Goal: Information Seeking & Learning: Learn about a topic

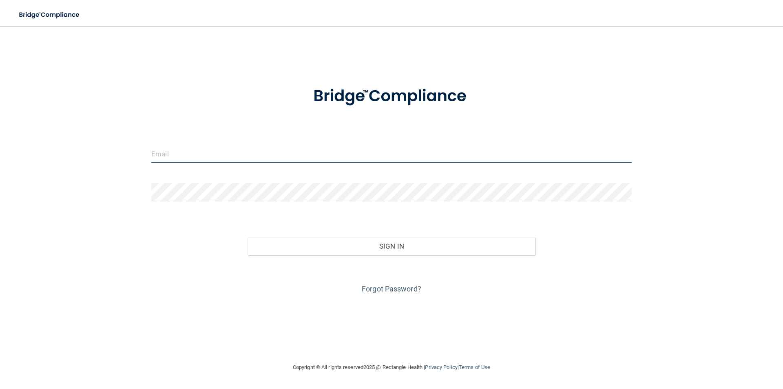
click at [326, 158] on input "email" at bounding box center [391, 153] width 481 height 18
type input "[EMAIL_ADDRESS][DOMAIN_NAME]"
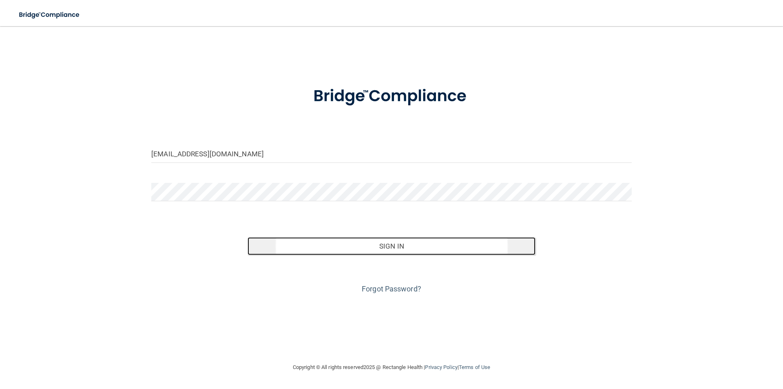
click at [362, 253] on button "Sign In" at bounding box center [392, 246] width 288 height 18
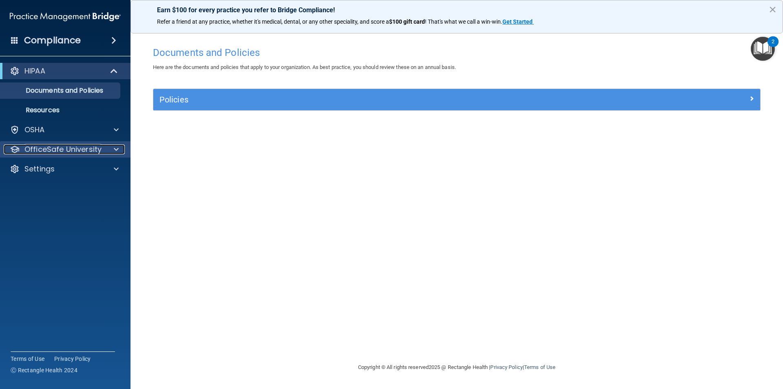
click at [109, 151] on div at bounding box center [115, 149] width 20 height 10
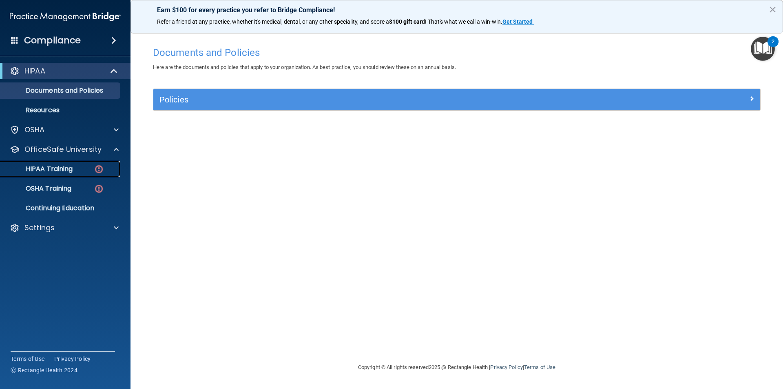
click at [68, 168] on p "HIPAA Training" at bounding box center [38, 169] width 67 height 8
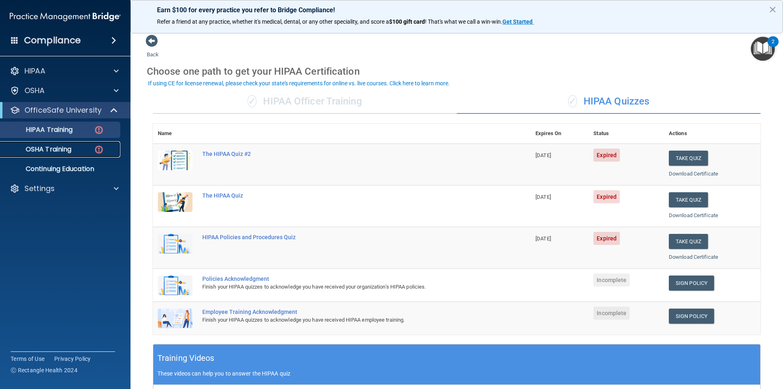
click at [54, 153] on p "OSHA Training" at bounding box center [38, 149] width 66 height 8
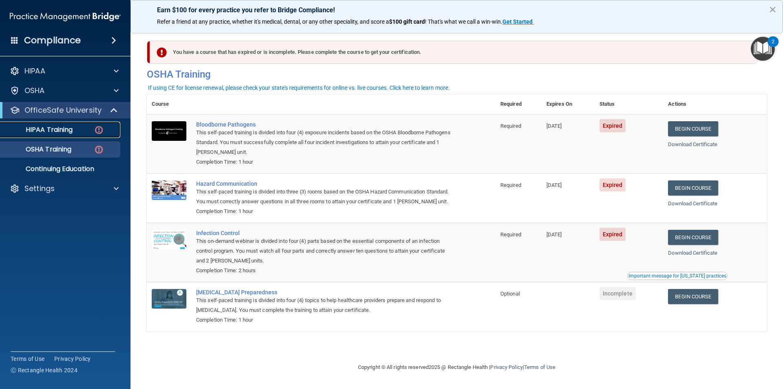
click at [83, 128] on div "HIPAA Training" at bounding box center [60, 130] width 111 height 8
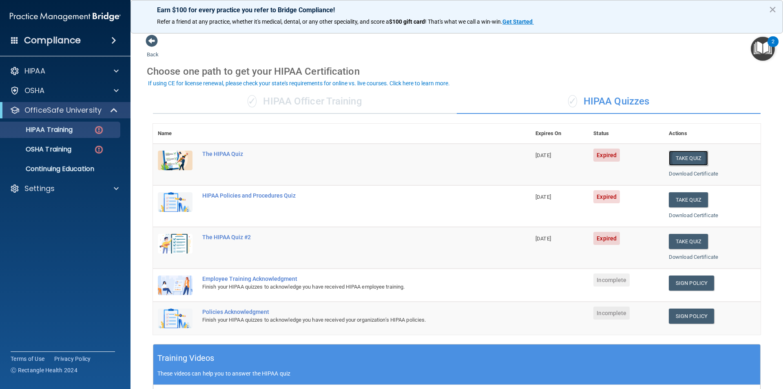
click at [678, 157] on button "Take Quiz" at bounding box center [688, 158] width 39 height 15
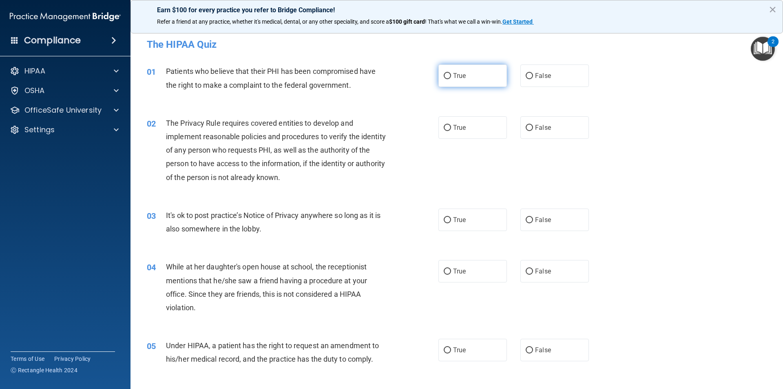
click at [455, 73] on span "True" at bounding box center [459, 76] width 13 height 8
click at [451, 73] on input "True" at bounding box center [447, 76] width 7 height 6
radio input "true"
click at [453, 130] on span "True" at bounding box center [459, 128] width 13 height 8
click at [451, 130] on input "True" at bounding box center [447, 128] width 7 height 6
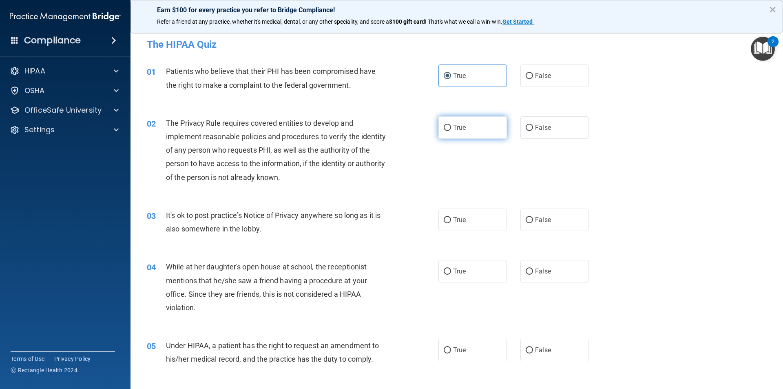
radio input "true"
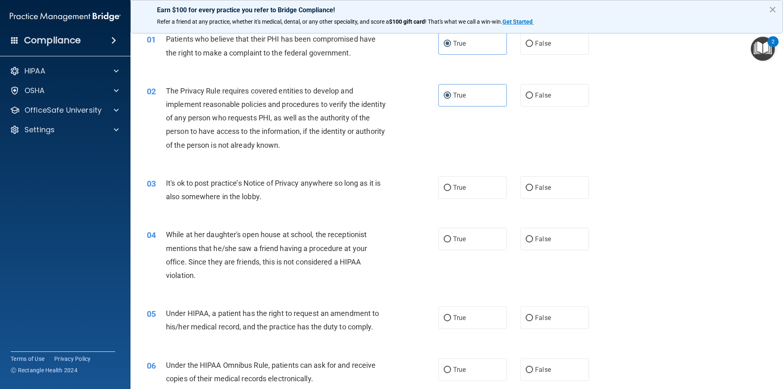
scroll to position [122, 0]
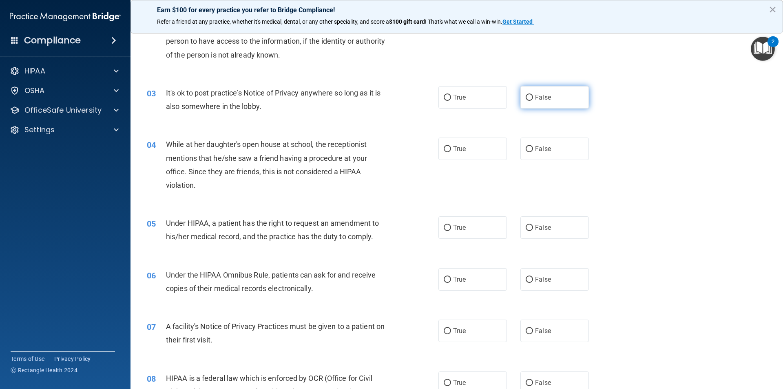
click at [545, 91] on label "False" at bounding box center [555, 97] width 69 height 22
click at [533, 95] on input "False" at bounding box center [529, 98] width 7 height 6
radio input "true"
click at [542, 155] on label "False" at bounding box center [555, 149] width 69 height 22
click at [533, 152] on input "False" at bounding box center [529, 149] width 7 height 6
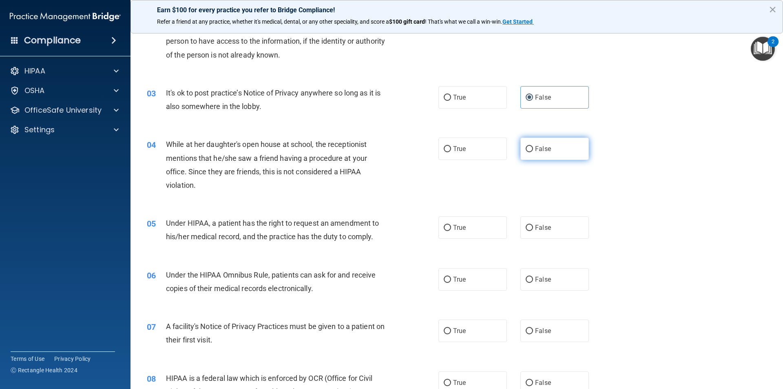
radio input "true"
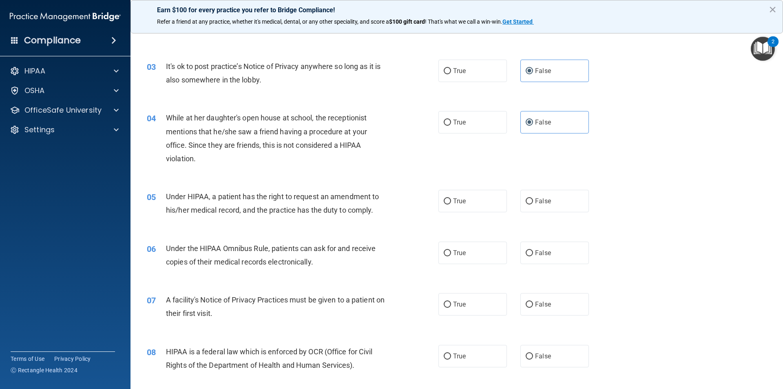
scroll to position [163, 0]
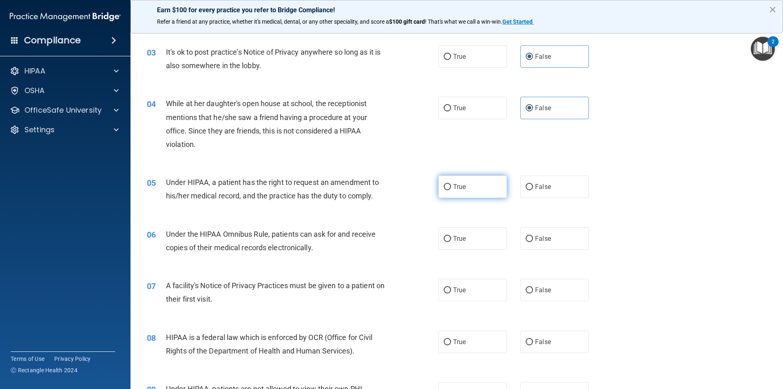
click at [453, 189] on span "True" at bounding box center [459, 187] width 13 height 8
click at [451, 189] on input "True" at bounding box center [447, 187] width 7 height 6
radio input "true"
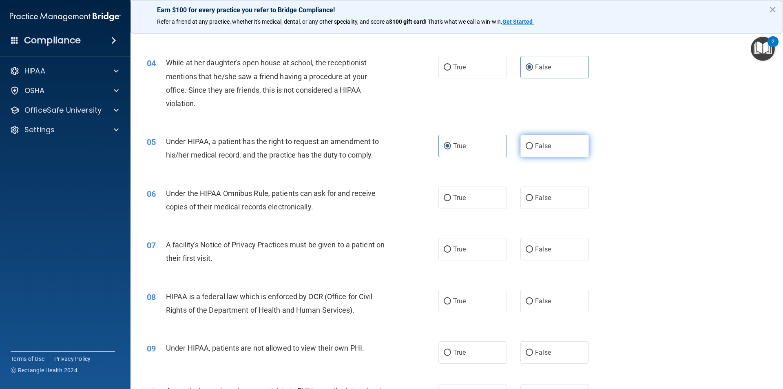
click at [521, 149] on label "False" at bounding box center [555, 146] width 69 height 22
click at [526, 149] on input "False" at bounding box center [529, 146] width 7 height 6
radio input "true"
radio input "false"
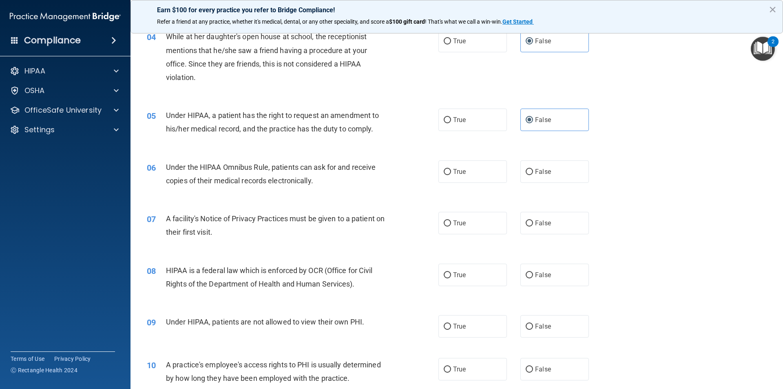
scroll to position [245, 0]
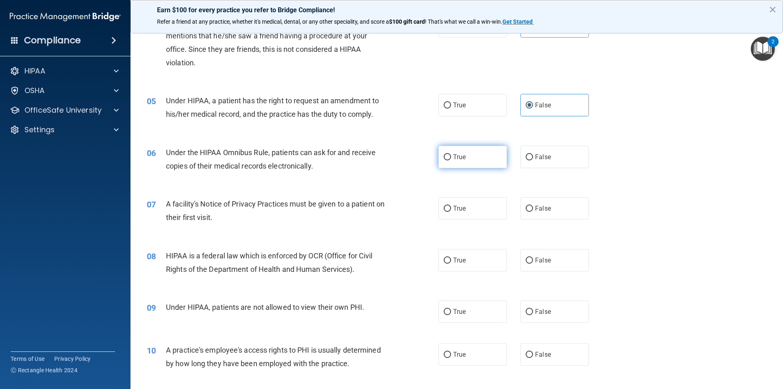
click at [447, 149] on label "True" at bounding box center [473, 157] width 69 height 22
click at [447, 154] on input "True" at bounding box center [447, 157] width 7 height 6
radio input "true"
click at [457, 206] on span "True" at bounding box center [459, 208] width 13 height 8
click at [451, 206] on input "True" at bounding box center [447, 209] width 7 height 6
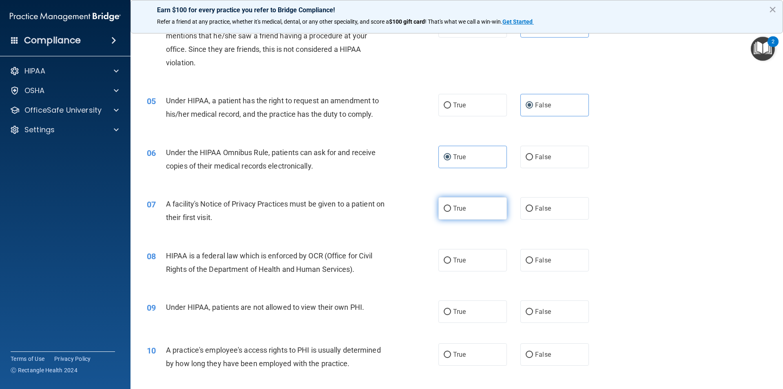
radio input "true"
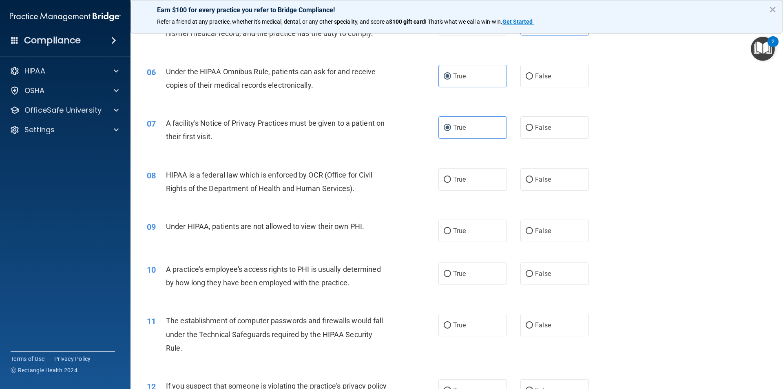
scroll to position [326, 0]
click at [455, 180] on span "True" at bounding box center [459, 179] width 13 height 8
click at [451, 180] on input "True" at bounding box center [447, 179] width 7 height 6
radio input "true"
click at [547, 222] on label "False" at bounding box center [555, 230] width 69 height 22
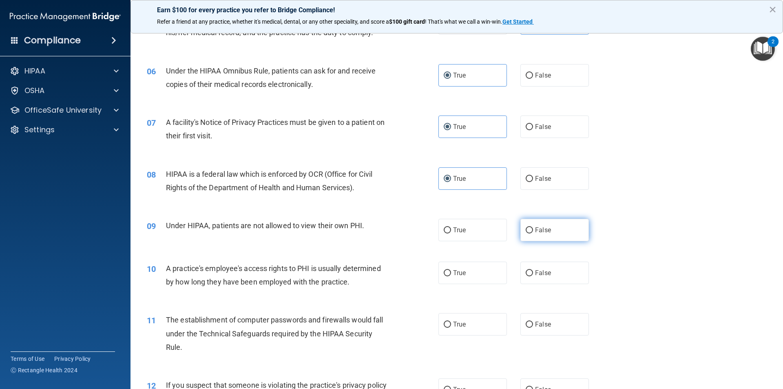
click at [533, 227] on input "False" at bounding box center [529, 230] width 7 height 6
radio input "true"
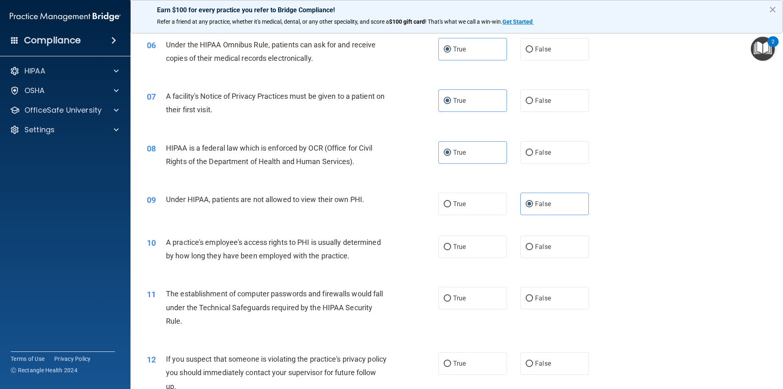
scroll to position [367, 0]
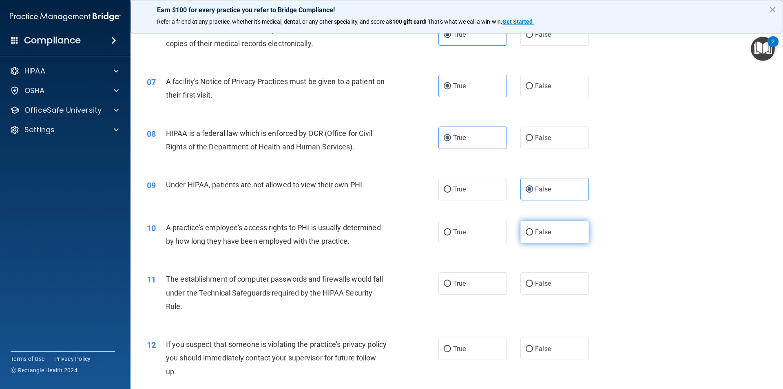
click at [526, 235] on input "False" at bounding box center [529, 232] width 7 height 6
radio input "true"
click at [526, 235] on input "False" at bounding box center [529, 232] width 7 height 6
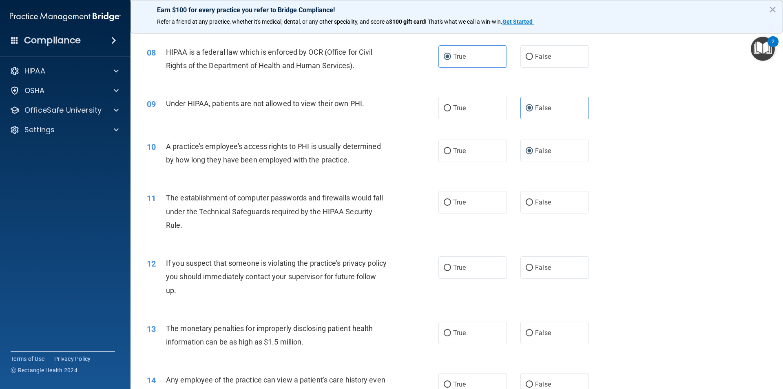
scroll to position [449, 0]
click at [477, 209] on label "True" at bounding box center [473, 202] width 69 height 22
click at [451, 205] on input "True" at bounding box center [447, 202] width 7 height 6
radio input "true"
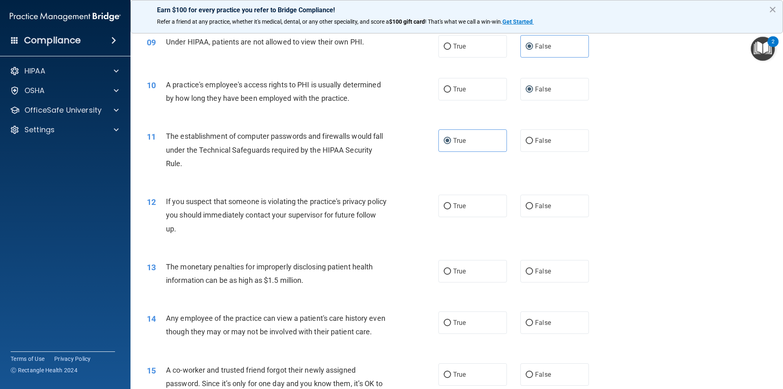
scroll to position [530, 0]
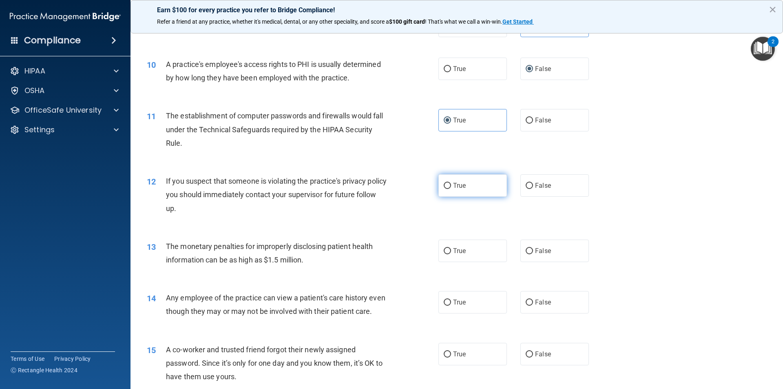
click at [462, 193] on label "True" at bounding box center [473, 185] width 69 height 22
click at [451, 189] on input "True" at bounding box center [447, 186] width 7 height 6
radio input "true"
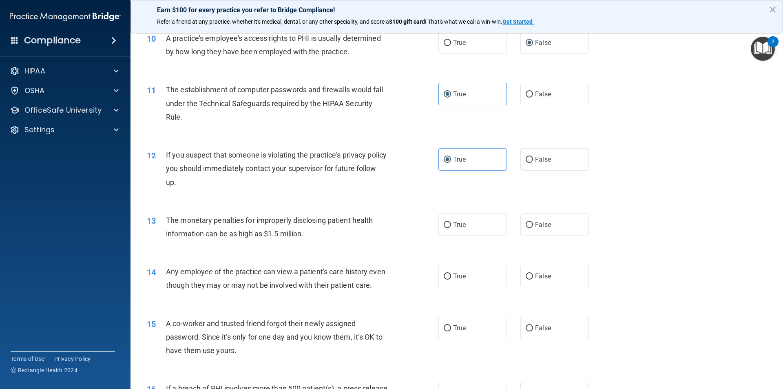
scroll to position [571, 0]
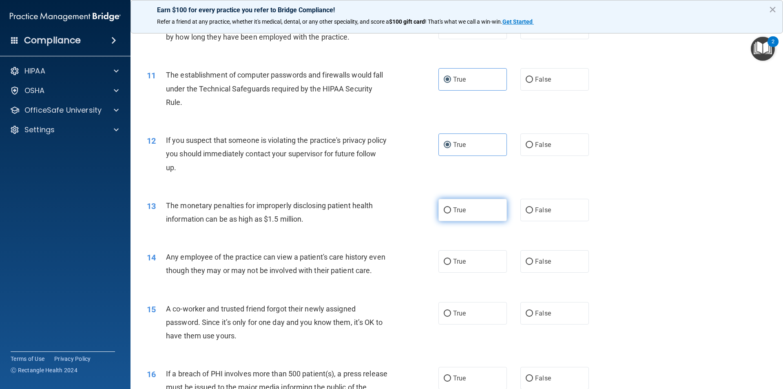
click at [445, 216] on label "True" at bounding box center [473, 210] width 69 height 22
click at [445, 213] on input "True" at bounding box center [447, 210] width 7 height 6
radio input "true"
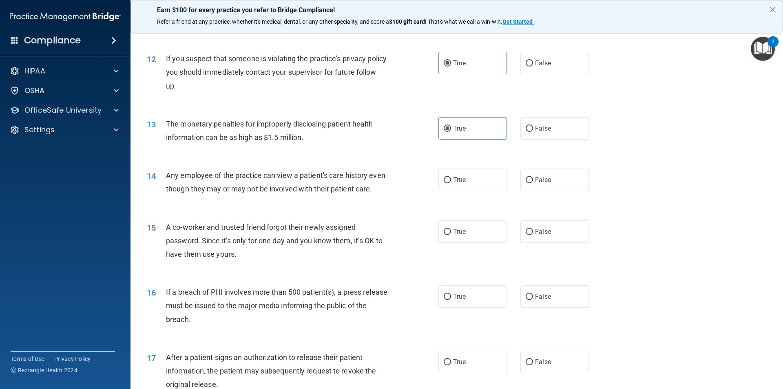
scroll to position [694, 0]
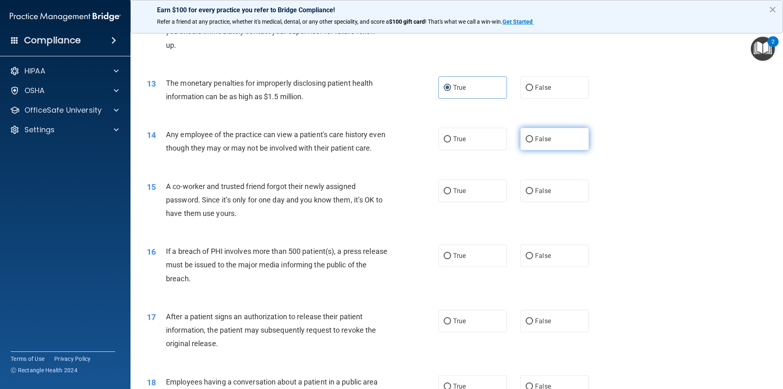
click at [566, 142] on label "False" at bounding box center [555, 139] width 69 height 22
click at [533, 142] on input "False" at bounding box center [529, 139] width 7 height 6
radio input "true"
click at [547, 195] on span "False" at bounding box center [543, 191] width 16 height 8
click at [533, 194] on input "False" at bounding box center [529, 191] width 7 height 6
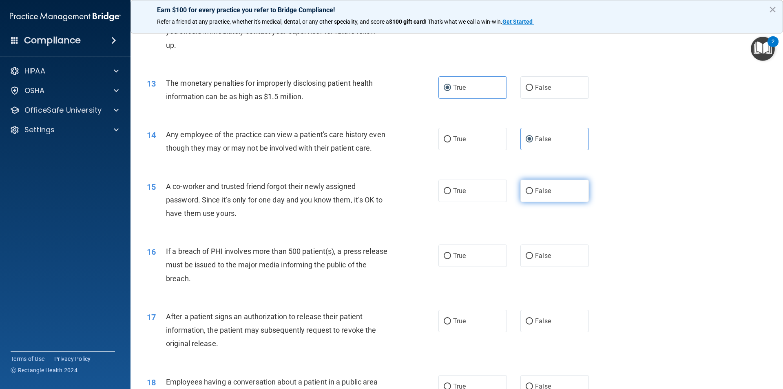
radio input "true"
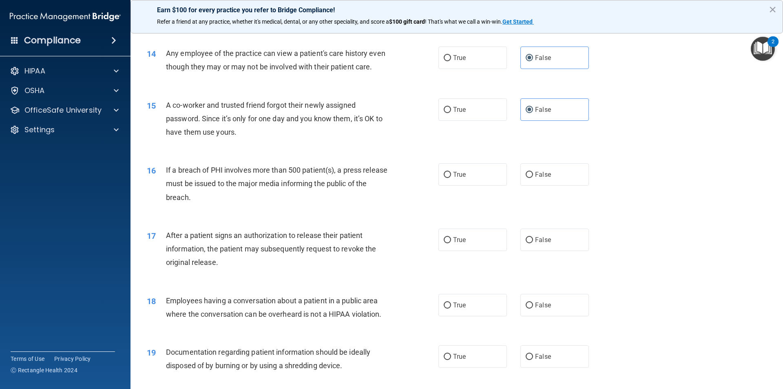
scroll to position [775, 0]
click at [466, 185] on label "True" at bounding box center [473, 174] width 69 height 22
click at [451, 177] on input "True" at bounding box center [447, 174] width 7 height 6
radio input "true"
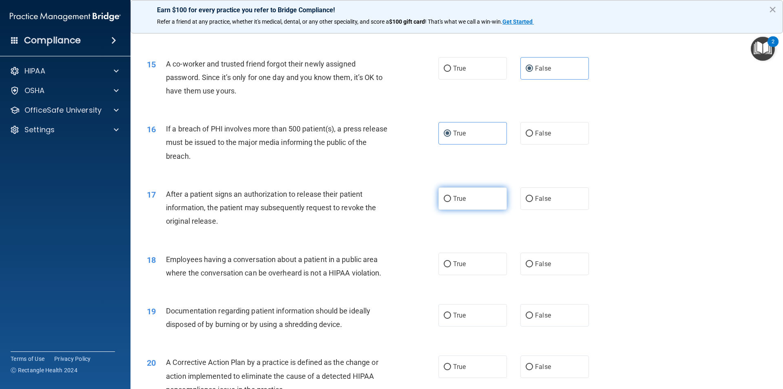
click at [468, 209] on label "True" at bounding box center [473, 198] width 69 height 22
click at [451, 202] on input "True" at bounding box center [447, 199] width 7 height 6
radio input "true"
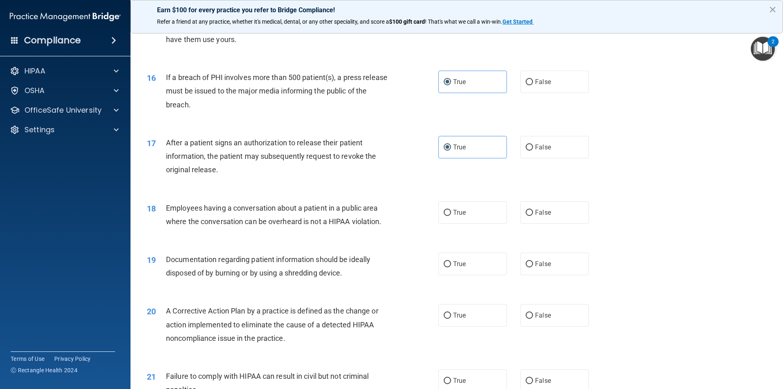
scroll to position [898, 0]
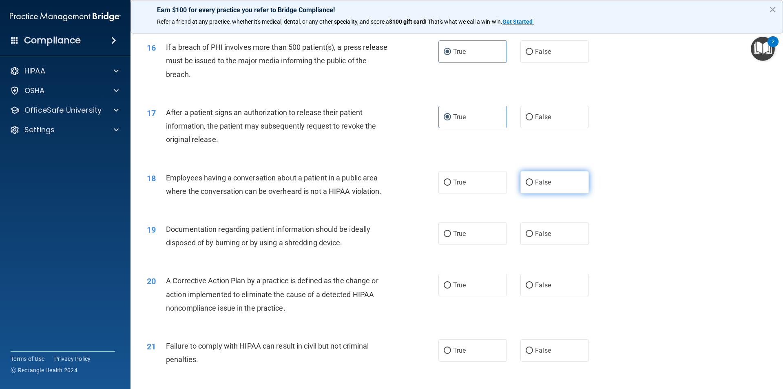
click at [531, 193] on label "False" at bounding box center [555, 182] width 69 height 22
click at [531, 186] on input "False" at bounding box center [529, 183] width 7 height 6
radio input "true"
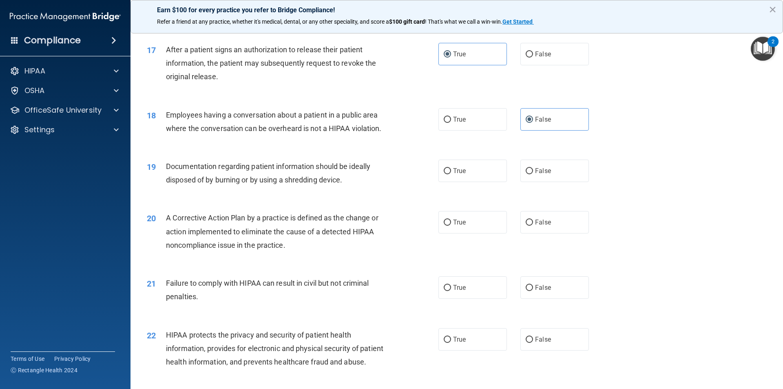
scroll to position [979, 0]
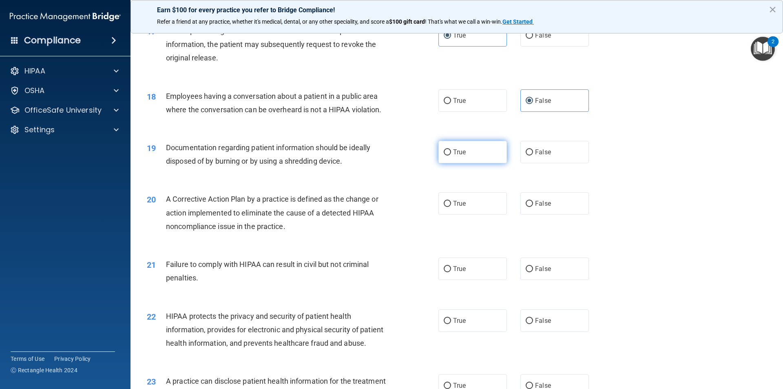
click at [470, 163] on label "True" at bounding box center [473, 152] width 69 height 22
click at [451, 155] on input "True" at bounding box center [447, 152] width 7 height 6
radio input "true"
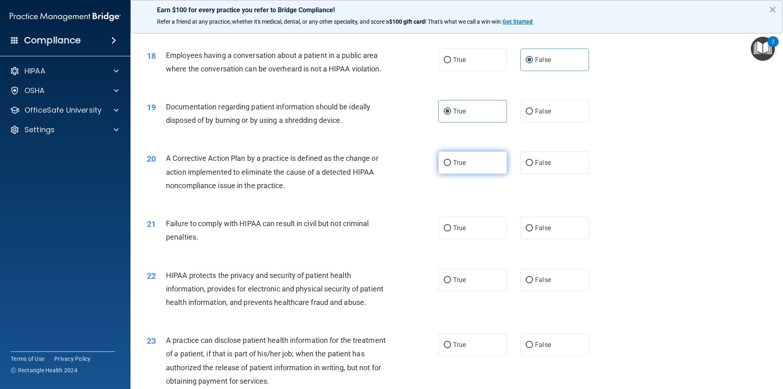
click at [459, 174] on label "True" at bounding box center [473, 162] width 69 height 22
click at [451, 166] on input "True" at bounding box center [447, 163] width 7 height 6
radio input "true"
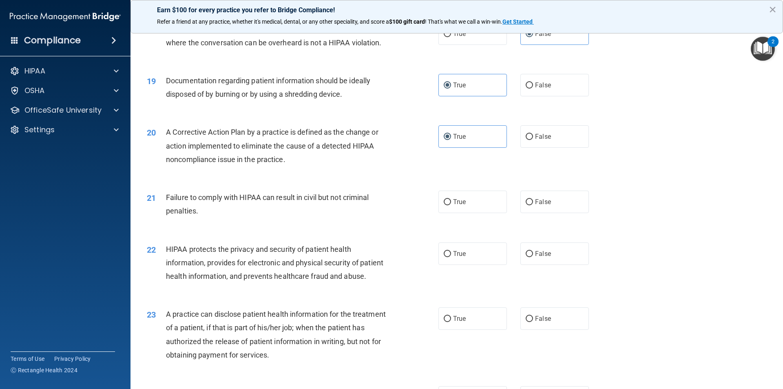
scroll to position [1061, 0]
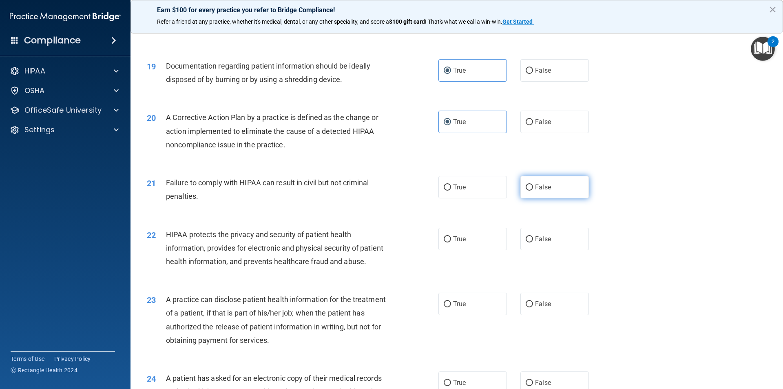
click at [547, 191] on span "False" at bounding box center [543, 187] width 16 height 8
click at [533, 191] on input "False" at bounding box center [529, 187] width 7 height 6
radio input "true"
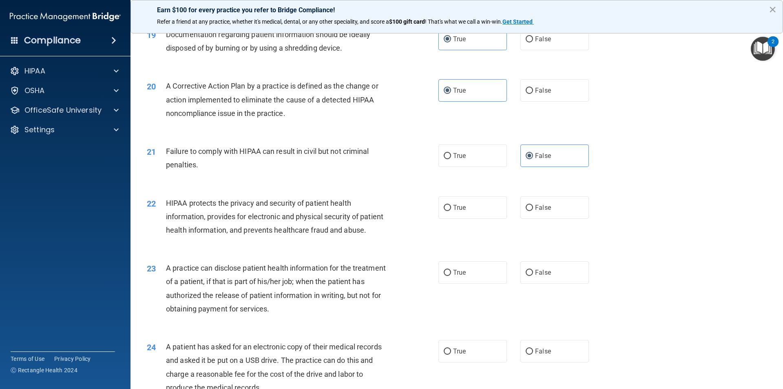
scroll to position [1142, 0]
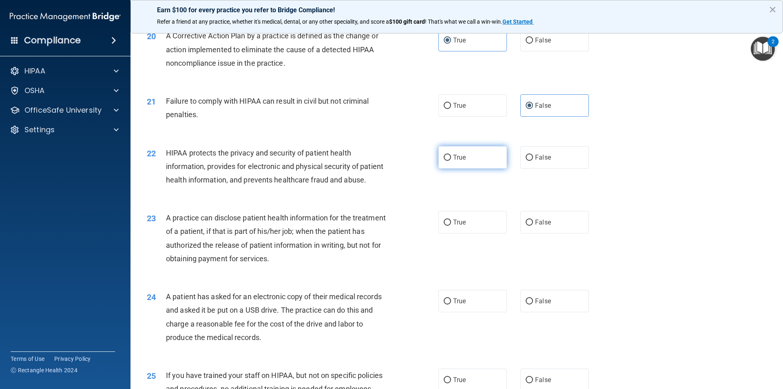
click at [478, 169] on label "True" at bounding box center [473, 157] width 69 height 22
click at [451, 161] on input "True" at bounding box center [447, 158] width 7 height 6
radio input "true"
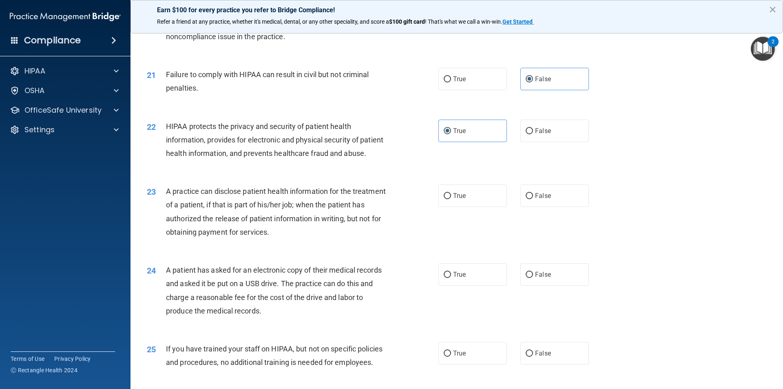
scroll to position [1183, 0]
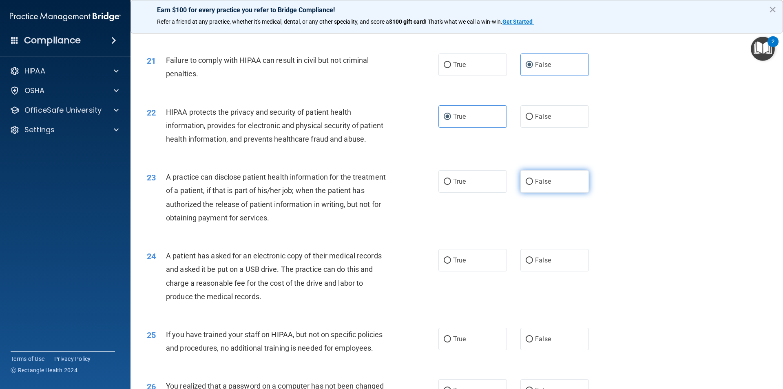
click at [526, 185] on input "False" at bounding box center [529, 182] width 7 height 6
radio input "true"
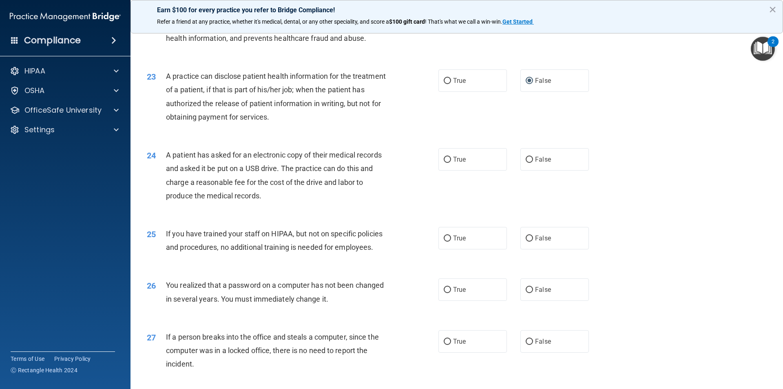
scroll to position [1257, 0]
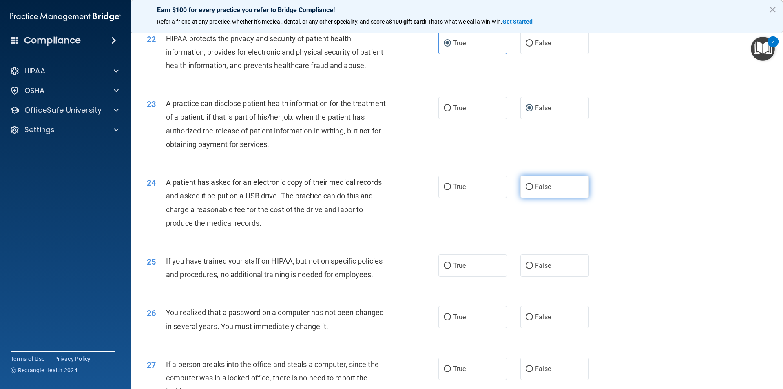
click at [542, 191] on span "False" at bounding box center [543, 187] width 16 height 8
click at [533, 190] on input "False" at bounding box center [529, 187] width 7 height 6
radio input "true"
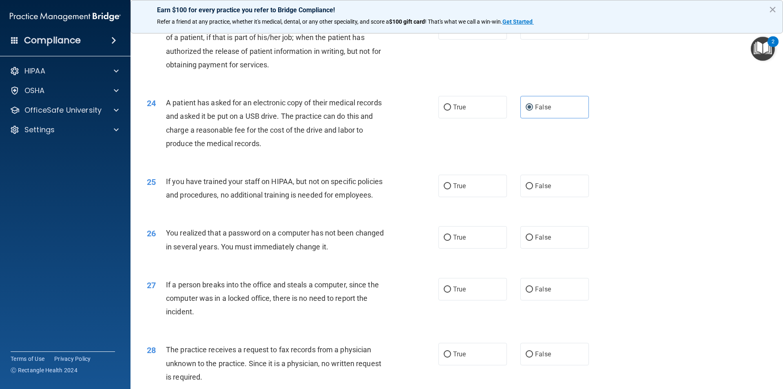
scroll to position [1338, 0]
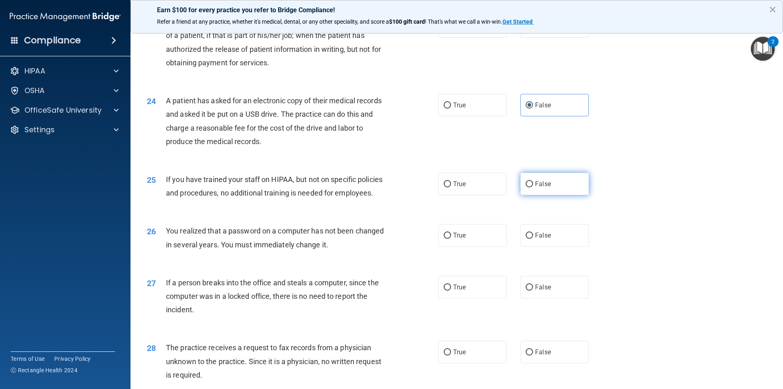
click at [538, 195] on label "False" at bounding box center [555, 184] width 69 height 22
click at [533, 187] on input "False" at bounding box center [529, 184] width 7 height 6
radio input "true"
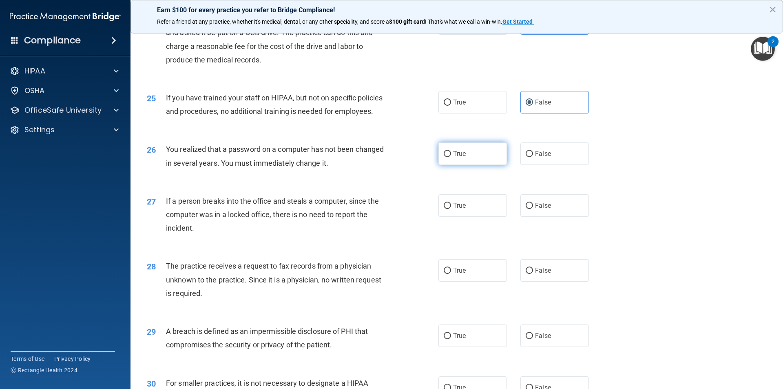
click at [444, 165] on label "True" at bounding box center [473, 153] width 69 height 22
click at [444, 157] on input "True" at bounding box center [447, 154] width 7 height 6
radio input "true"
click at [544, 209] on span "False" at bounding box center [543, 206] width 16 height 8
click at [533, 209] on input "False" at bounding box center [529, 206] width 7 height 6
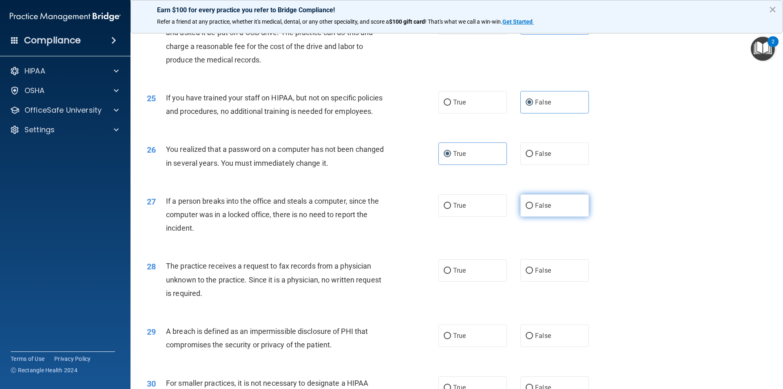
radio input "true"
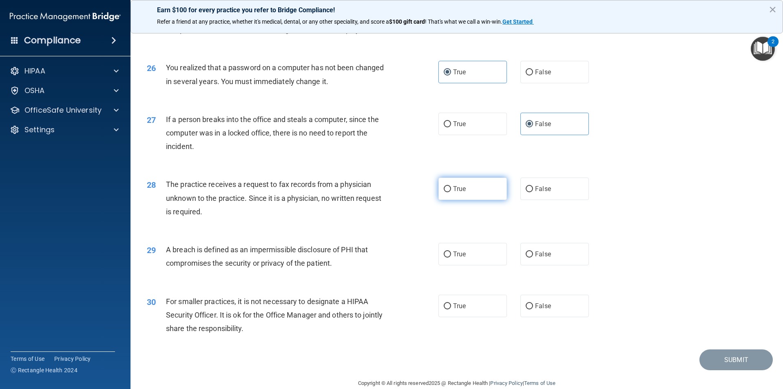
click at [456, 200] on label "True" at bounding box center [473, 188] width 69 height 22
click at [451, 192] on input "True" at bounding box center [447, 189] width 7 height 6
radio input "true"
click at [456, 200] on label "True" at bounding box center [473, 188] width 69 height 22
click at [451, 192] on input "True" at bounding box center [447, 189] width 7 height 6
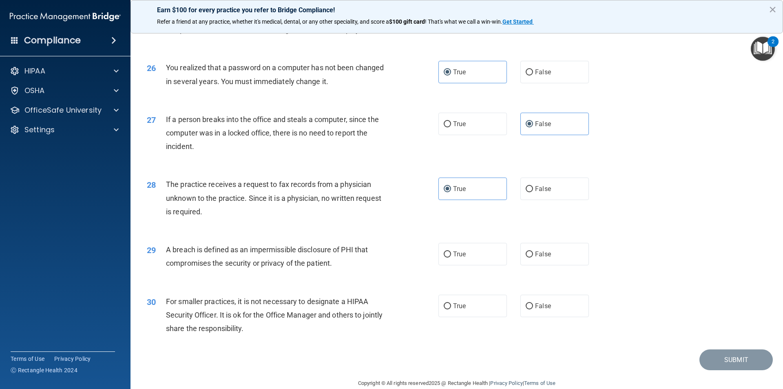
click at [353, 218] on div "The practice receives a request to fax records from a physician unknown to the …" at bounding box center [280, 197] width 228 height 41
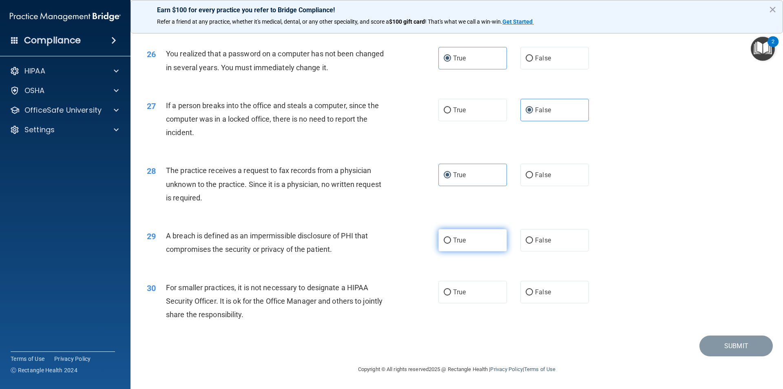
click at [464, 239] on label "True" at bounding box center [473, 240] width 69 height 22
click at [451, 239] on input "True" at bounding box center [447, 240] width 7 height 6
radio input "true"
click at [542, 299] on label "False" at bounding box center [555, 292] width 69 height 22
click at [533, 295] on input "False" at bounding box center [529, 292] width 7 height 6
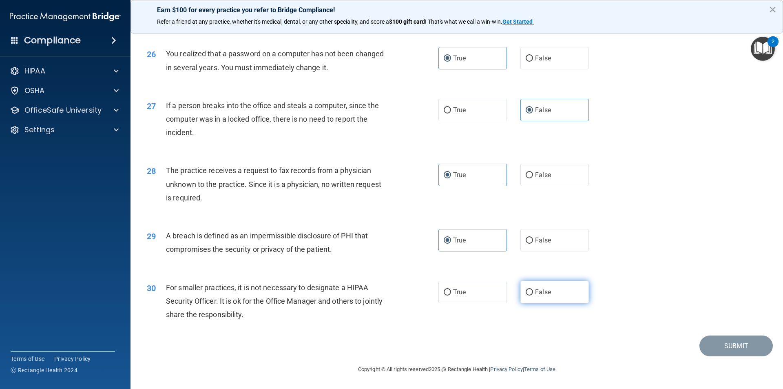
radio input "true"
click at [751, 350] on button "Submit" at bounding box center [736, 345] width 73 height 21
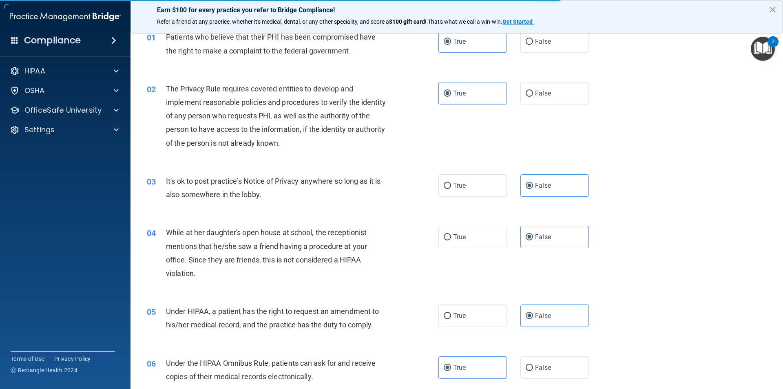
scroll to position [0, 0]
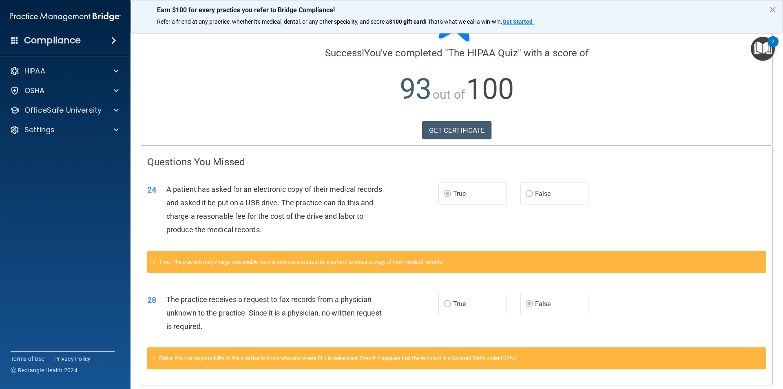
scroll to position [76, 0]
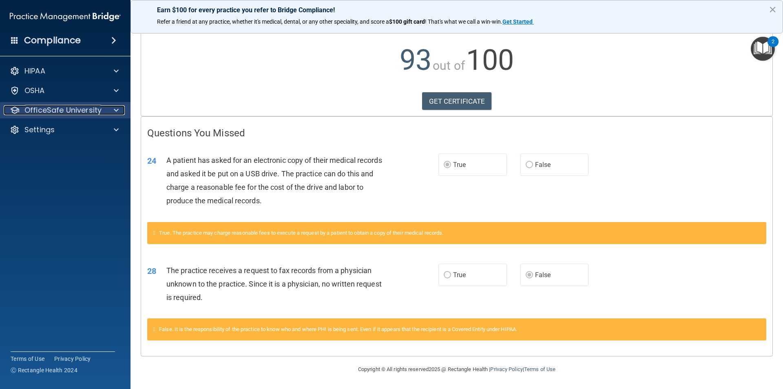
click at [116, 111] on span at bounding box center [116, 110] width 5 height 10
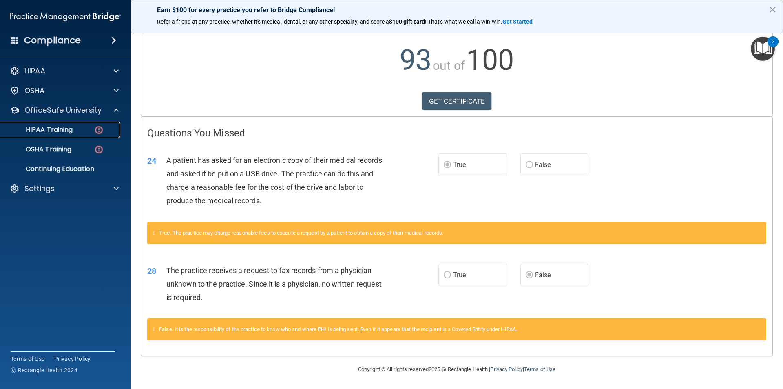
click at [66, 133] on p "HIPAA Training" at bounding box center [38, 130] width 67 height 8
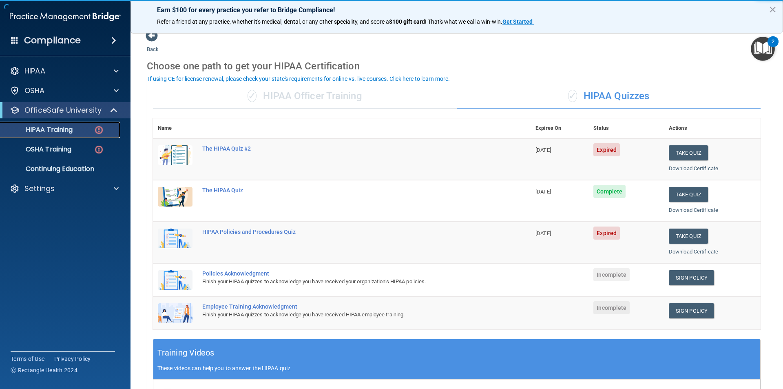
scroll to position [4, 0]
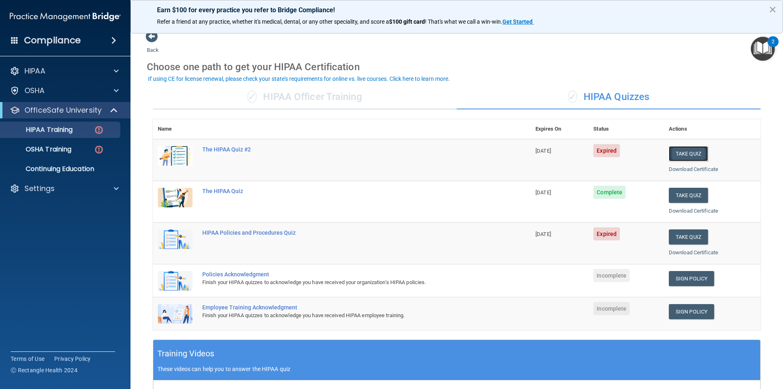
click at [685, 154] on button "Take Quiz" at bounding box center [688, 153] width 39 height 15
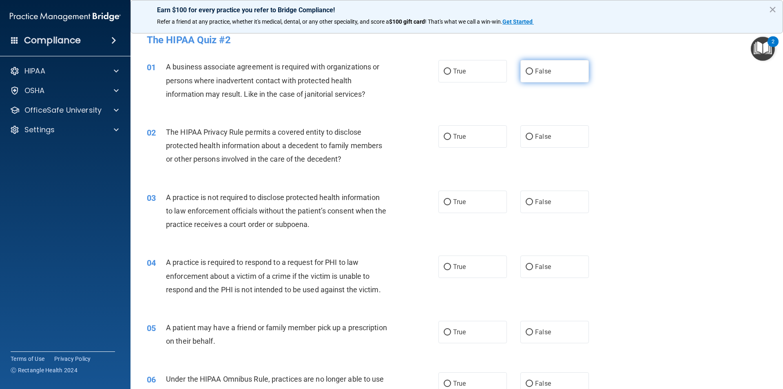
click at [568, 69] on label "False" at bounding box center [555, 71] width 69 height 22
click at [533, 69] on input "False" at bounding box center [529, 72] width 7 height 6
radio input "true"
click at [447, 132] on label "True" at bounding box center [473, 136] width 69 height 22
click at [447, 134] on input "True" at bounding box center [447, 137] width 7 height 6
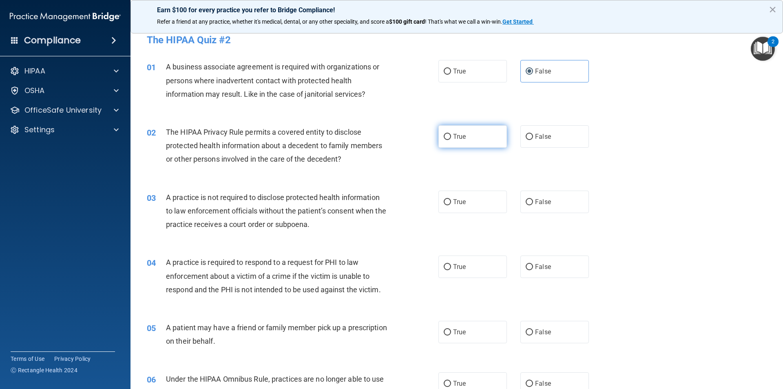
radio input "true"
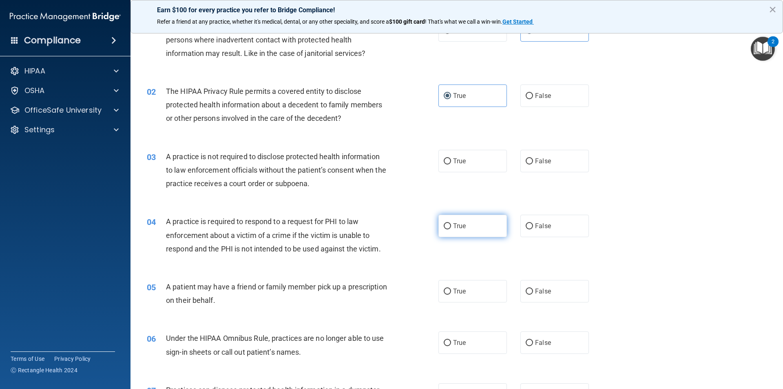
click at [471, 228] on label "True" at bounding box center [473, 226] width 69 height 22
click at [451, 228] on input "True" at bounding box center [447, 226] width 7 height 6
radio input "true"
click at [466, 295] on label "True" at bounding box center [473, 291] width 69 height 22
click at [451, 295] on input "True" at bounding box center [447, 291] width 7 height 6
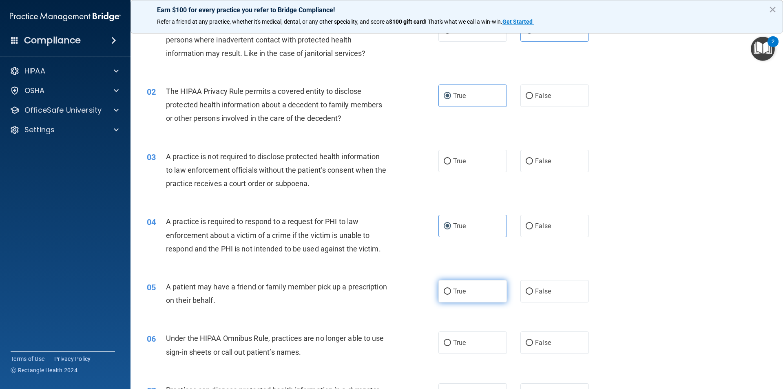
radio input "true"
click at [539, 342] on span "False" at bounding box center [543, 343] width 16 height 8
click at [533, 342] on input "False" at bounding box center [529, 343] width 7 height 6
radio input "true"
click at [460, 165] on label "True" at bounding box center [473, 161] width 69 height 22
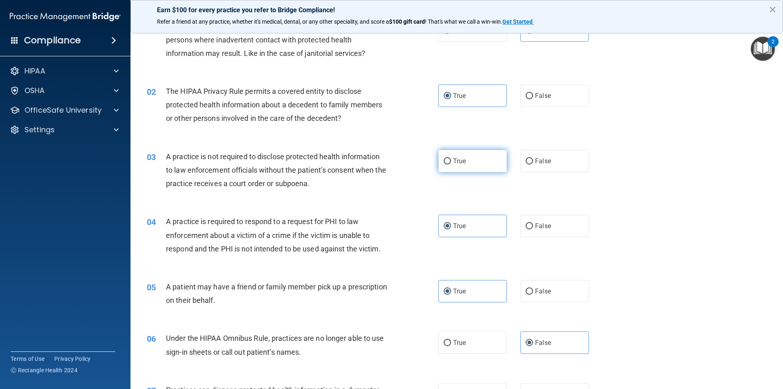
click at [451, 164] on input "True" at bounding box center [447, 161] width 7 height 6
radio input "true"
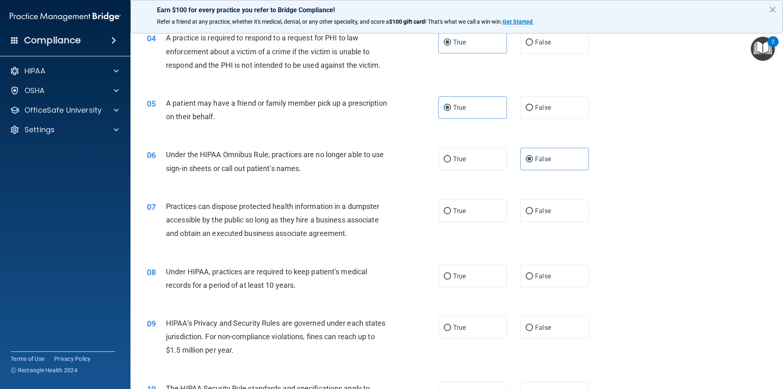
scroll to position [249, 0]
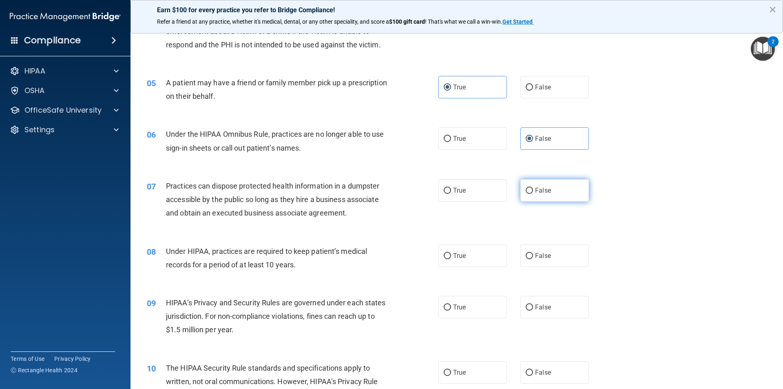
click at [537, 190] on span "False" at bounding box center [543, 190] width 16 height 8
click at [533, 190] on input "False" at bounding box center [529, 191] width 7 height 6
radio input "true"
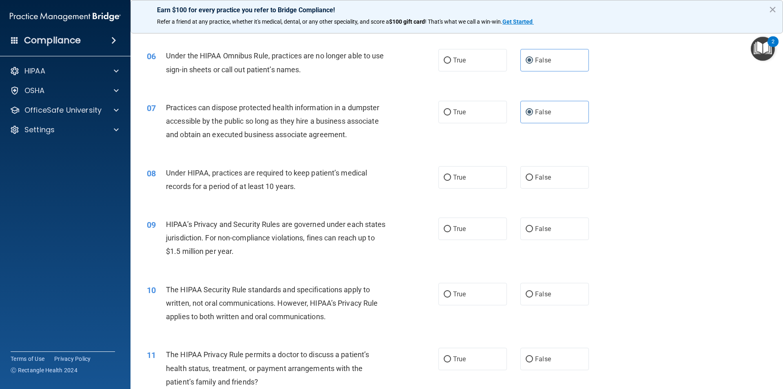
scroll to position [331, 0]
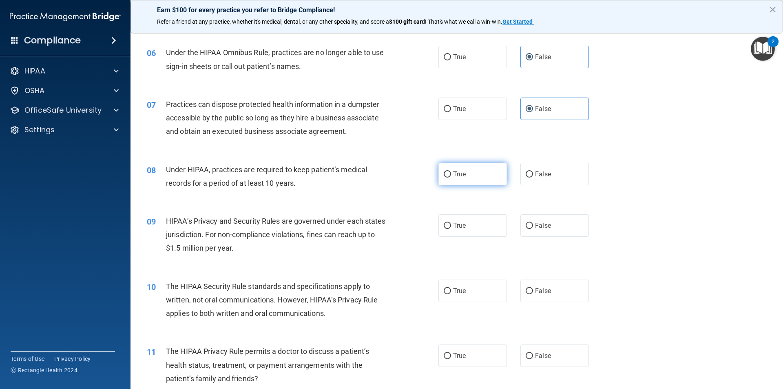
click at [469, 177] on label "True" at bounding box center [473, 174] width 69 height 22
click at [451, 177] on input "True" at bounding box center [447, 174] width 7 height 6
radio input "true"
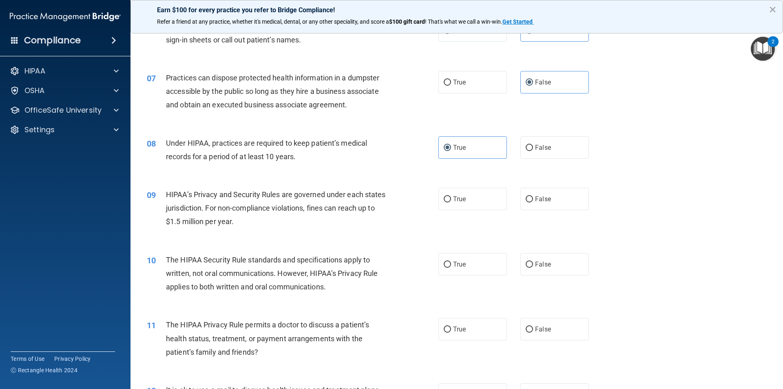
scroll to position [372, 0]
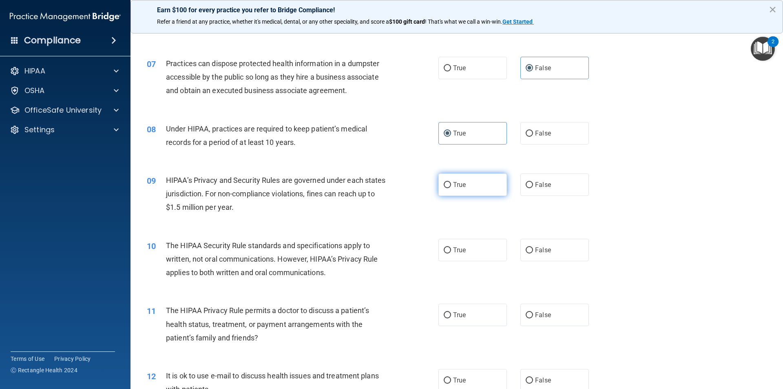
click at [468, 186] on label "True" at bounding box center [473, 184] width 69 height 22
click at [451, 186] on input "True" at bounding box center [447, 185] width 7 height 6
radio input "true"
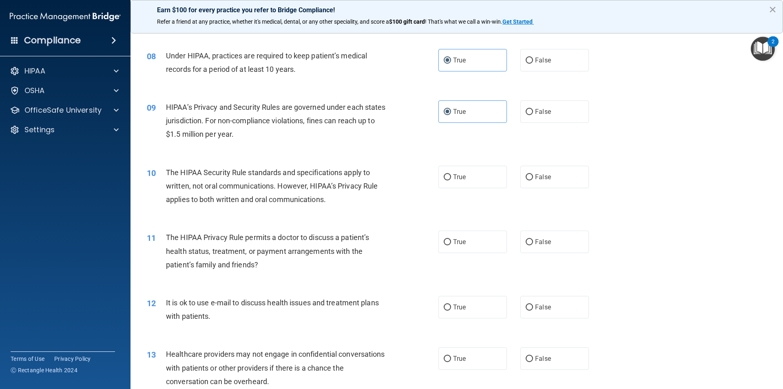
scroll to position [453, 0]
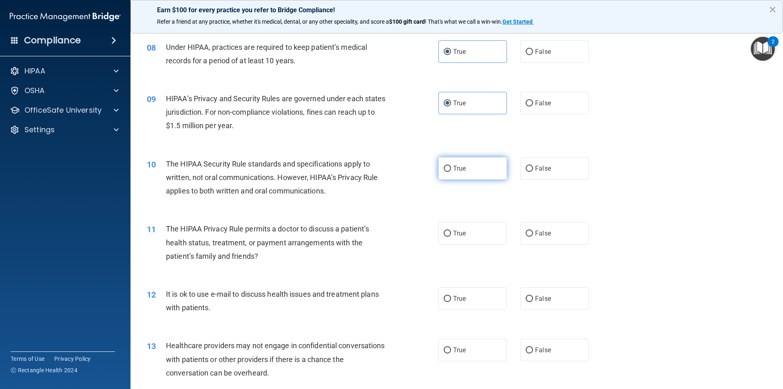
click at [467, 174] on label "True" at bounding box center [473, 168] width 69 height 22
click at [451, 172] on input "True" at bounding box center [447, 169] width 7 height 6
radio input "true"
click at [467, 174] on label "True" at bounding box center [473, 168] width 69 height 22
click at [451, 172] on input "True" at bounding box center [447, 169] width 7 height 6
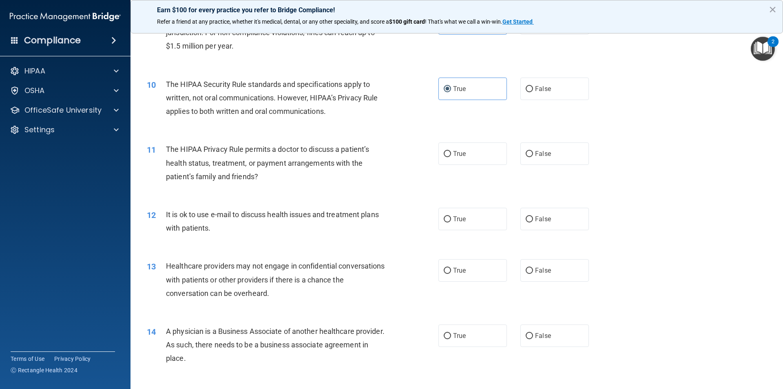
scroll to position [535, 0]
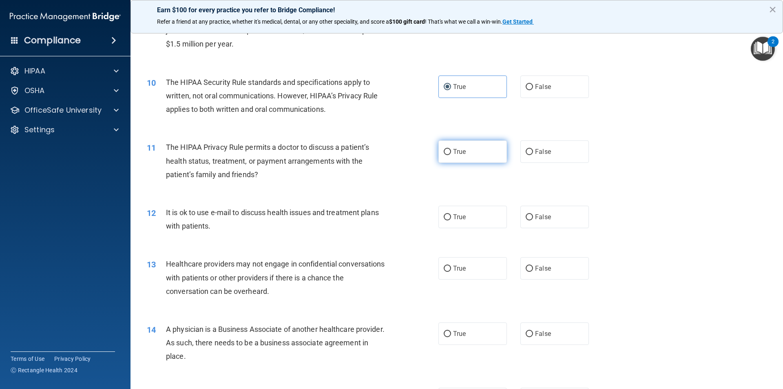
click at [464, 150] on label "True" at bounding box center [473, 151] width 69 height 22
click at [451, 150] on input "True" at bounding box center [447, 152] width 7 height 6
radio input "true"
click at [453, 217] on span "True" at bounding box center [459, 217] width 13 height 8
click at [451, 217] on input "True" at bounding box center [447, 217] width 7 height 6
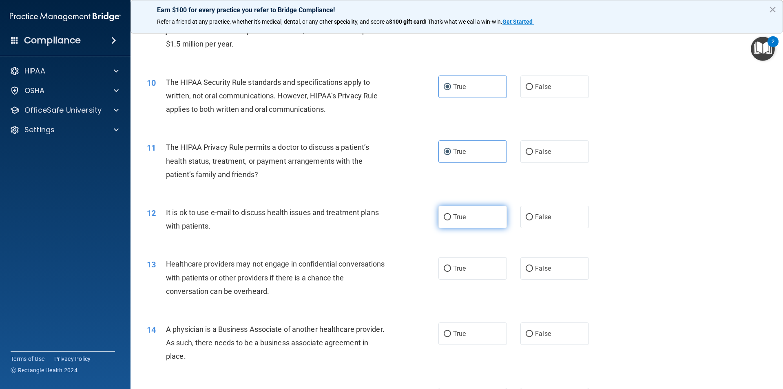
radio input "true"
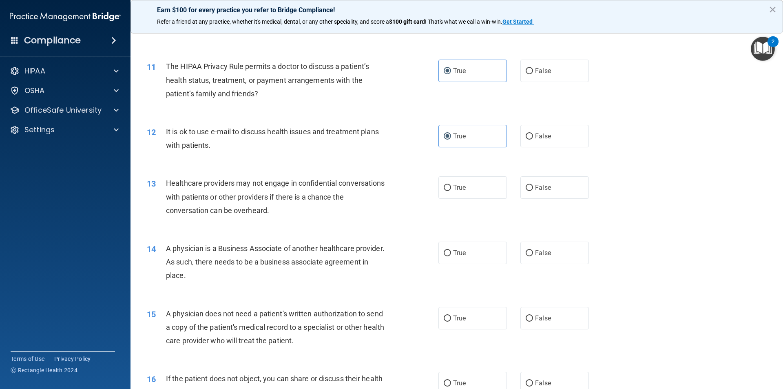
scroll to position [617, 0]
click at [489, 187] on label "True" at bounding box center [473, 186] width 69 height 22
click at [451, 187] on input "True" at bounding box center [447, 187] width 7 height 6
radio input "true"
click at [481, 246] on label "True" at bounding box center [473, 252] width 69 height 22
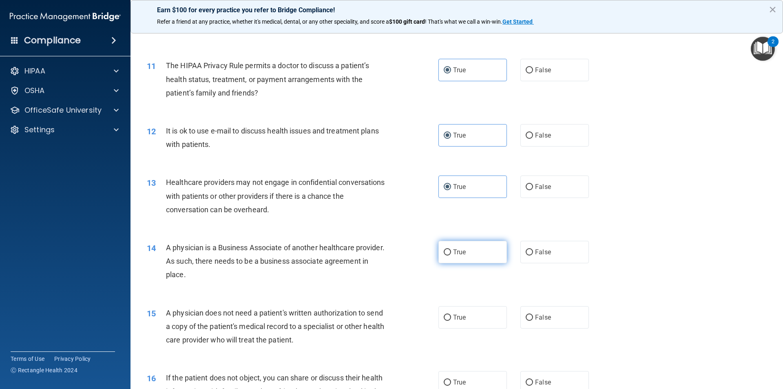
click at [451, 249] on input "True" at bounding box center [447, 252] width 7 height 6
radio input "true"
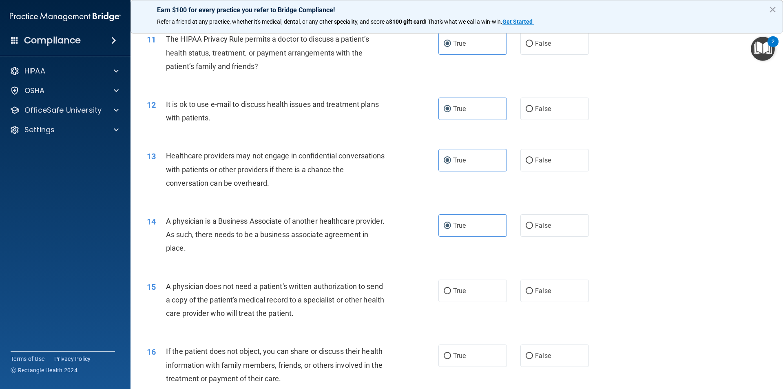
scroll to position [657, 0]
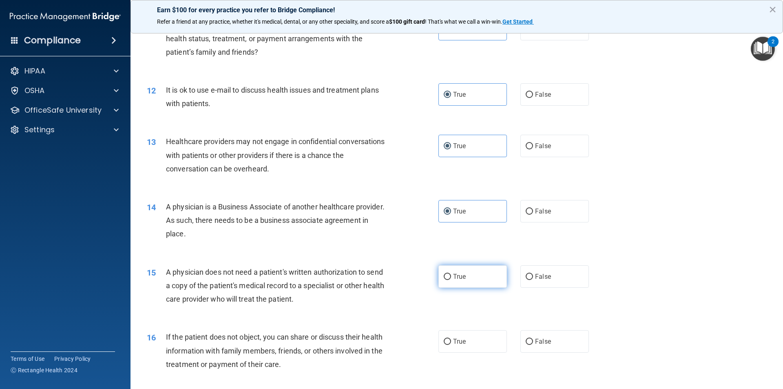
click at [450, 280] on label "True" at bounding box center [473, 276] width 69 height 22
click at [450, 280] on input "True" at bounding box center [447, 277] width 7 height 6
radio input "true"
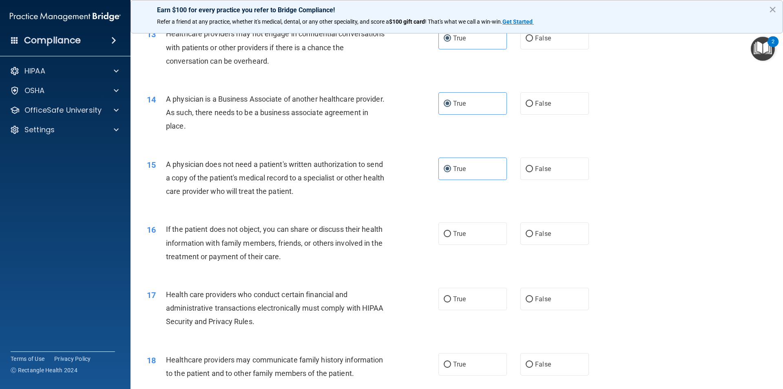
scroll to position [780, 0]
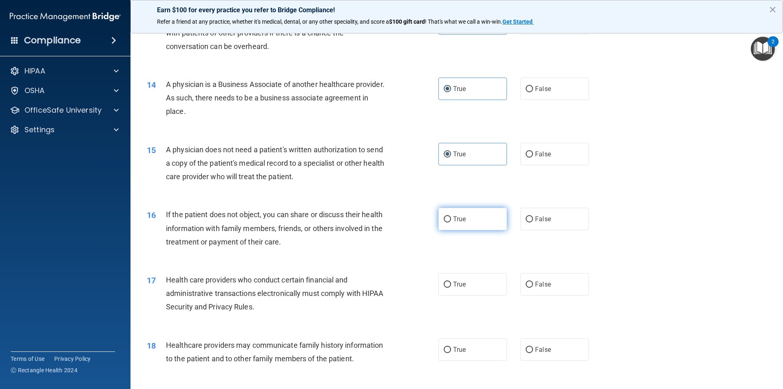
click at [448, 222] on label "True" at bounding box center [473, 219] width 69 height 22
click at [448, 222] on input "True" at bounding box center [447, 219] width 7 height 6
radio input "true"
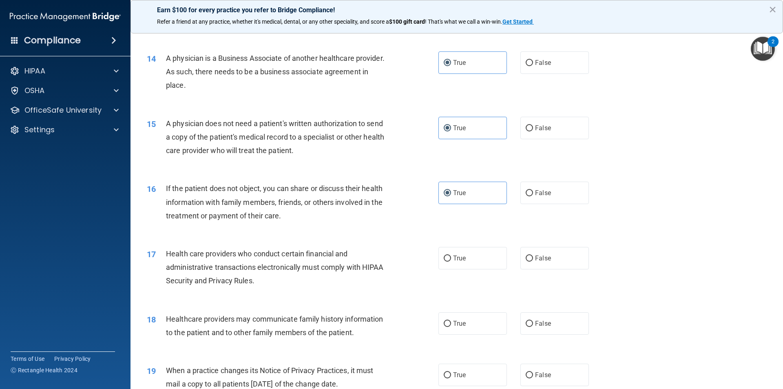
scroll to position [821, 0]
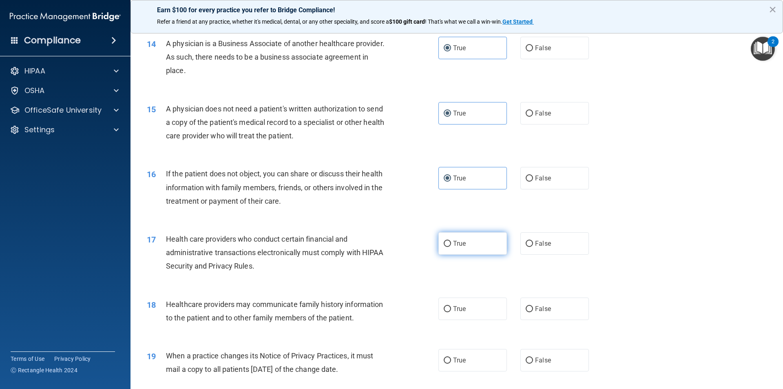
click at [472, 240] on label "True" at bounding box center [473, 243] width 69 height 22
click at [451, 241] on input "True" at bounding box center [447, 244] width 7 height 6
radio input "true"
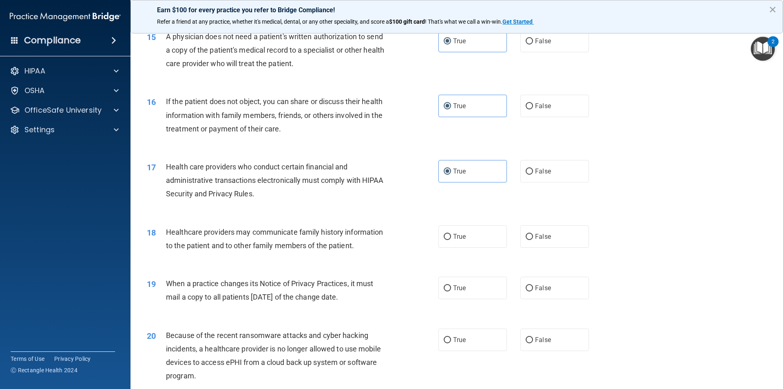
scroll to position [902, 0]
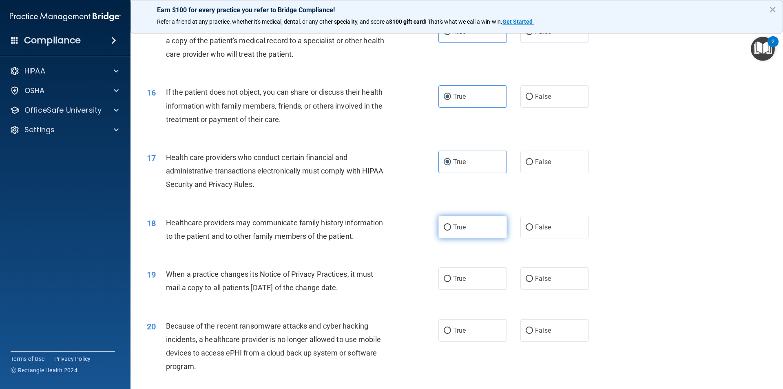
click at [447, 230] on input "True" at bounding box center [447, 227] width 7 height 6
radio input "true"
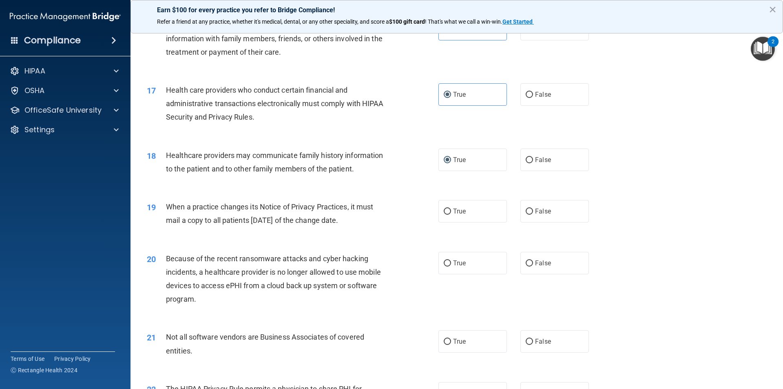
scroll to position [984, 0]
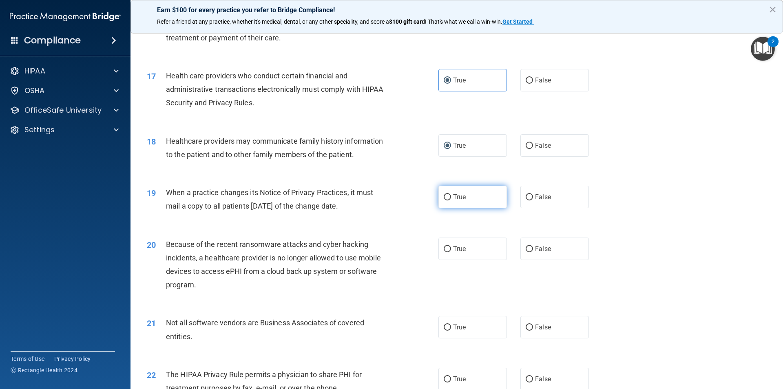
click at [446, 200] on input "True" at bounding box center [447, 197] width 7 height 6
radio input "true"
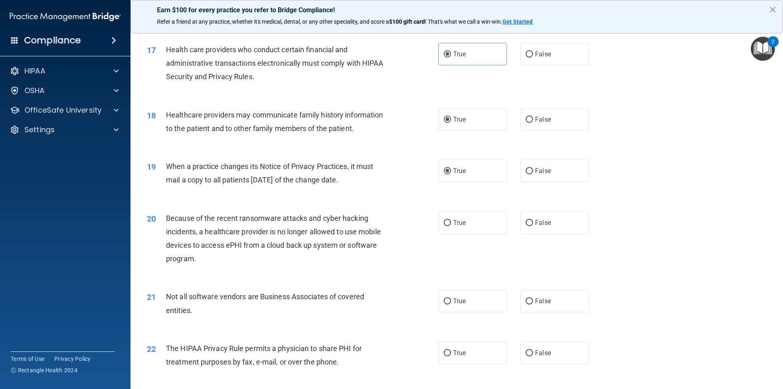
scroll to position [1025, 0]
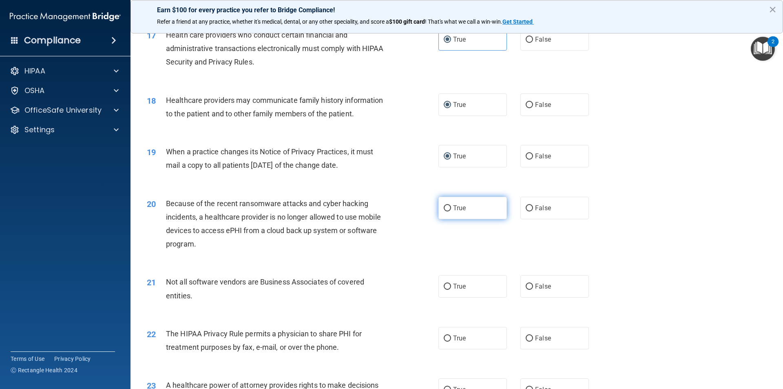
click at [459, 215] on label "True" at bounding box center [473, 208] width 69 height 22
click at [451, 211] on input "True" at bounding box center [447, 208] width 7 height 6
radio input "true"
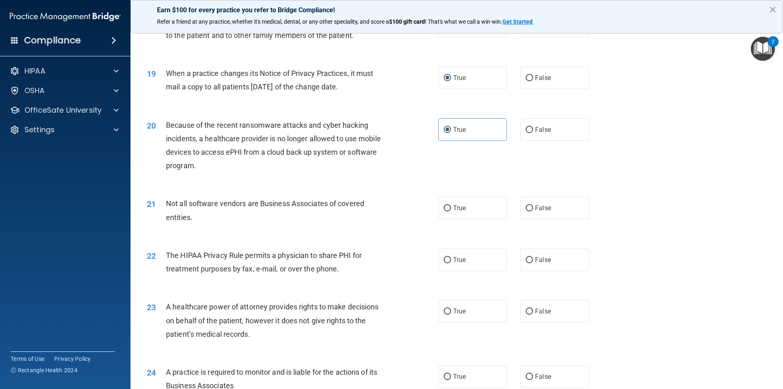
scroll to position [1106, 0]
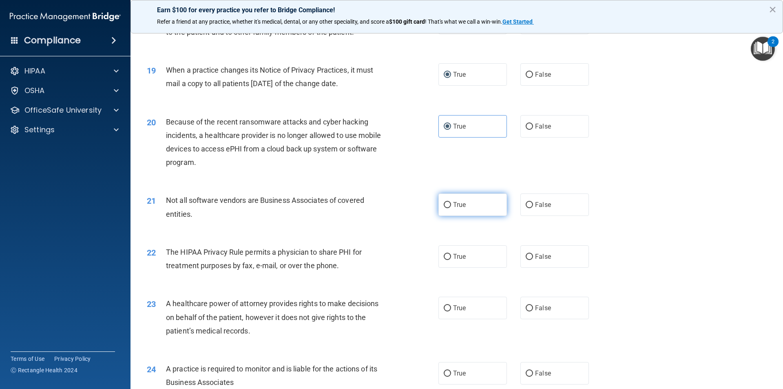
click at [459, 205] on span "True" at bounding box center [459, 205] width 13 height 8
click at [451, 205] on input "True" at bounding box center [447, 205] width 7 height 6
radio input "true"
click at [467, 254] on label "True" at bounding box center [473, 256] width 69 height 22
click at [451, 254] on input "True" at bounding box center [447, 257] width 7 height 6
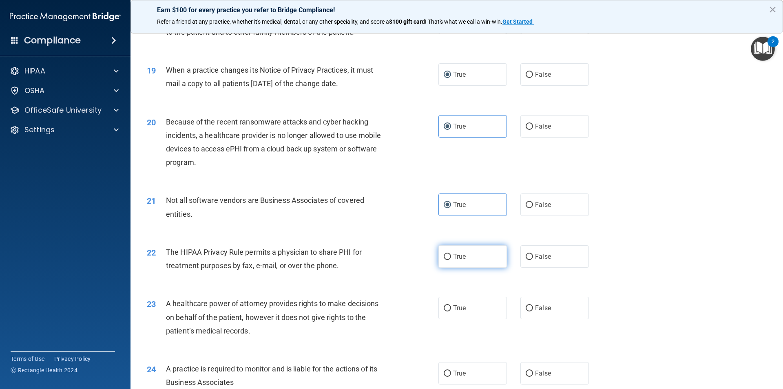
radio input "true"
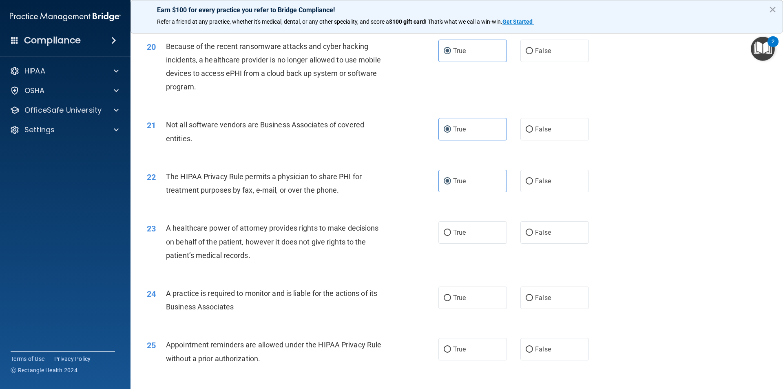
scroll to position [1188, 0]
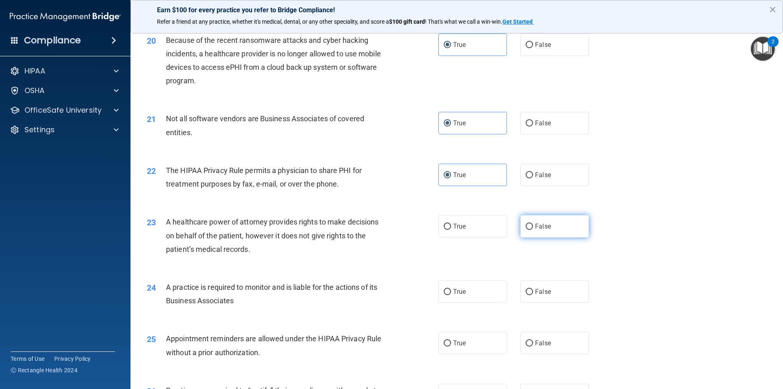
click at [539, 230] on span "False" at bounding box center [543, 226] width 16 height 8
click at [533, 230] on input "False" at bounding box center [529, 227] width 7 height 6
radio input "true"
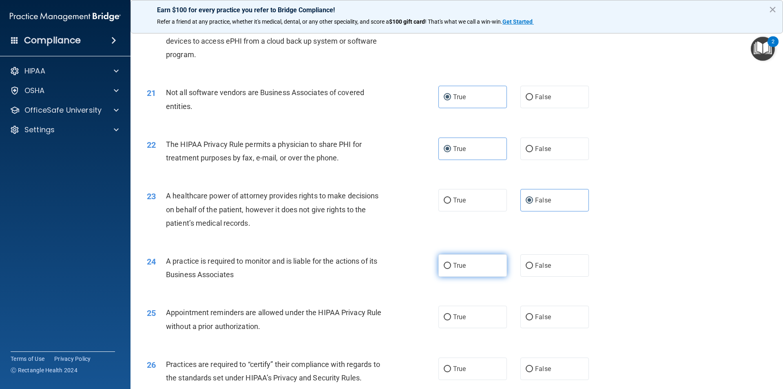
scroll to position [1229, 0]
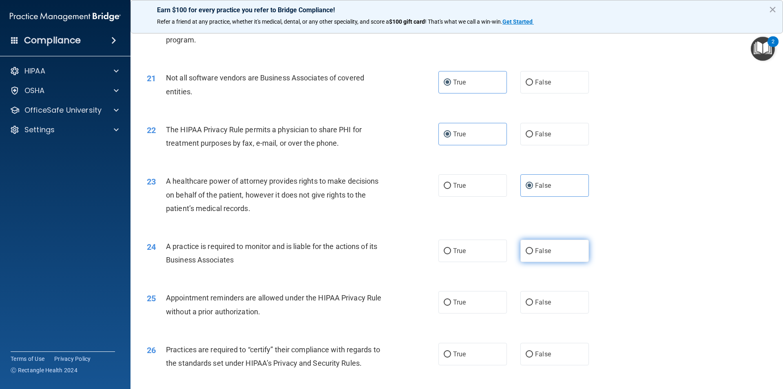
click at [544, 246] on label "False" at bounding box center [555, 251] width 69 height 22
click at [533, 248] on input "False" at bounding box center [529, 251] width 7 height 6
radio input "true"
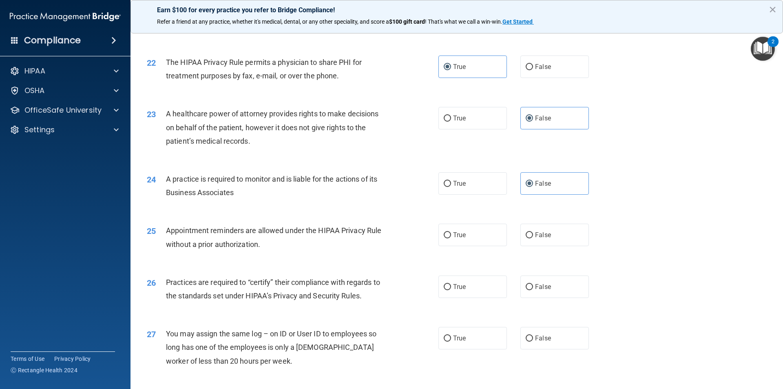
scroll to position [1310, 0]
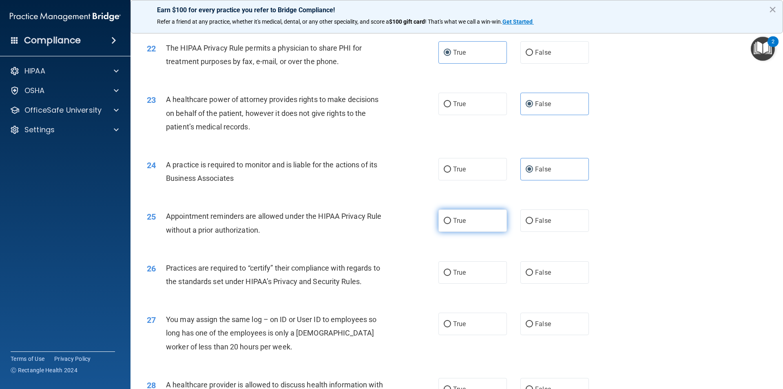
click at [478, 224] on label "True" at bounding box center [473, 220] width 69 height 22
click at [451, 224] on input "True" at bounding box center [447, 221] width 7 height 6
radio input "true"
click at [439, 273] on label "True" at bounding box center [473, 272] width 69 height 22
click at [444, 273] on input "True" at bounding box center [447, 273] width 7 height 6
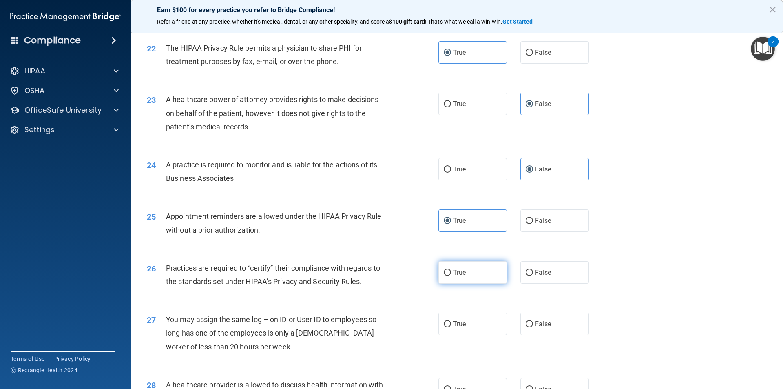
radio input "true"
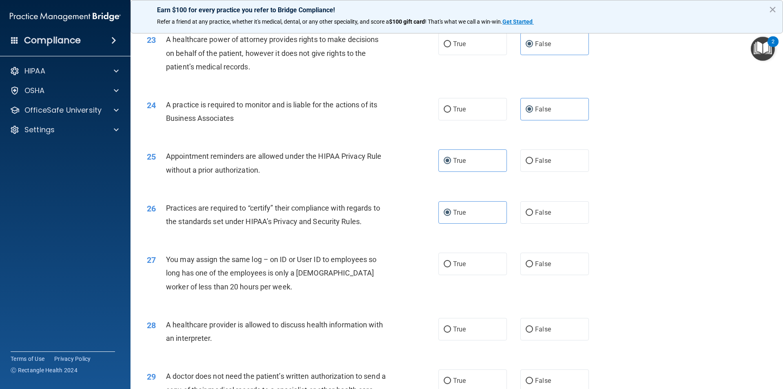
scroll to position [1392, 0]
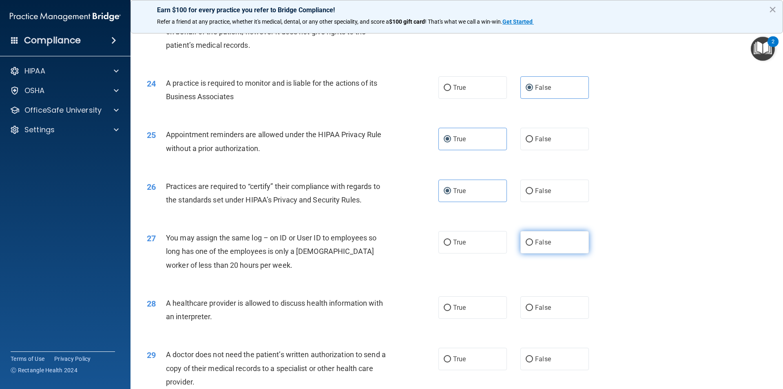
click at [528, 243] on input "False" at bounding box center [529, 243] width 7 height 6
radio input "true"
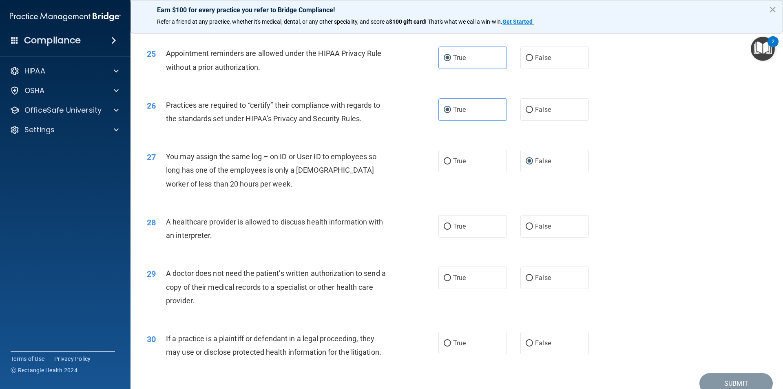
scroll to position [1473, 0]
click at [450, 233] on label "True" at bounding box center [473, 226] width 69 height 22
click at [450, 229] on input "True" at bounding box center [447, 226] width 7 height 6
radio input "true"
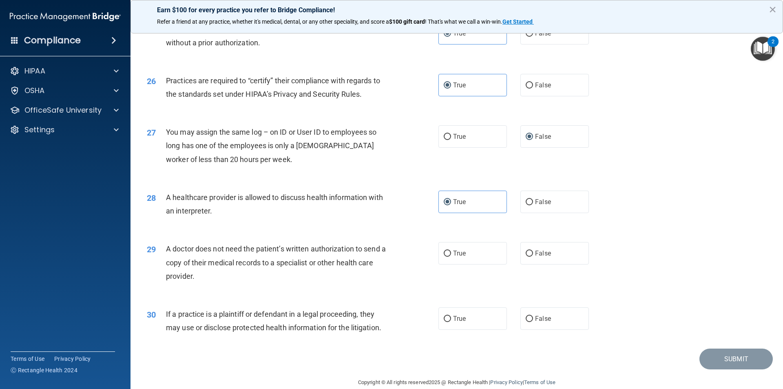
scroll to position [1511, 0]
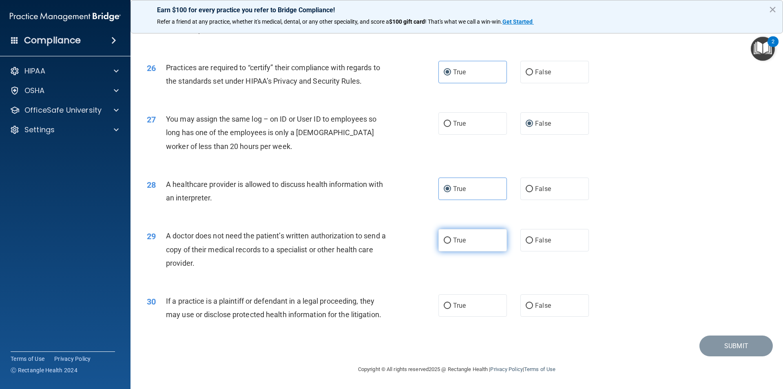
click at [451, 233] on label "True" at bounding box center [473, 240] width 69 height 22
click at [451, 237] on input "True" at bounding box center [447, 240] width 7 height 6
radio input "true"
click at [466, 308] on label "True" at bounding box center [473, 305] width 69 height 22
click at [451, 308] on input "True" at bounding box center [447, 306] width 7 height 6
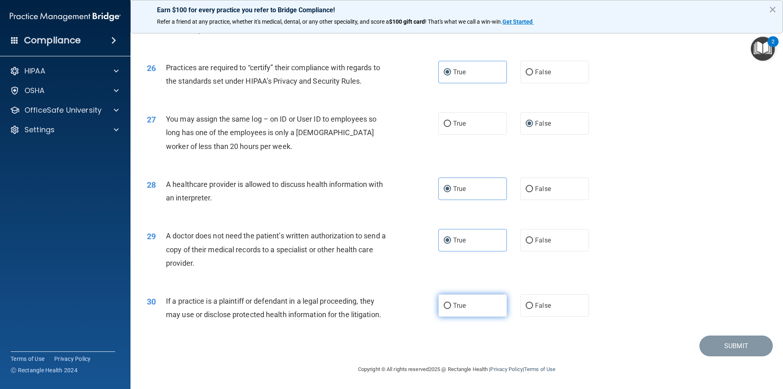
radio input "true"
click at [744, 343] on button "Submit" at bounding box center [736, 345] width 73 height 21
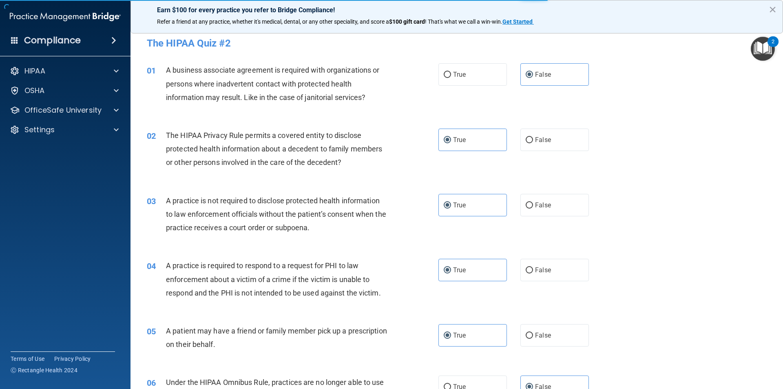
scroll to position [0, 0]
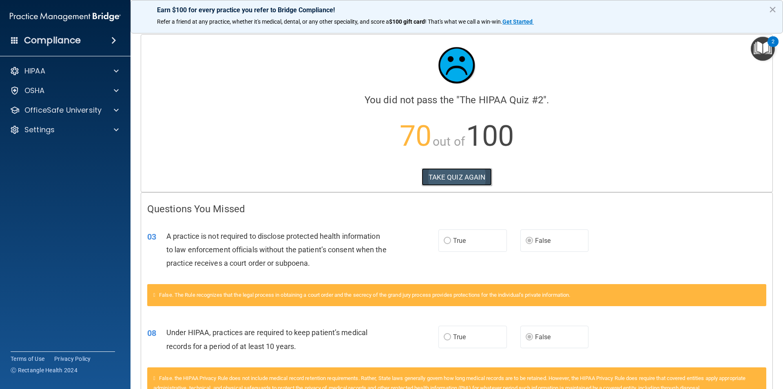
click at [454, 177] on button "TAKE QUIZ AGAIN" at bounding box center [457, 177] width 71 height 18
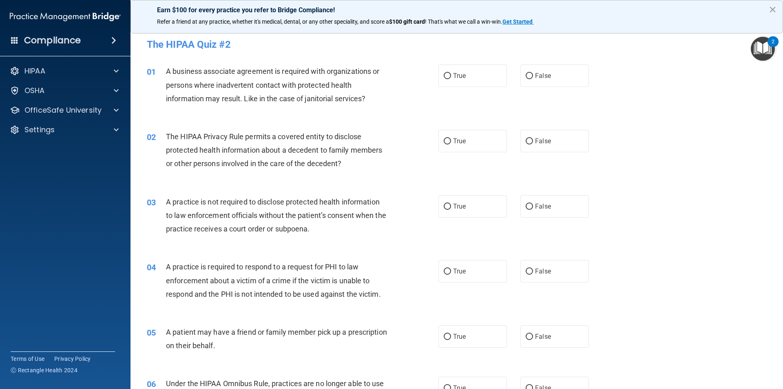
click at [539, 63] on div "01 A business associate agreement is required with organizations or persons whe…" at bounding box center [457, 86] width 632 height 65
click at [541, 71] on label "False" at bounding box center [555, 75] width 69 height 22
click at [533, 73] on input "False" at bounding box center [529, 76] width 7 height 6
radio input "true"
click at [463, 142] on span "True" at bounding box center [459, 141] width 13 height 8
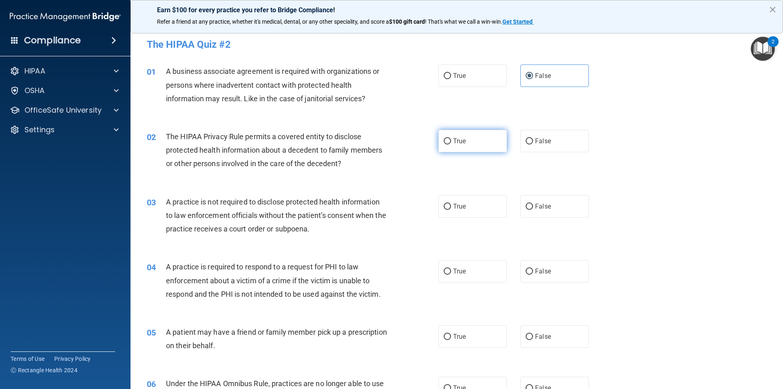
click at [451, 142] on input "True" at bounding box center [447, 141] width 7 height 6
radio input "true"
click at [538, 207] on span "False" at bounding box center [543, 206] width 16 height 8
click at [533, 207] on input "False" at bounding box center [529, 207] width 7 height 6
radio input "true"
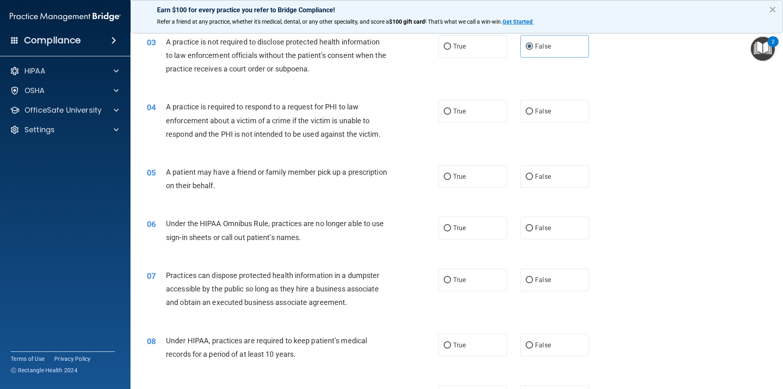
scroll to position [163, 0]
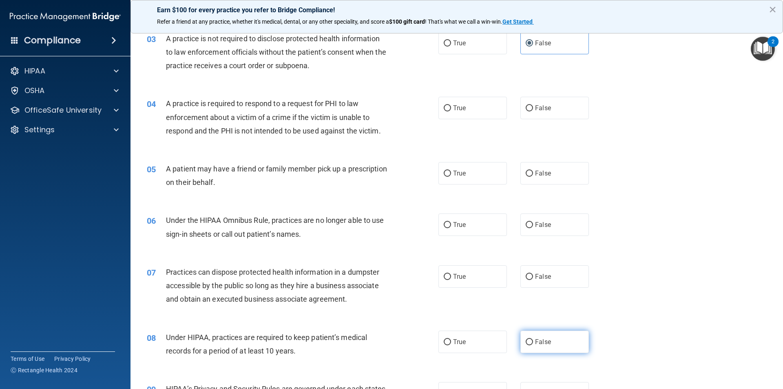
click at [575, 340] on label "False" at bounding box center [555, 342] width 69 height 22
click at [533, 340] on input "False" at bounding box center [529, 342] width 7 height 6
radio input "true"
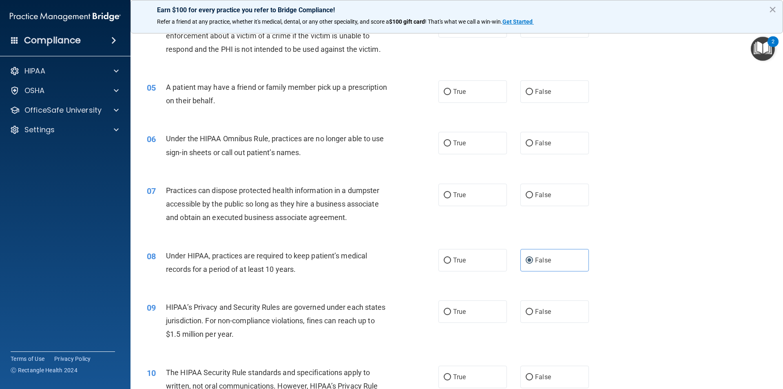
scroll to position [326, 0]
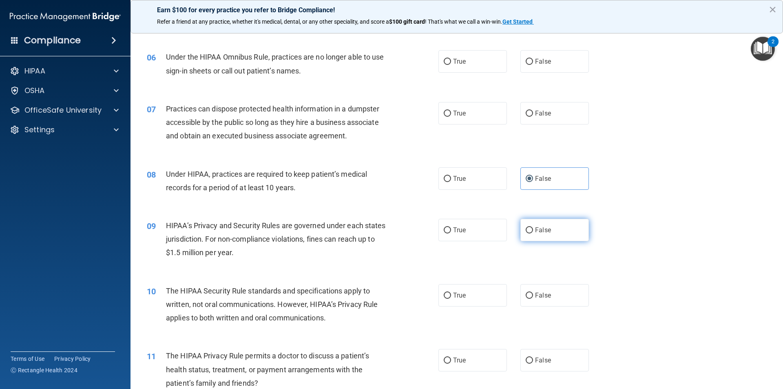
click at [539, 227] on span "False" at bounding box center [543, 230] width 16 height 8
click at [533, 227] on input "False" at bounding box center [529, 230] width 7 height 6
radio input "true"
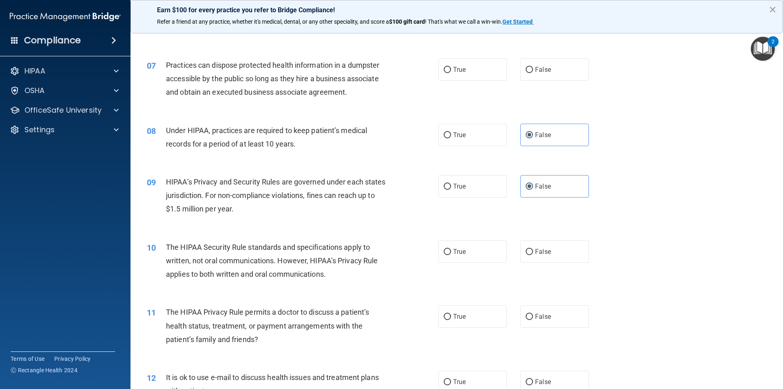
scroll to position [449, 0]
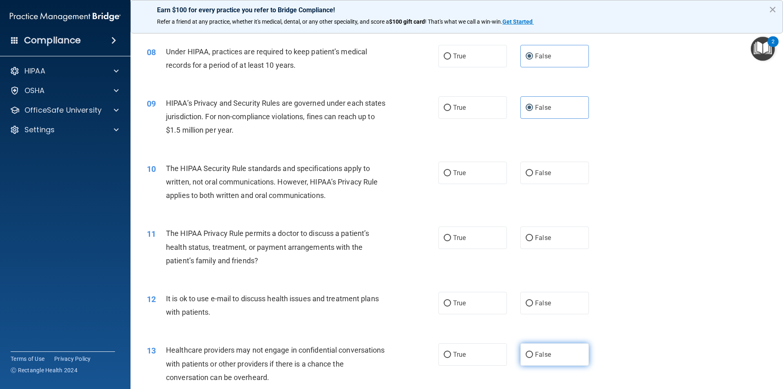
click at [552, 355] on label "False" at bounding box center [555, 354] width 69 height 22
click at [533, 355] on input "False" at bounding box center [529, 355] width 7 height 6
radio input "true"
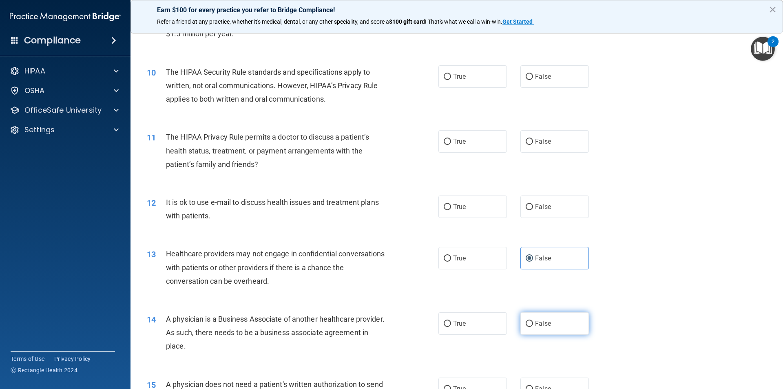
scroll to position [571, 0]
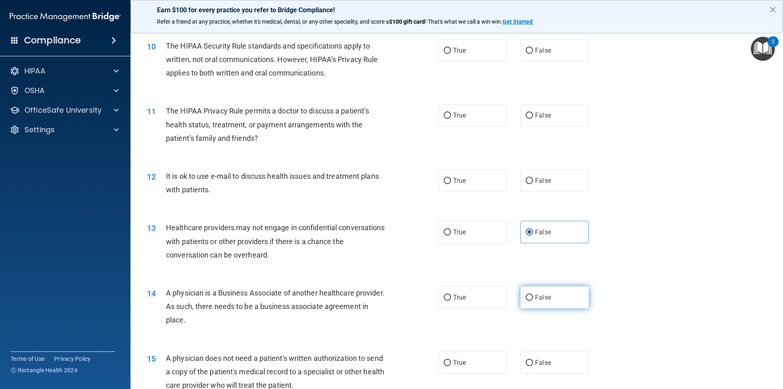
click at [535, 302] on label "False" at bounding box center [555, 297] width 69 height 22
click at [533, 301] on input "False" at bounding box center [529, 298] width 7 height 6
radio input "true"
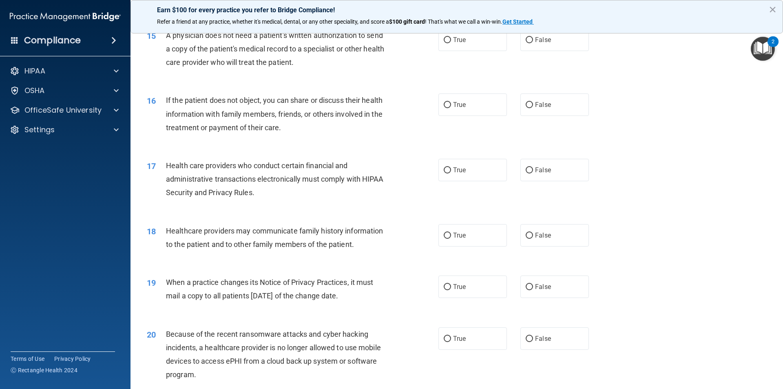
scroll to position [938, 0]
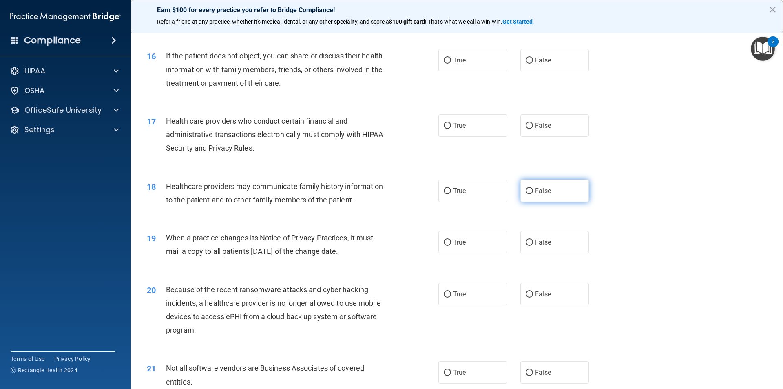
click at [545, 191] on span "False" at bounding box center [543, 191] width 16 height 8
click at [533, 191] on input "False" at bounding box center [529, 191] width 7 height 6
radio input "true"
click at [555, 244] on label "False" at bounding box center [555, 242] width 69 height 22
click at [533, 244] on input "False" at bounding box center [529, 243] width 7 height 6
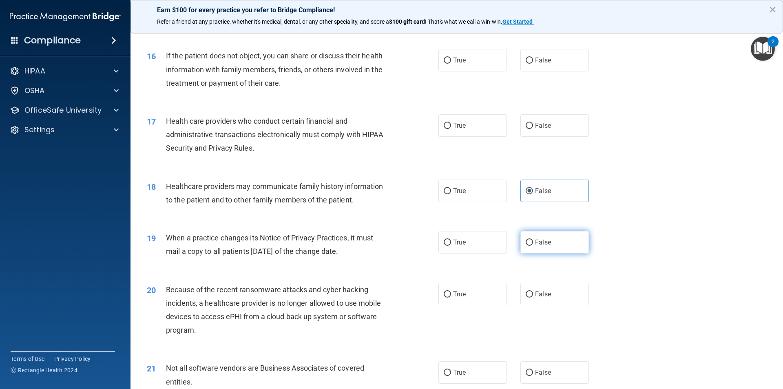
radio input "true"
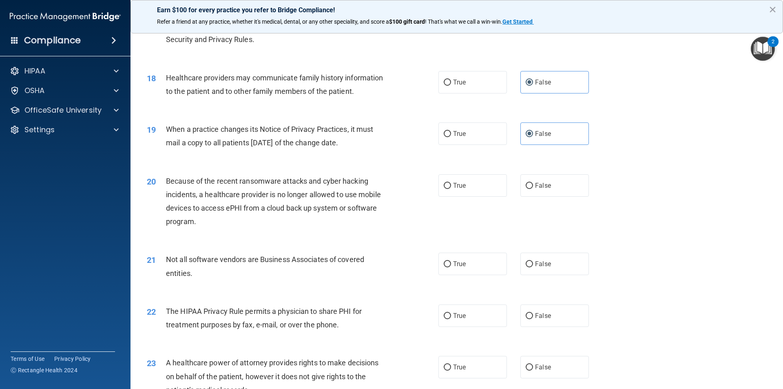
scroll to position [1061, 0]
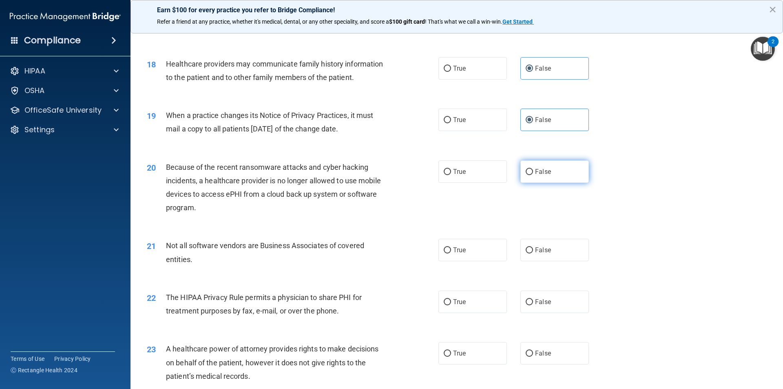
click at [549, 175] on label "False" at bounding box center [555, 171] width 69 height 22
click at [533, 175] on input "False" at bounding box center [529, 172] width 7 height 6
radio input "true"
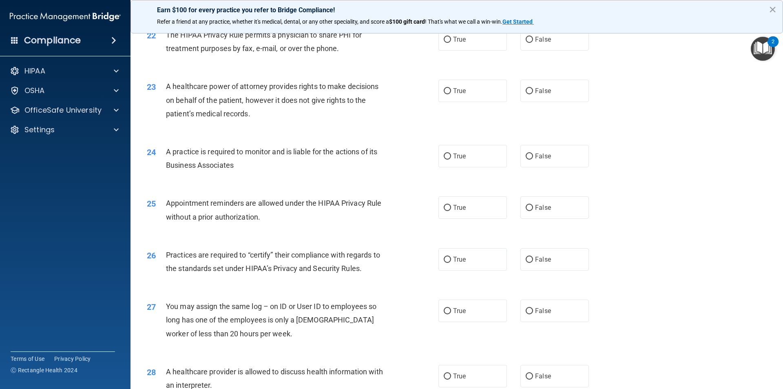
scroll to position [1346, 0]
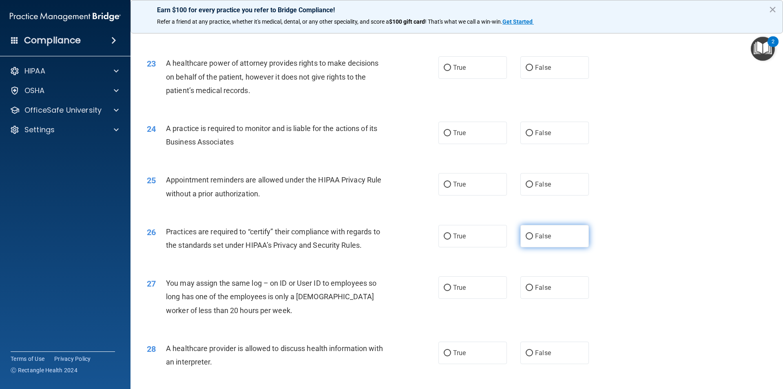
click at [543, 245] on label "False" at bounding box center [555, 236] width 69 height 22
click at [533, 240] on input "False" at bounding box center [529, 236] width 7 height 6
radio input "true"
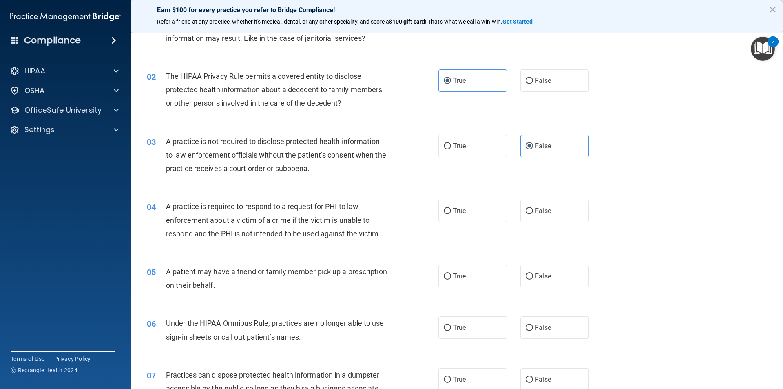
scroll to position [82, 0]
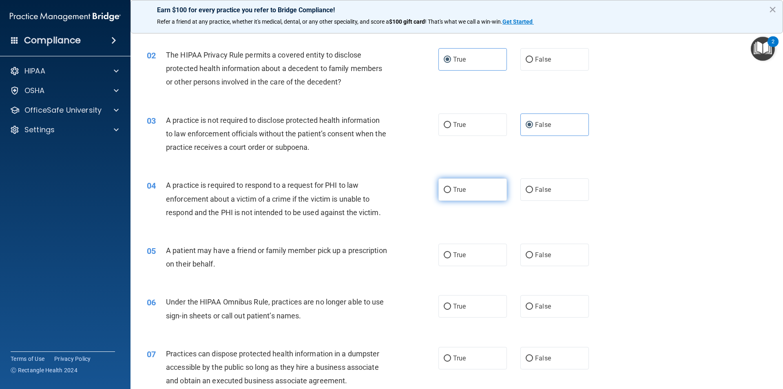
click at [455, 195] on label "True" at bounding box center [473, 189] width 69 height 22
click at [451, 193] on input "True" at bounding box center [447, 190] width 7 height 6
radio input "true"
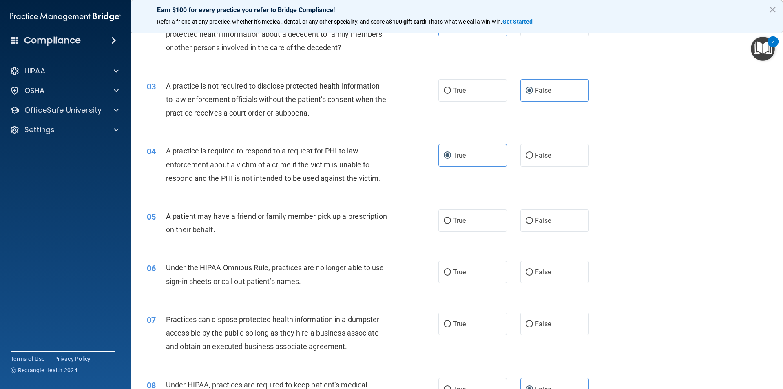
scroll to position [163, 0]
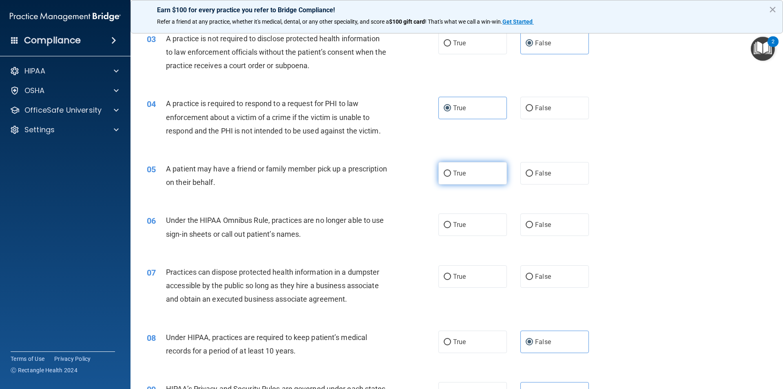
click at [455, 173] on span "True" at bounding box center [459, 173] width 13 height 8
click at [451, 173] on input "True" at bounding box center [447, 174] width 7 height 6
radio input "true"
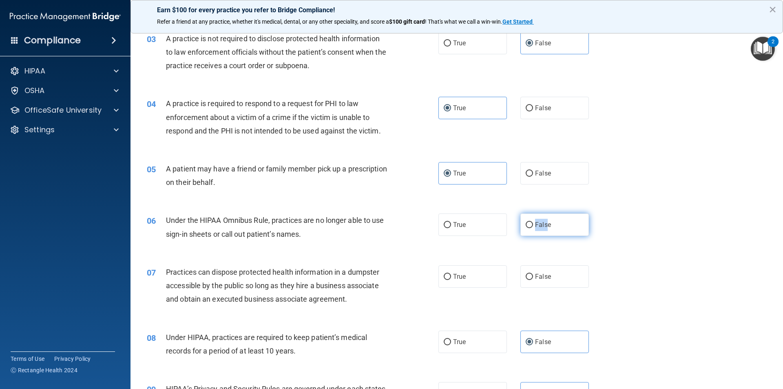
drag, startPoint x: 474, startPoint y: 225, endPoint x: 544, endPoint y: 222, distance: 70.7
click at [544, 222] on div "True False" at bounding box center [521, 224] width 164 height 22
click at [544, 222] on span "False" at bounding box center [543, 225] width 16 height 8
click at [533, 222] on input "False" at bounding box center [529, 225] width 7 height 6
radio input "true"
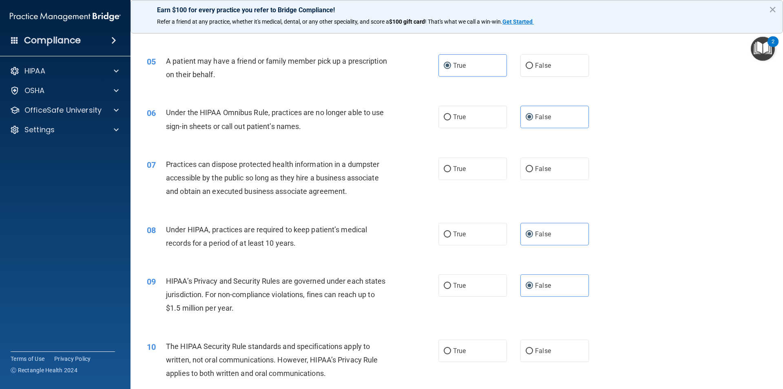
scroll to position [326, 0]
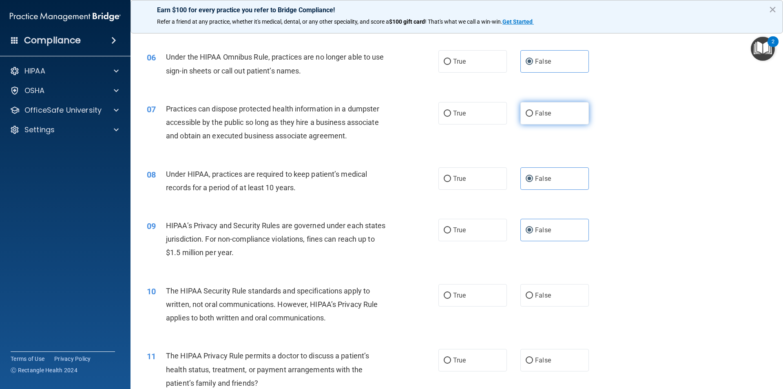
click at [556, 114] on label "False" at bounding box center [555, 113] width 69 height 22
click at [533, 114] on input "False" at bounding box center [529, 114] width 7 height 6
radio input "true"
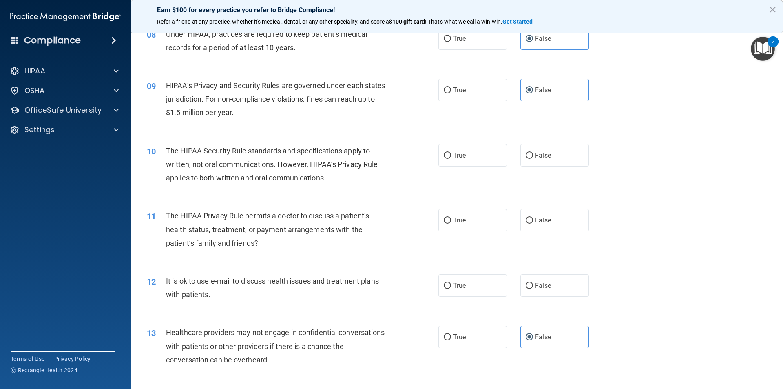
scroll to position [490, 0]
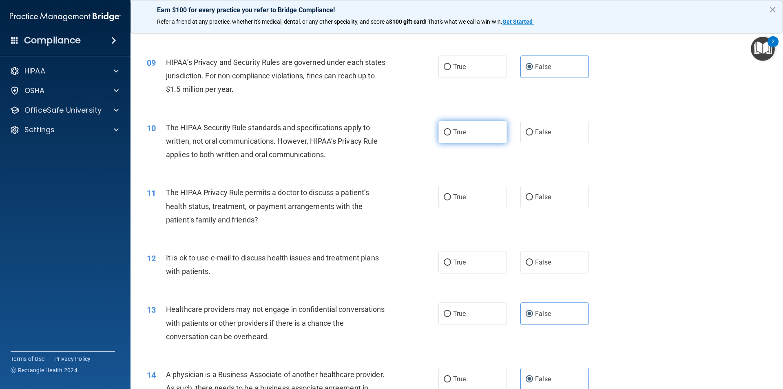
click at [464, 133] on label "True" at bounding box center [473, 132] width 69 height 22
click at [451, 133] on input "True" at bounding box center [447, 132] width 7 height 6
radio input "true"
click at [457, 202] on label "True" at bounding box center [473, 197] width 69 height 22
click at [451, 200] on input "True" at bounding box center [447, 197] width 7 height 6
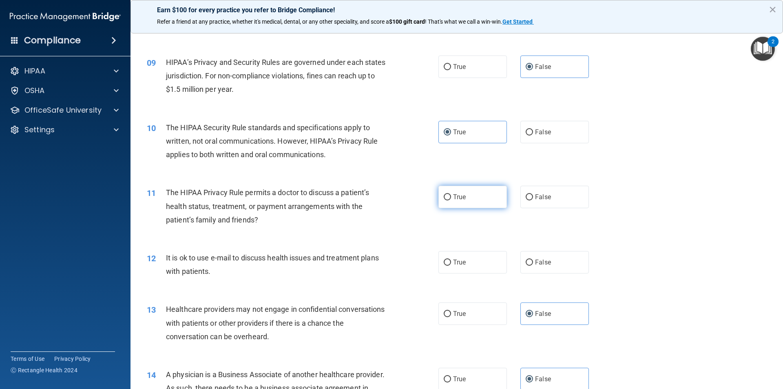
radio input "true"
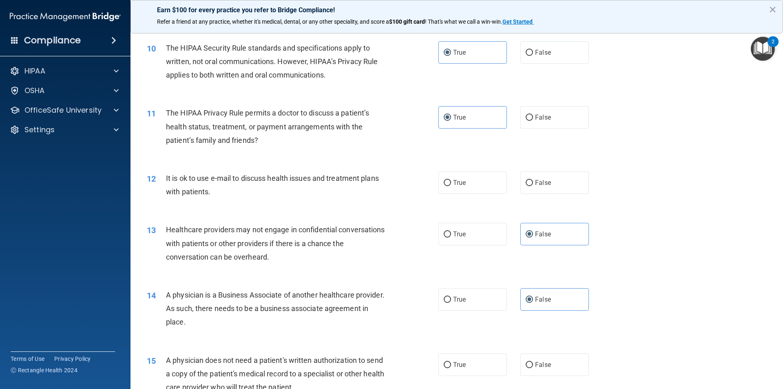
scroll to position [571, 0]
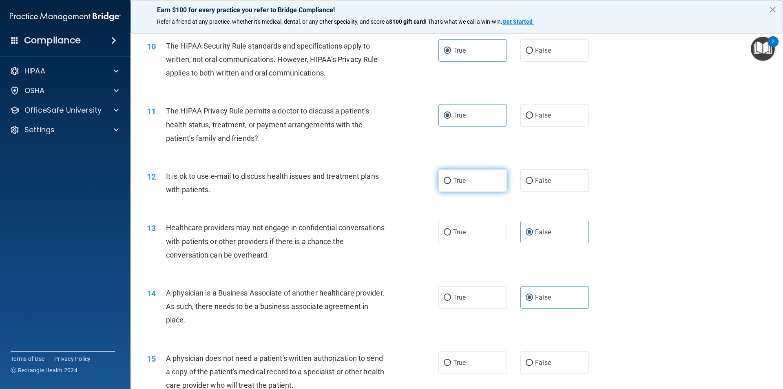
click at [466, 186] on label "True" at bounding box center [473, 180] width 69 height 22
click at [451, 184] on input "True" at bounding box center [447, 181] width 7 height 6
radio input "true"
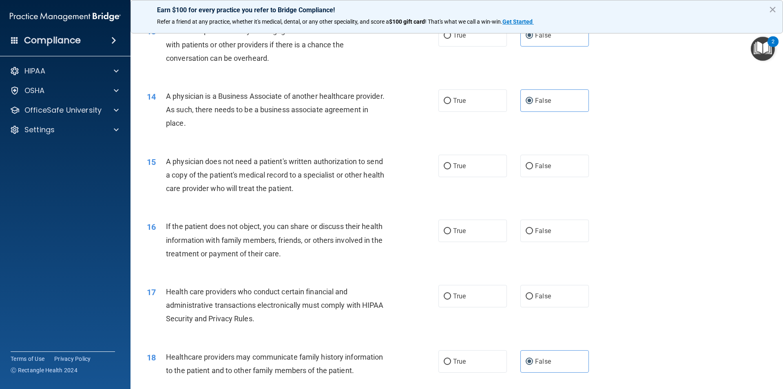
scroll to position [775, 0]
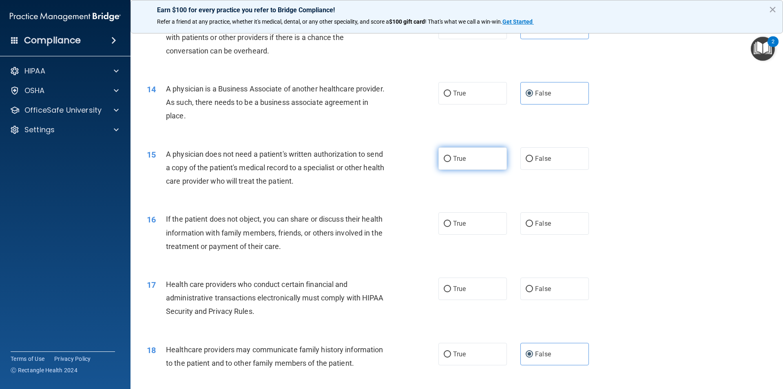
click at [475, 164] on label "True" at bounding box center [473, 158] width 69 height 22
click at [451, 162] on input "True" at bounding box center [447, 159] width 7 height 6
radio input "true"
click at [475, 227] on label "True" at bounding box center [473, 223] width 69 height 22
click at [451, 227] on input "True" at bounding box center [447, 224] width 7 height 6
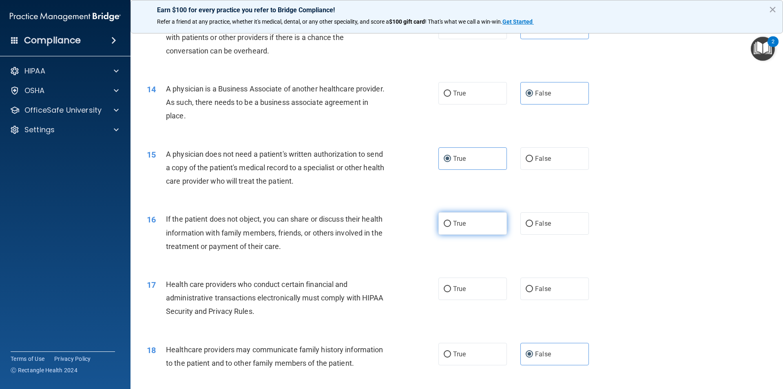
radio input "true"
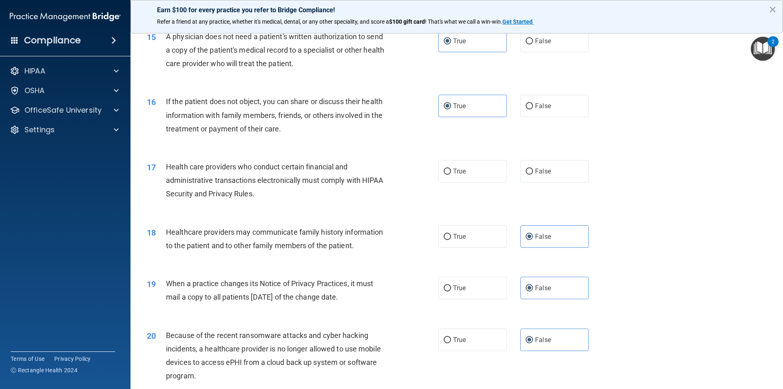
scroll to position [898, 0]
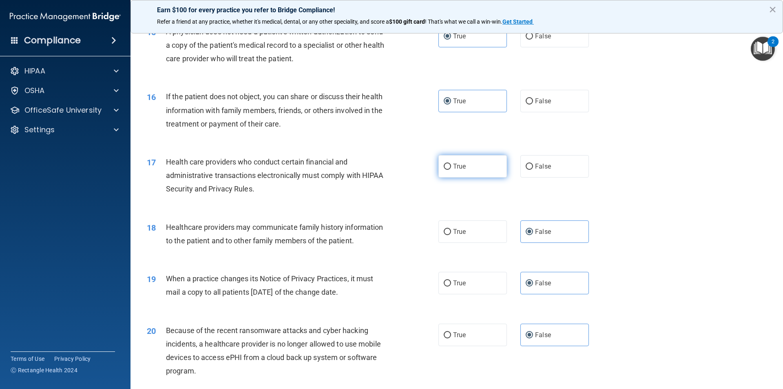
click at [440, 176] on label "True" at bounding box center [473, 166] width 69 height 22
click at [444, 170] on input "True" at bounding box center [447, 167] width 7 height 6
radio input "true"
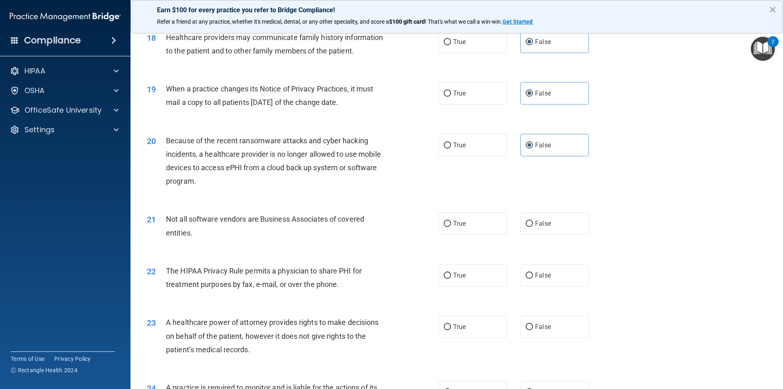
scroll to position [1102, 0]
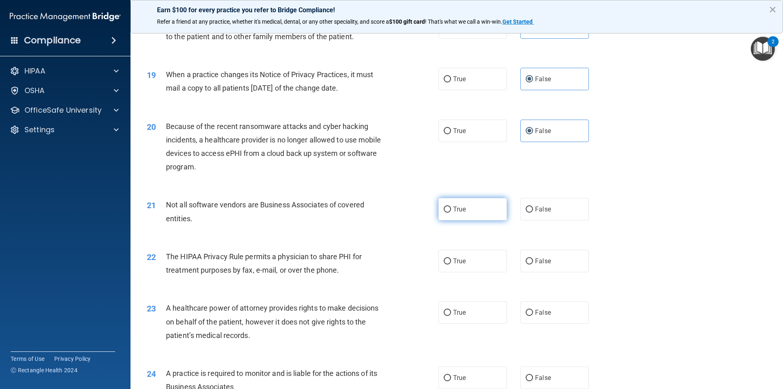
click at [454, 214] on label "True" at bounding box center [473, 209] width 69 height 22
click at [451, 213] on input "True" at bounding box center [447, 209] width 7 height 6
radio input "true"
click at [454, 214] on label "True" at bounding box center [473, 209] width 69 height 22
click at [451, 213] on input "True" at bounding box center [447, 209] width 7 height 6
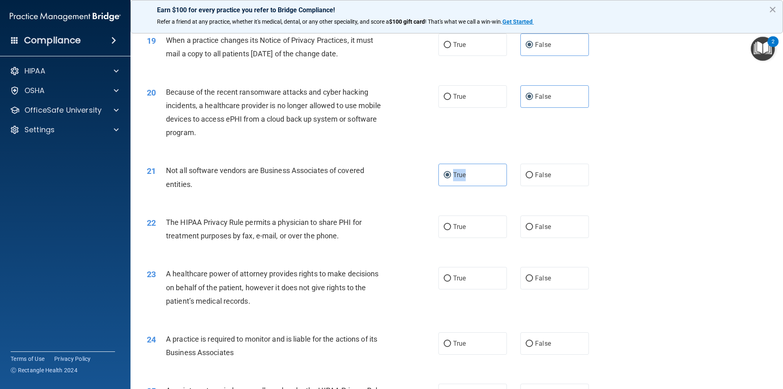
scroll to position [1183, 0]
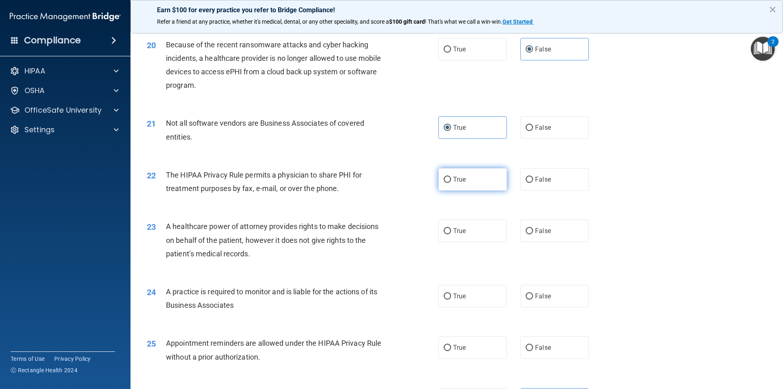
click at [453, 180] on span "True" at bounding box center [459, 179] width 13 height 8
click at [451, 180] on input "True" at bounding box center [447, 180] width 7 height 6
radio input "true"
click at [466, 230] on label "True" at bounding box center [473, 231] width 69 height 22
click at [451, 230] on input "True" at bounding box center [447, 231] width 7 height 6
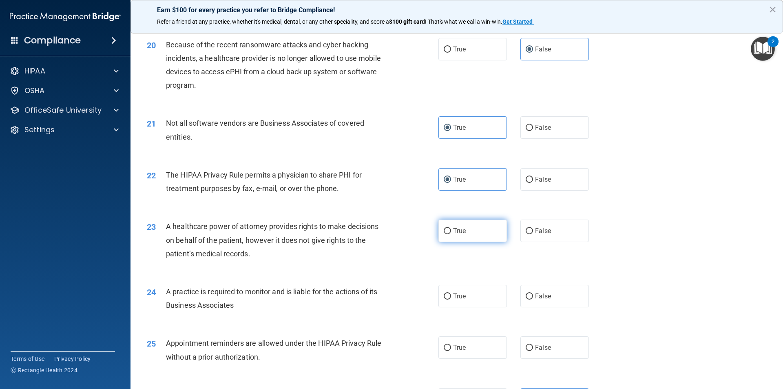
radio input "true"
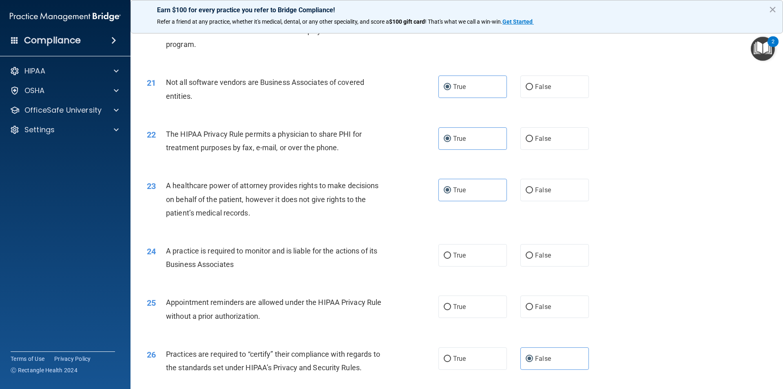
scroll to position [1306, 0]
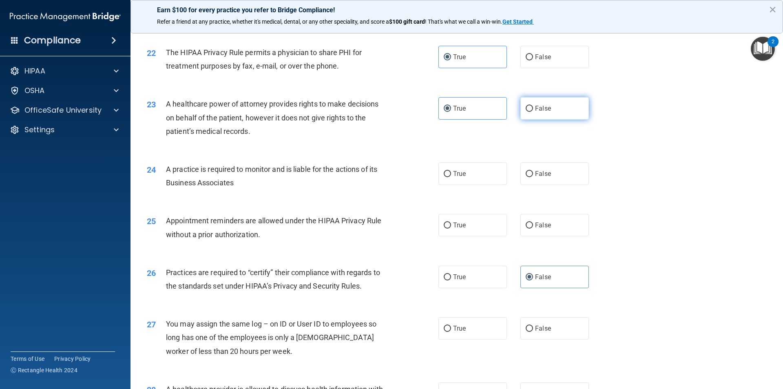
click at [576, 113] on label "False" at bounding box center [555, 108] width 69 height 22
click at [533, 112] on input "False" at bounding box center [529, 109] width 7 height 6
radio input "true"
radio input "false"
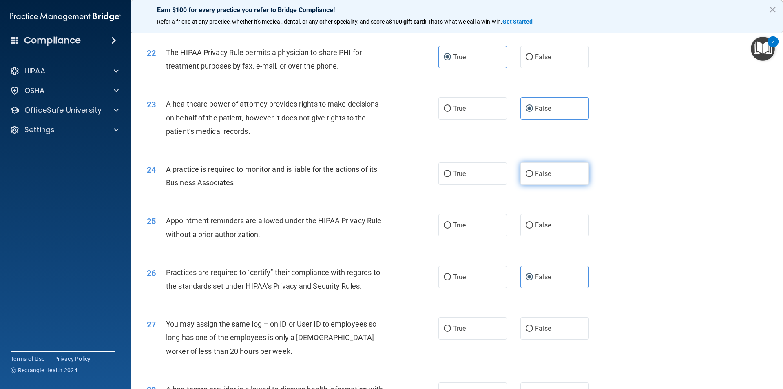
click at [537, 171] on span "False" at bounding box center [543, 174] width 16 height 8
click at [533, 171] on input "False" at bounding box center [529, 174] width 7 height 6
radio input "true"
click at [468, 226] on label "True" at bounding box center [473, 225] width 69 height 22
click at [451, 226] on input "True" at bounding box center [447, 225] width 7 height 6
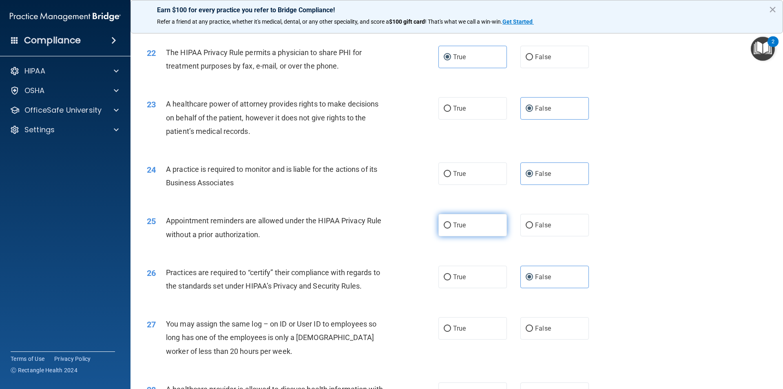
radio input "true"
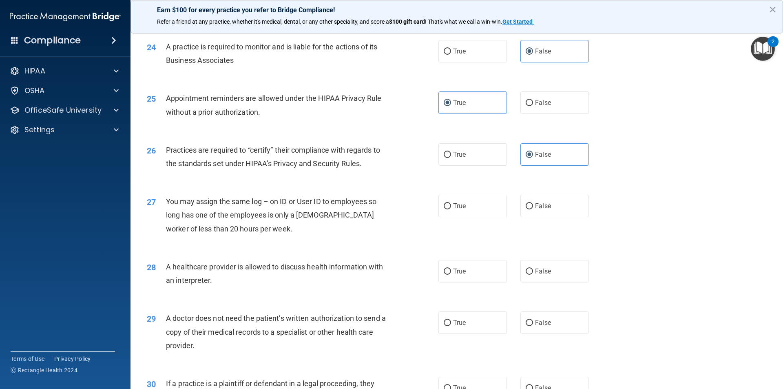
scroll to position [1469, 0]
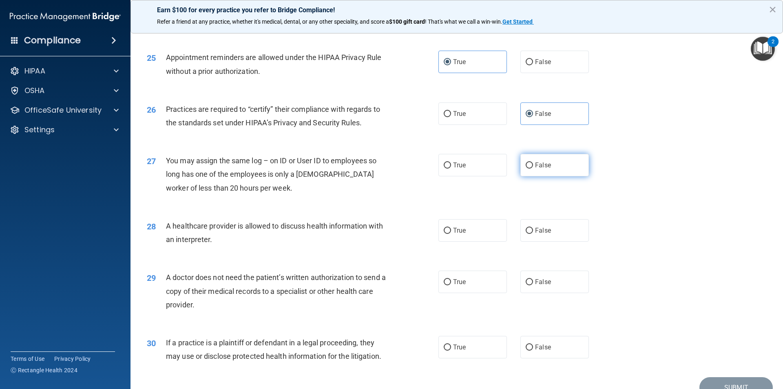
click at [532, 171] on label "False" at bounding box center [555, 165] width 69 height 22
click at [532, 169] on input "False" at bounding box center [529, 165] width 7 height 6
radio input "true"
click at [454, 229] on span "True" at bounding box center [459, 230] width 13 height 8
click at [451, 229] on input "True" at bounding box center [447, 231] width 7 height 6
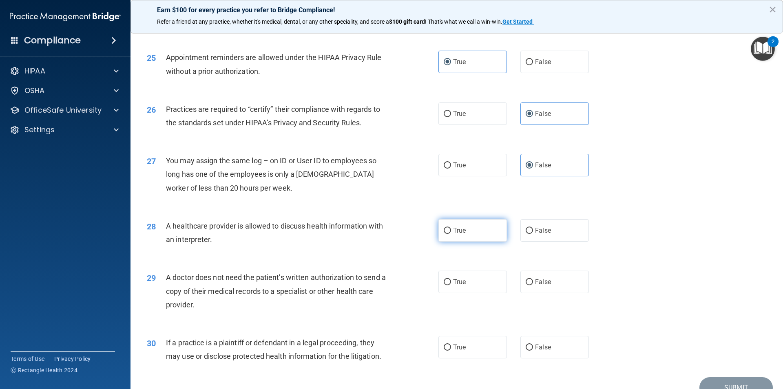
radio input "true"
click at [464, 286] on label "True" at bounding box center [473, 282] width 69 height 22
click at [451, 285] on input "True" at bounding box center [447, 282] width 7 height 6
radio input "true"
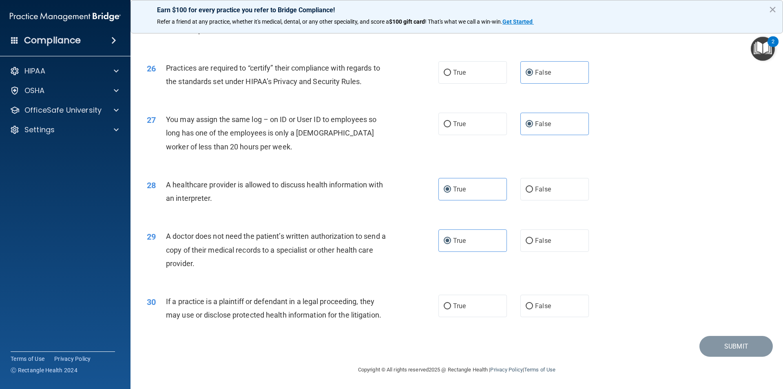
scroll to position [1511, 0]
click at [470, 304] on label "True" at bounding box center [473, 305] width 69 height 22
click at [451, 304] on input "True" at bounding box center [447, 306] width 7 height 6
radio input "true"
click at [725, 343] on button "Submit" at bounding box center [736, 345] width 73 height 21
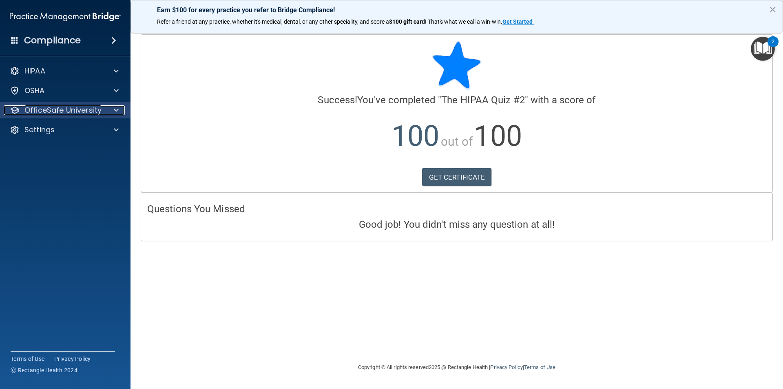
click at [106, 112] on div at bounding box center [115, 110] width 20 height 10
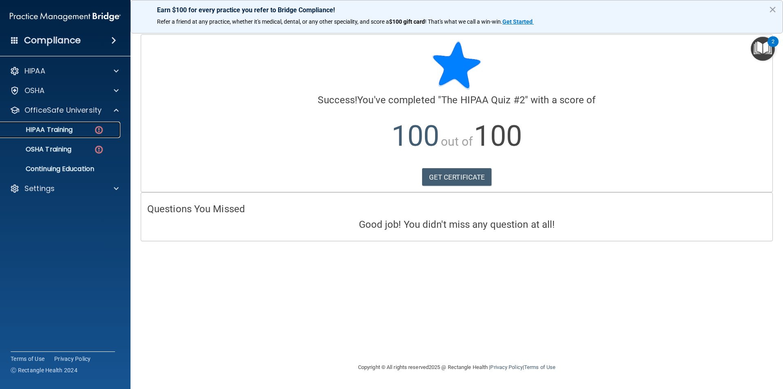
click at [95, 133] on img at bounding box center [99, 130] width 10 height 10
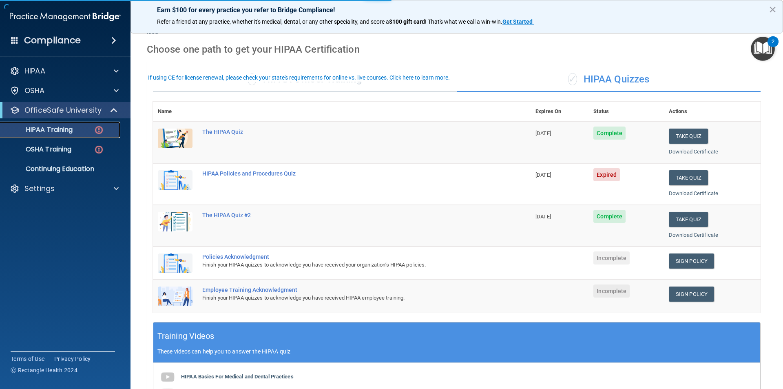
scroll to position [41, 0]
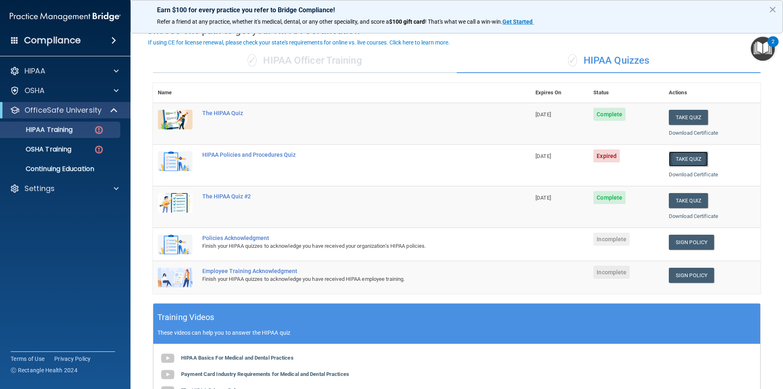
click at [683, 160] on button "Take Quiz" at bounding box center [688, 158] width 39 height 15
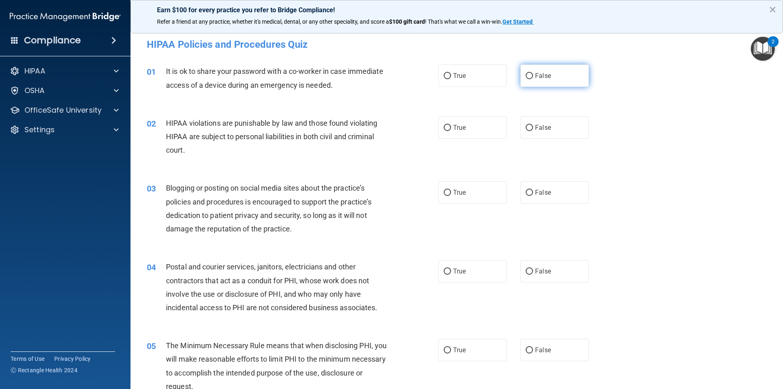
click at [550, 78] on label "False" at bounding box center [555, 75] width 69 height 22
click at [533, 78] on input "False" at bounding box center [529, 76] width 7 height 6
radio input "true"
click at [464, 126] on label "True" at bounding box center [473, 127] width 69 height 22
click at [451, 126] on input "True" at bounding box center [447, 128] width 7 height 6
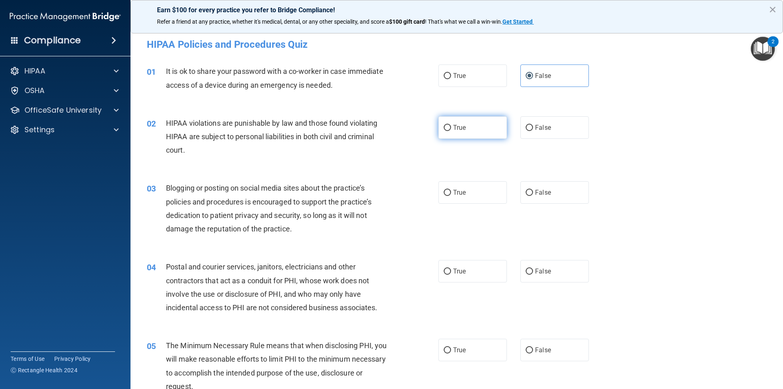
radio input "true"
click at [551, 197] on label "False" at bounding box center [555, 192] width 69 height 22
click at [533, 196] on input "False" at bounding box center [529, 193] width 7 height 6
radio input "true"
click at [430, 270] on div "04 Postal and courier services, janitors, electricians and other contractors th…" at bounding box center [293, 289] width 316 height 58
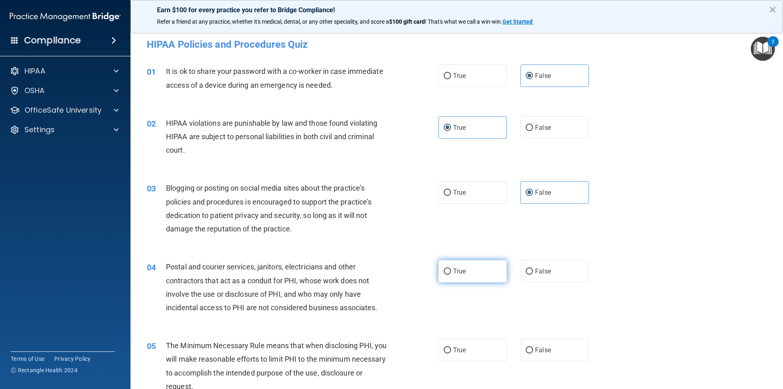
click at [448, 276] on label "True" at bounding box center [473, 271] width 69 height 22
click at [448, 275] on input "True" at bounding box center [447, 271] width 7 height 6
radio input "true"
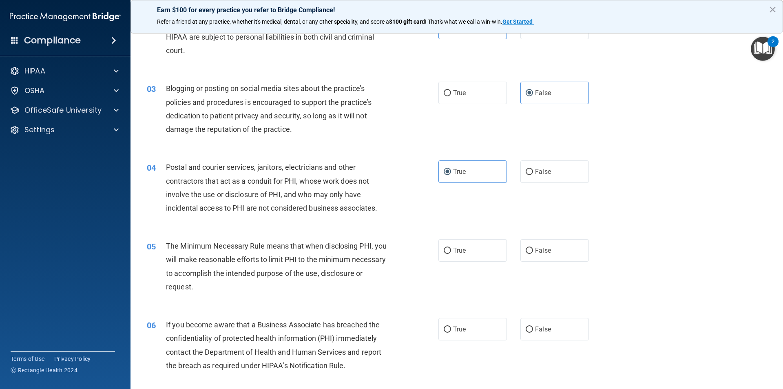
scroll to position [122, 0]
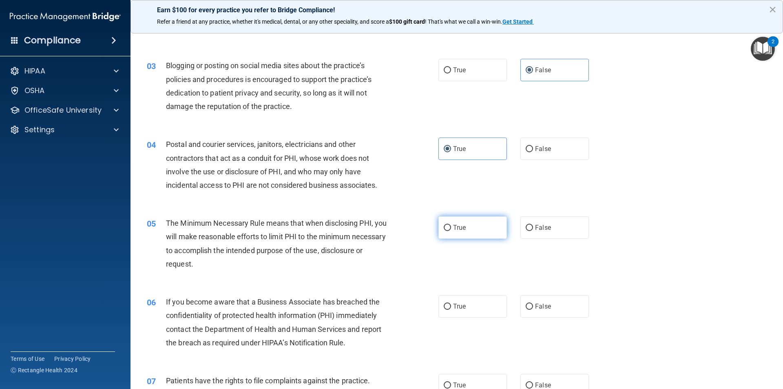
click at [476, 227] on label "True" at bounding box center [473, 227] width 69 height 22
click at [451, 227] on input "True" at bounding box center [447, 228] width 7 height 6
radio input "true"
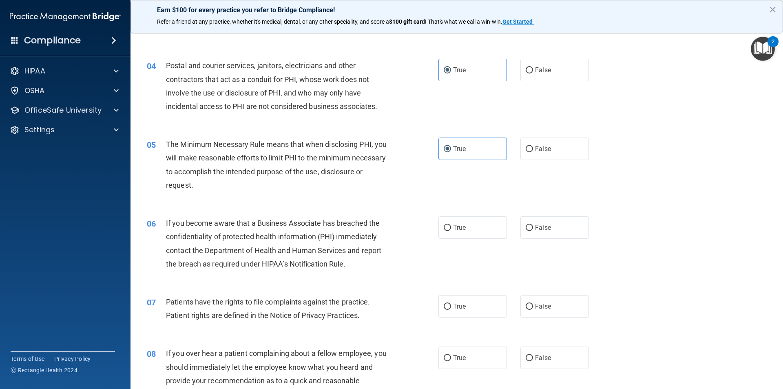
scroll to position [204, 0]
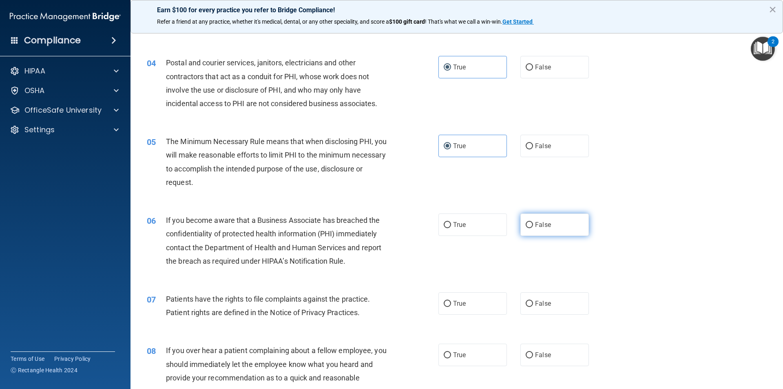
click at [535, 223] on span "False" at bounding box center [543, 225] width 16 height 8
click at [533, 223] on input "False" at bounding box center [529, 225] width 7 height 6
radio input "true"
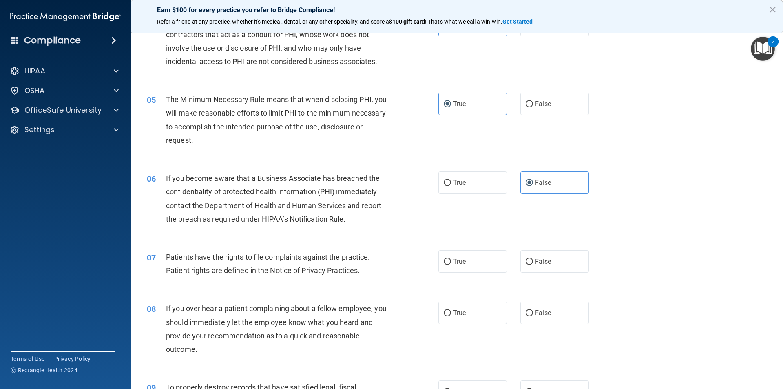
scroll to position [286, 0]
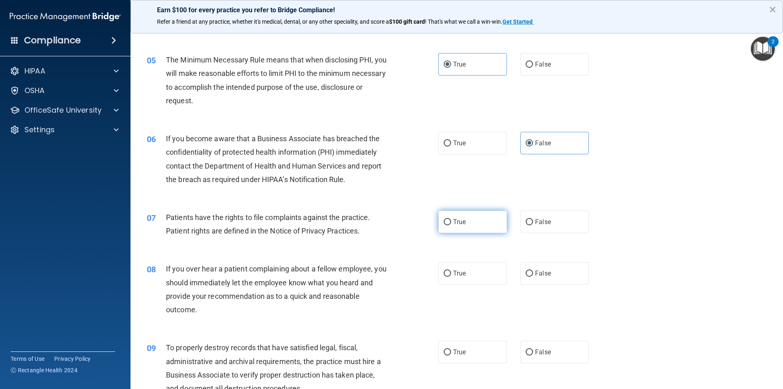
click at [439, 221] on label "True" at bounding box center [473, 222] width 69 height 22
click at [444, 221] on input "True" at bounding box center [447, 222] width 7 height 6
radio input "true"
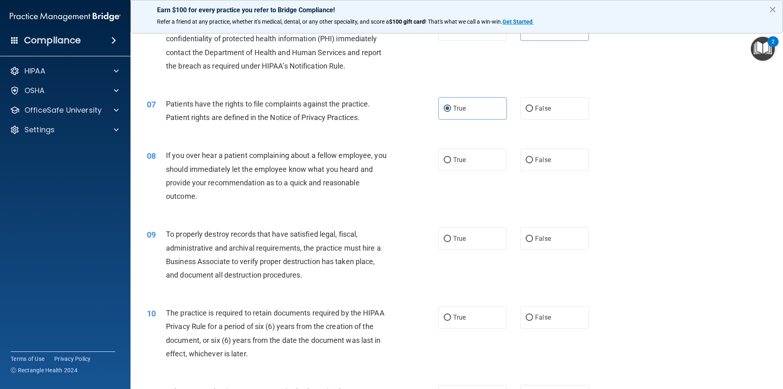
scroll to position [408, 0]
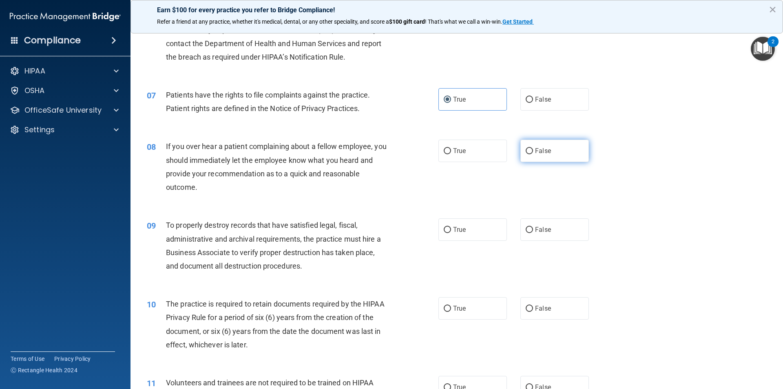
click at [546, 152] on span "False" at bounding box center [543, 151] width 16 height 8
click at [533, 152] on input "False" at bounding box center [529, 151] width 7 height 6
radio input "true"
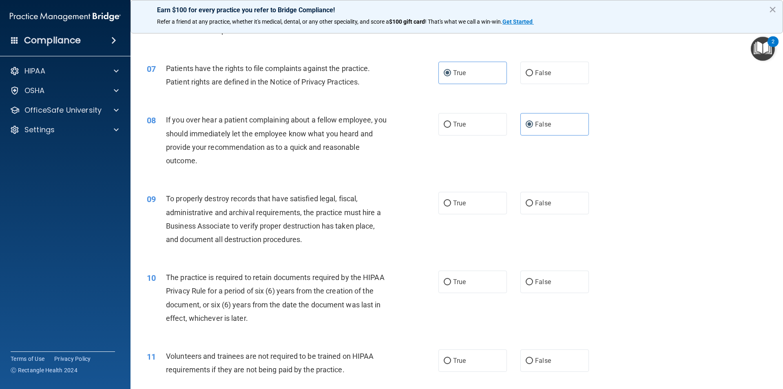
scroll to position [449, 0]
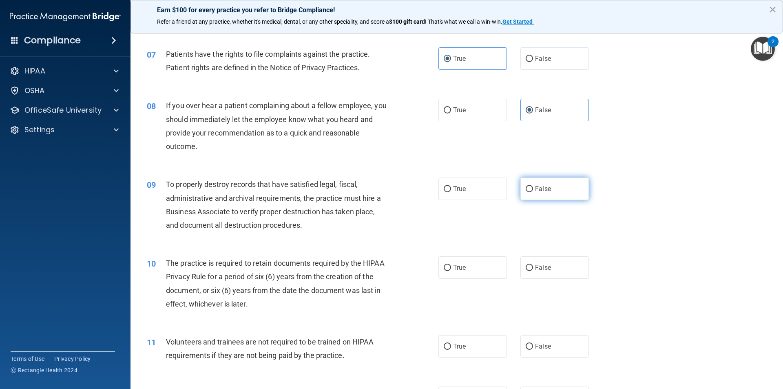
click at [580, 188] on label "False" at bounding box center [555, 188] width 69 height 22
click at [533, 188] on input "False" at bounding box center [529, 189] width 7 height 6
radio input "true"
click at [449, 266] on label "True" at bounding box center [473, 267] width 69 height 22
click at [449, 266] on input "True" at bounding box center [447, 268] width 7 height 6
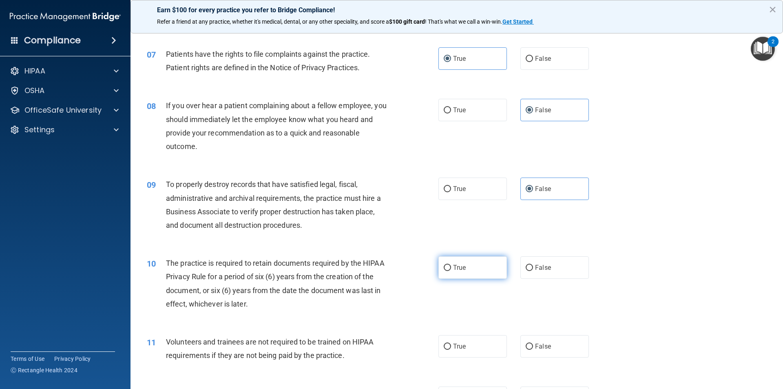
radio input "true"
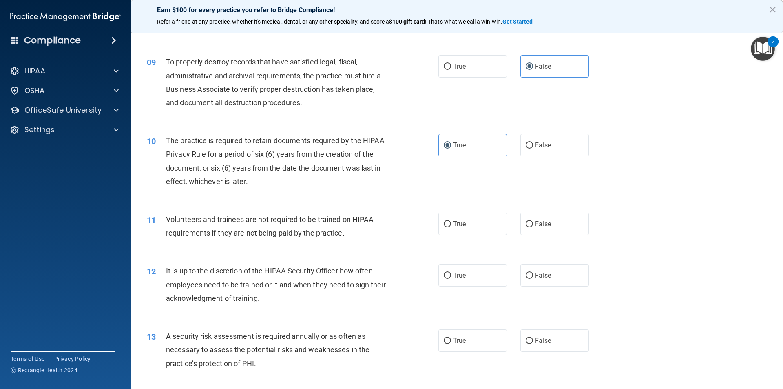
scroll to position [612, 0]
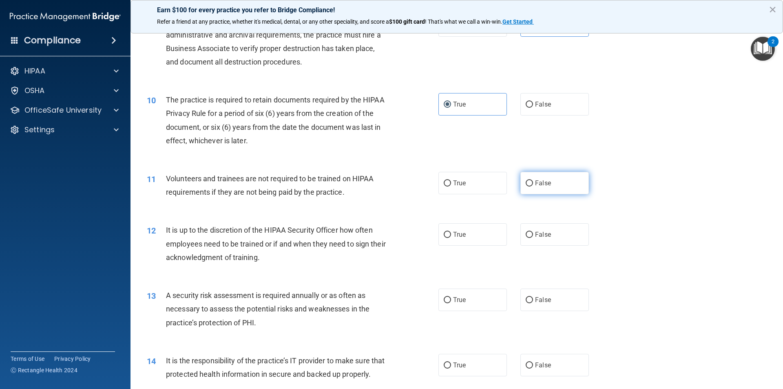
click at [537, 180] on span "False" at bounding box center [543, 183] width 16 height 8
click at [533, 180] on input "False" at bounding box center [529, 183] width 7 height 6
radio input "true"
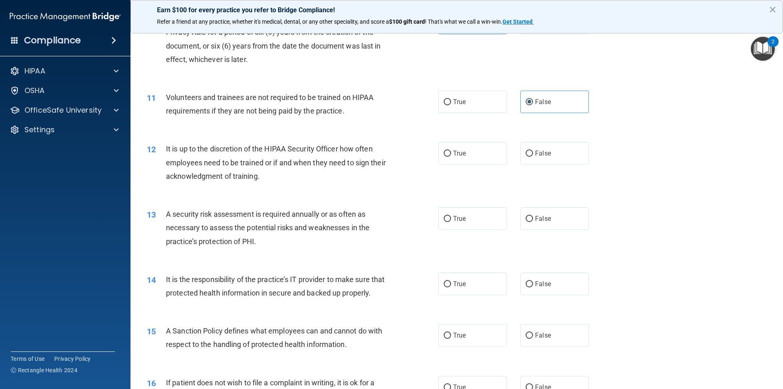
scroll to position [694, 0]
click at [556, 157] on label "False" at bounding box center [555, 153] width 69 height 22
click at [533, 156] on input "False" at bounding box center [529, 153] width 7 height 6
radio input "true"
click at [446, 220] on input "True" at bounding box center [447, 218] width 7 height 6
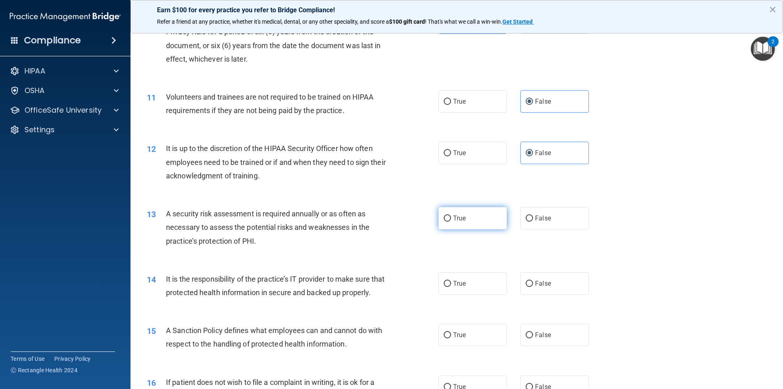
radio input "true"
click at [452, 160] on label "True" at bounding box center [473, 153] width 69 height 22
click at [451, 156] on input "True" at bounding box center [447, 153] width 7 height 6
radio input "true"
radio input "false"
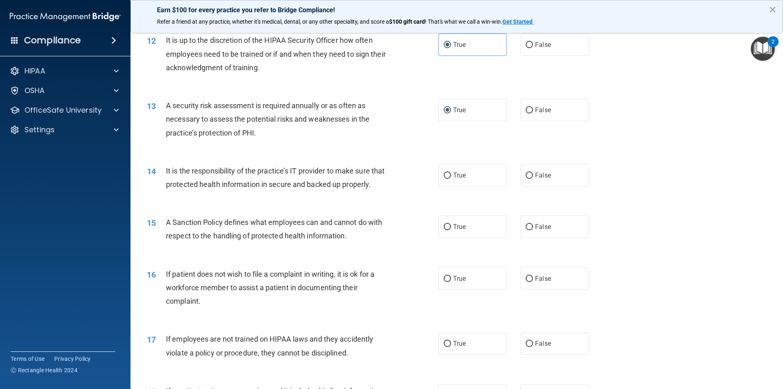
scroll to position [816, 0]
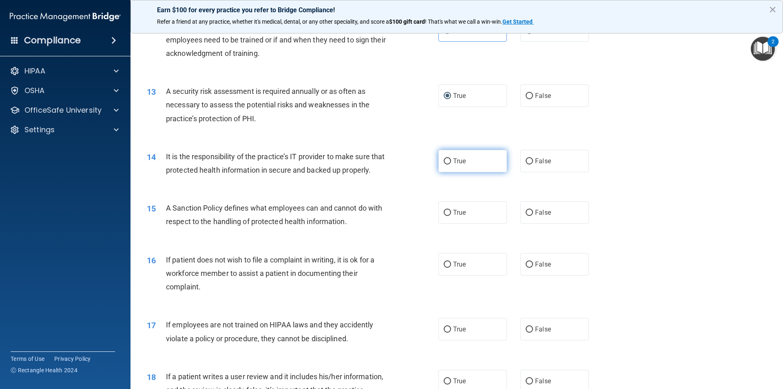
click at [461, 166] on label "True" at bounding box center [473, 161] width 69 height 22
click at [451, 164] on input "True" at bounding box center [447, 161] width 7 height 6
radio input "true"
click at [464, 224] on label "True" at bounding box center [473, 212] width 69 height 22
click at [451, 216] on input "True" at bounding box center [447, 213] width 7 height 6
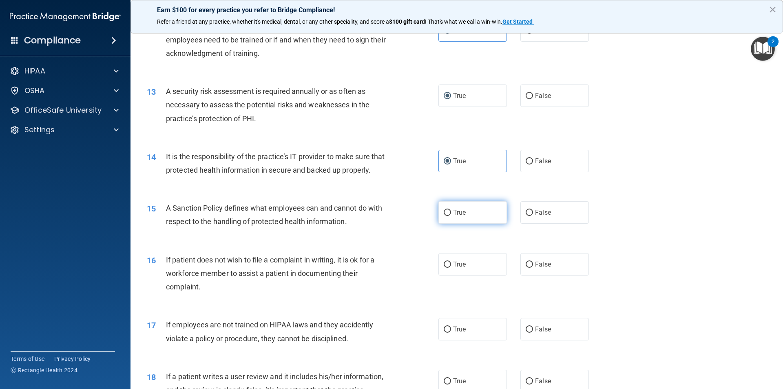
radio input "true"
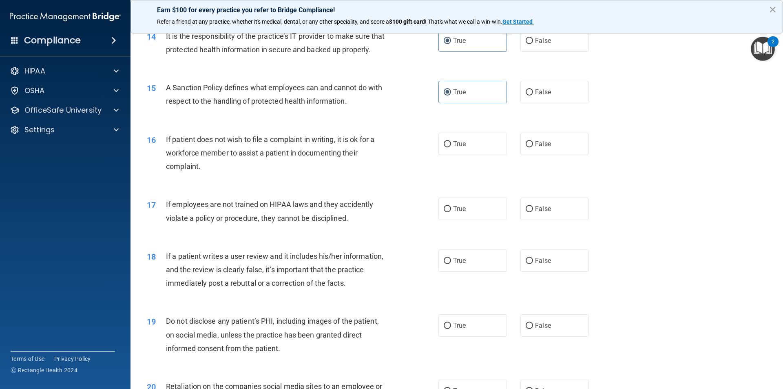
scroll to position [938, 0]
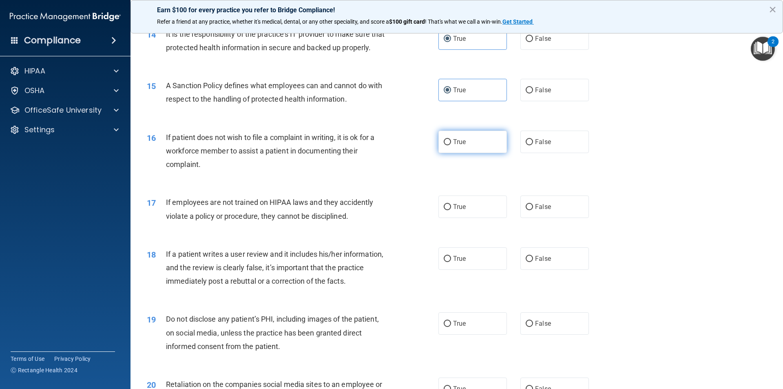
click at [453, 146] on span "True" at bounding box center [459, 142] width 13 height 8
click at [451, 145] on input "True" at bounding box center [447, 142] width 7 height 6
radio input "true"
click at [453, 146] on span "True" at bounding box center [459, 142] width 13 height 8
click at [451, 145] on input "True" at bounding box center [447, 142] width 7 height 6
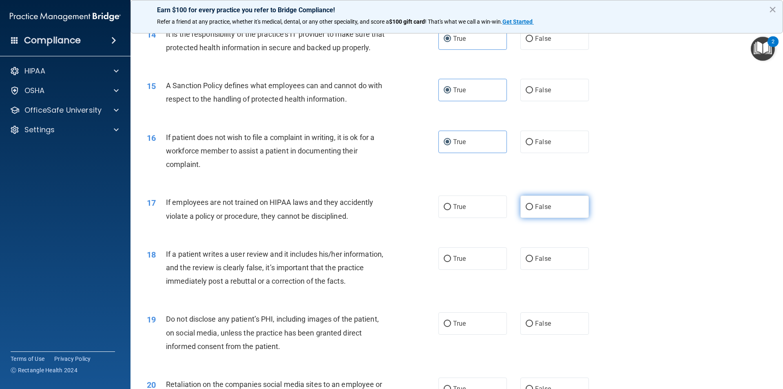
click at [580, 213] on label "False" at bounding box center [555, 206] width 69 height 22
click at [533, 210] on input "False" at bounding box center [529, 207] width 7 height 6
radio input "true"
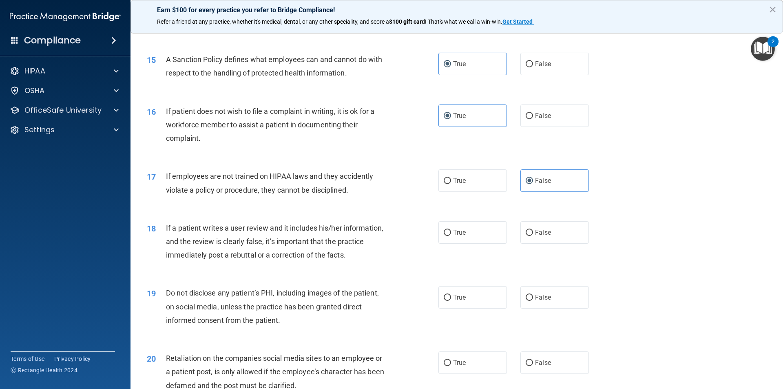
scroll to position [979, 0]
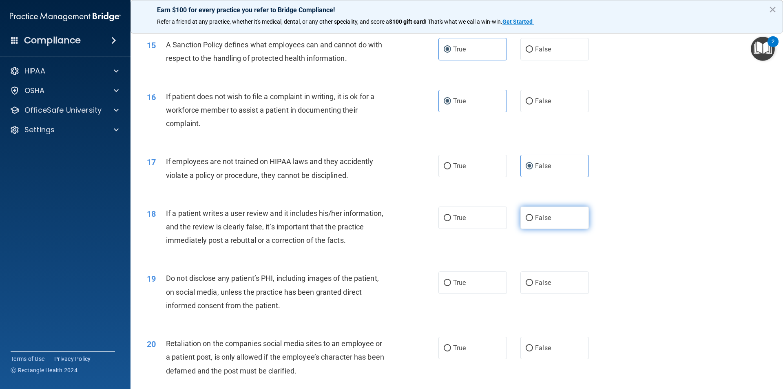
click at [563, 228] on label "False" at bounding box center [555, 217] width 69 height 22
click at [533, 221] on input "False" at bounding box center [529, 218] width 7 height 6
radio input "true"
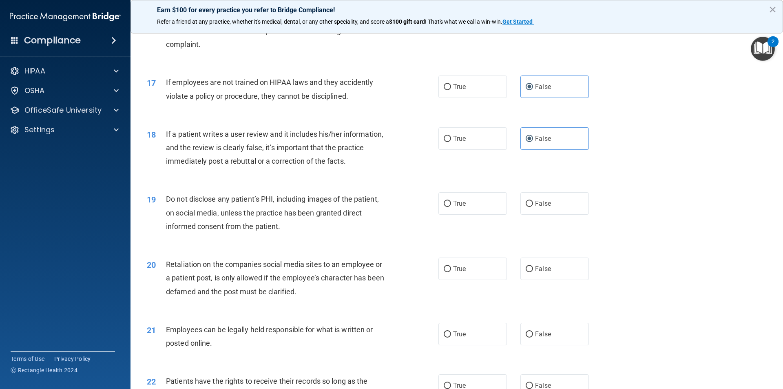
scroll to position [1061, 0]
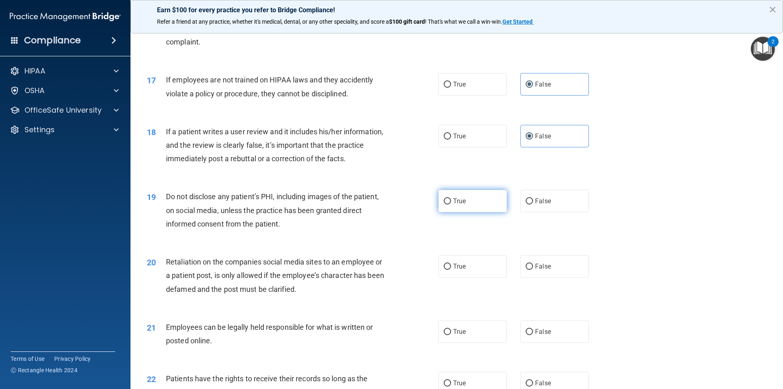
click at [459, 205] on span "True" at bounding box center [459, 201] width 13 height 8
click at [451, 204] on input "True" at bounding box center [447, 201] width 7 height 6
radio input "true"
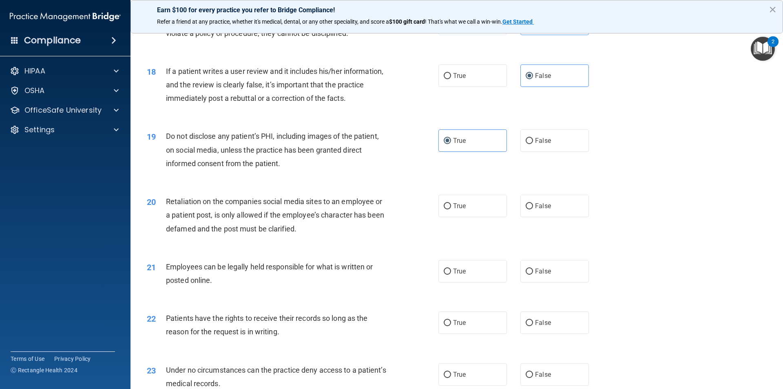
scroll to position [1183, 0]
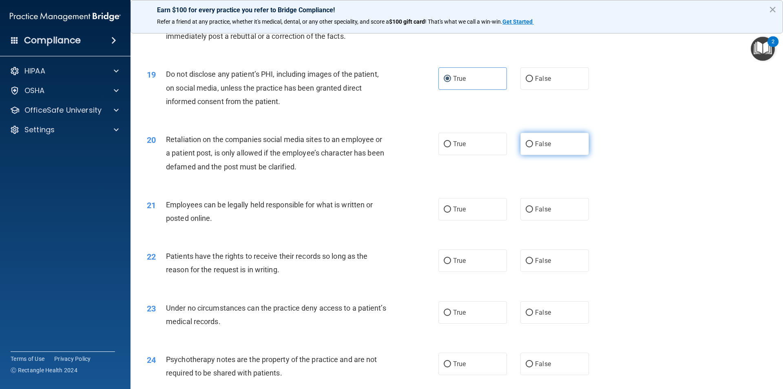
click at [535, 148] on span "False" at bounding box center [543, 144] width 16 height 8
click at [533, 147] on input "False" at bounding box center [529, 144] width 7 height 6
radio input "true"
click at [449, 220] on label "True" at bounding box center [473, 209] width 69 height 22
click at [449, 213] on input "True" at bounding box center [447, 209] width 7 height 6
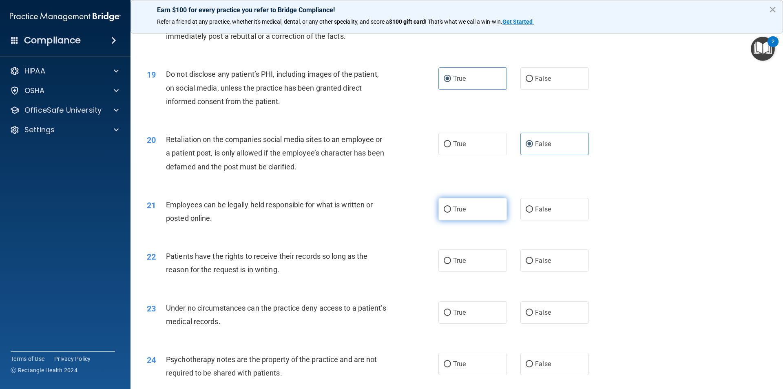
radio input "true"
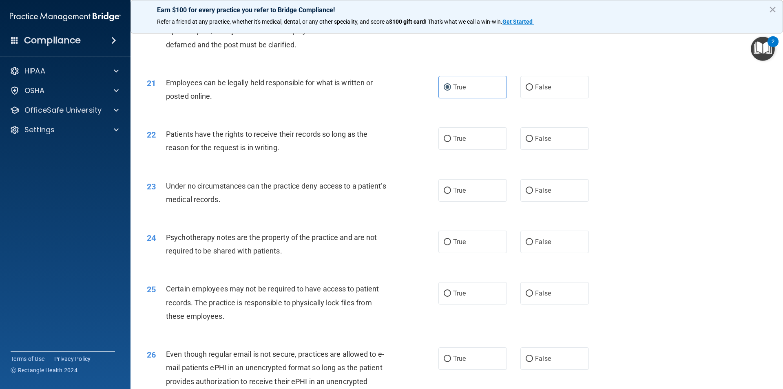
scroll to position [1306, 0]
click at [463, 142] on span "True" at bounding box center [459, 138] width 13 height 8
click at [451, 142] on input "True" at bounding box center [447, 138] width 7 height 6
radio input "true"
click at [553, 145] on label "False" at bounding box center [555, 138] width 69 height 22
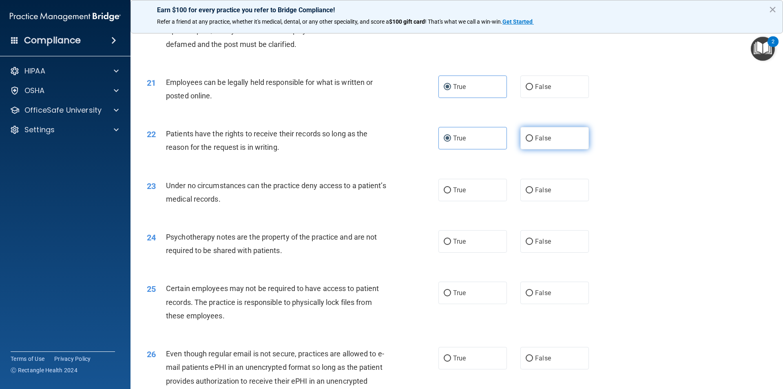
click at [533, 142] on input "False" at bounding box center [529, 138] width 7 height 6
radio input "true"
radio input "false"
click at [458, 194] on span "True" at bounding box center [459, 190] width 13 height 8
click at [451, 193] on input "True" at bounding box center [447, 190] width 7 height 6
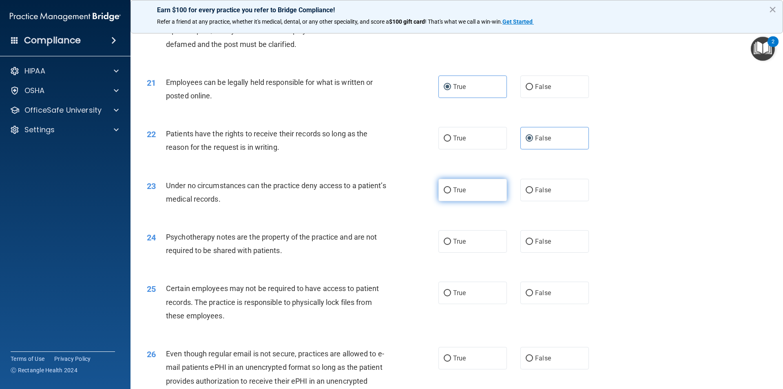
radio input "true"
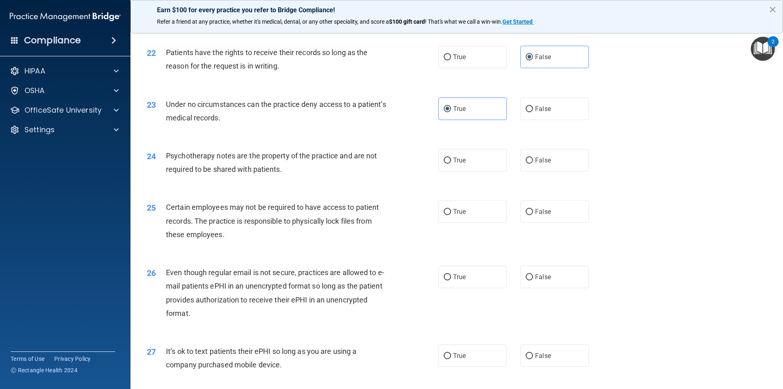
scroll to position [1387, 0]
click at [477, 171] on label "True" at bounding box center [473, 160] width 69 height 22
click at [451, 163] on input "True" at bounding box center [447, 160] width 7 height 6
radio input "true"
click at [444, 215] on input "True" at bounding box center [447, 212] width 7 height 6
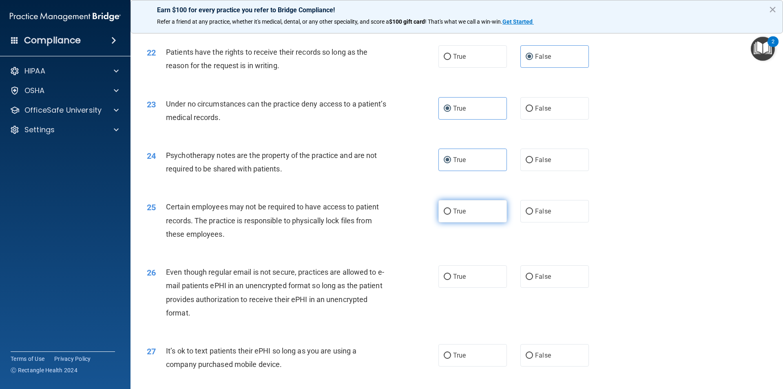
radio input "true"
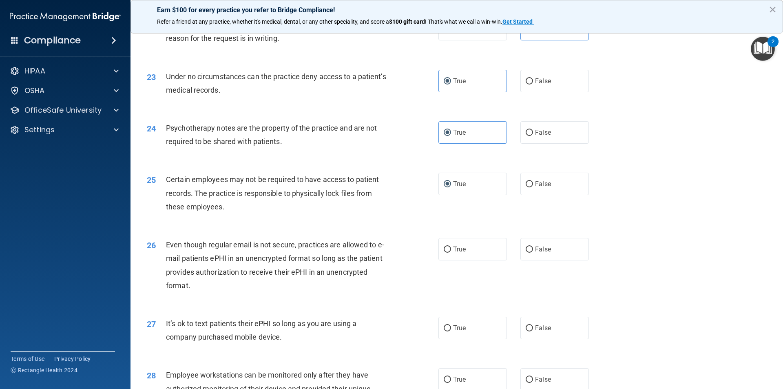
scroll to position [1469, 0]
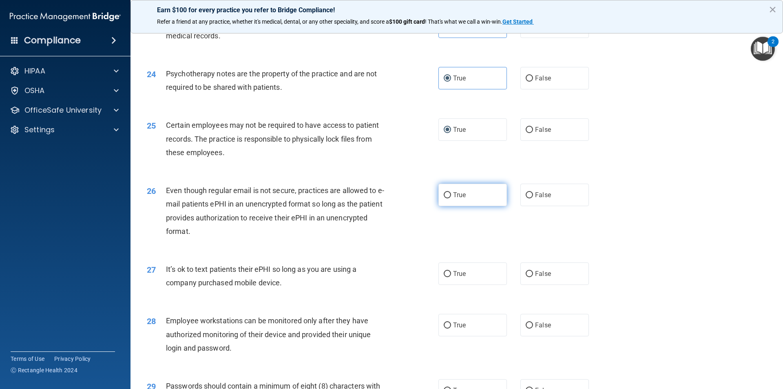
click at [469, 203] on label "True" at bounding box center [473, 195] width 69 height 22
click at [451, 198] on input "True" at bounding box center [447, 195] width 7 height 6
radio input "true"
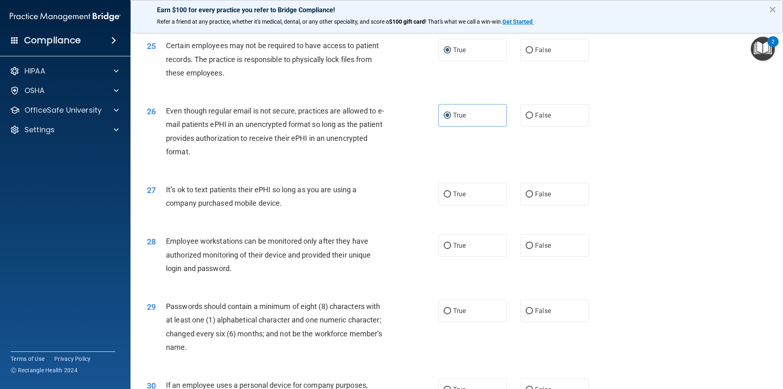
scroll to position [1551, 0]
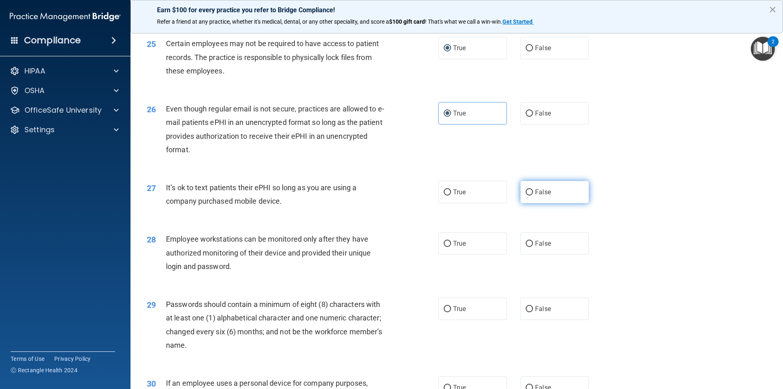
click at [521, 203] on label "False" at bounding box center [555, 192] width 69 height 22
click at [526, 195] on input "False" at bounding box center [529, 192] width 7 height 6
radio input "true"
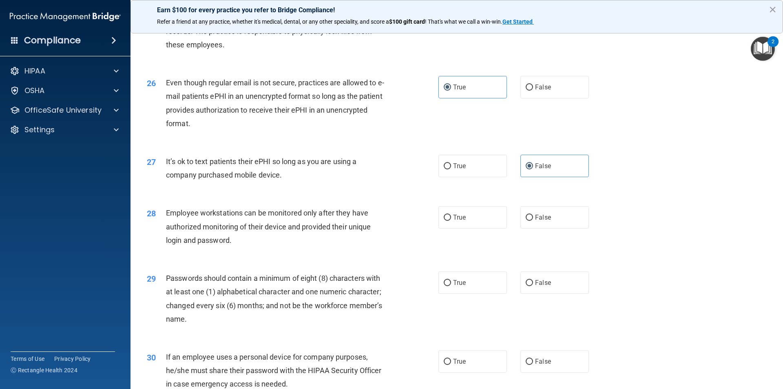
scroll to position [1591, 0]
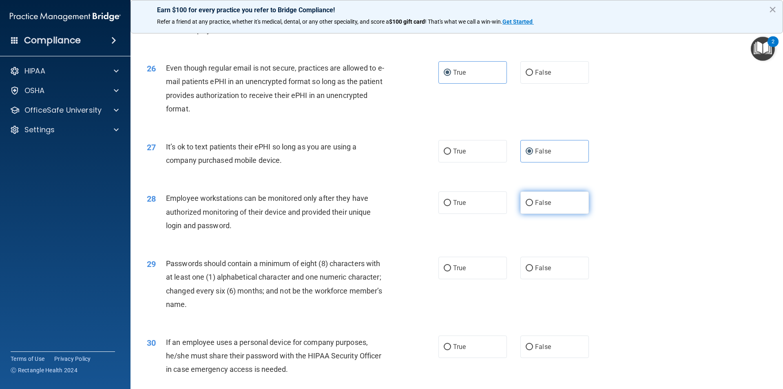
click at [567, 213] on label "False" at bounding box center [555, 202] width 69 height 22
click at [533, 206] on input "False" at bounding box center [529, 203] width 7 height 6
radio input "true"
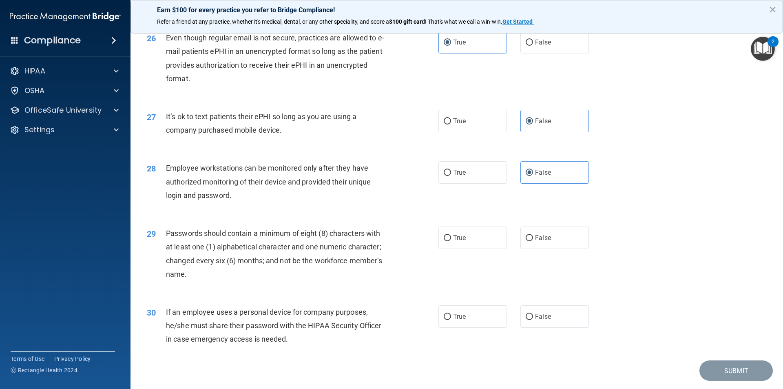
scroll to position [1659, 0]
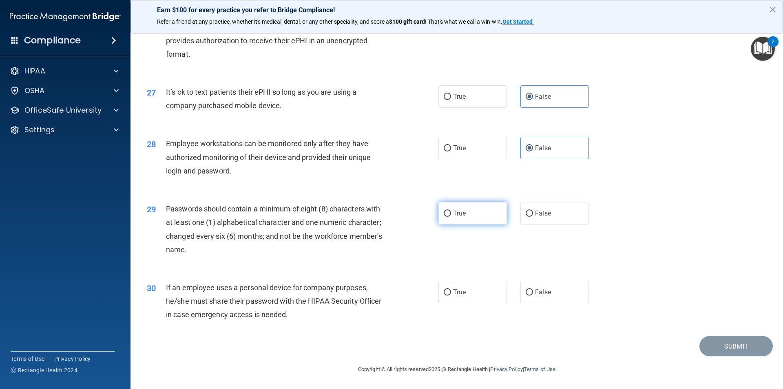
click at [470, 211] on label "True" at bounding box center [473, 213] width 69 height 22
click at [451, 211] on input "True" at bounding box center [447, 214] width 7 height 6
radio input "true"
click at [535, 286] on label "False" at bounding box center [555, 292] width 69 height 22
click at [533, 289] on input "False" at bounding box center [529, 292] width 7 height 6
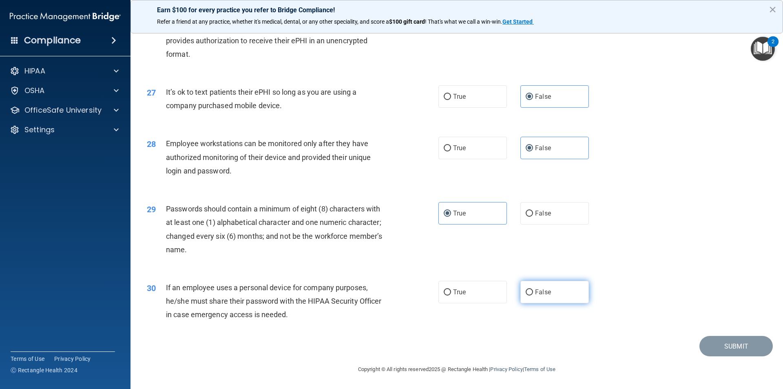
radio input "true"
click at [724, 348] on button "Submit" at bounding box center [736, 346] width 73 height 21
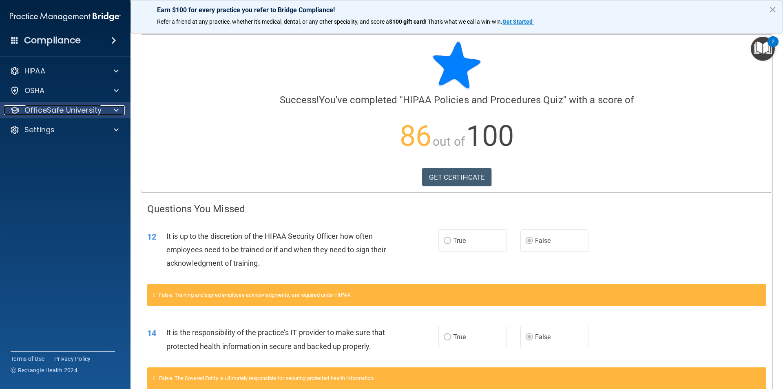
click at [109, 114] on div at bounding box center [115, 110] width 20 height 10
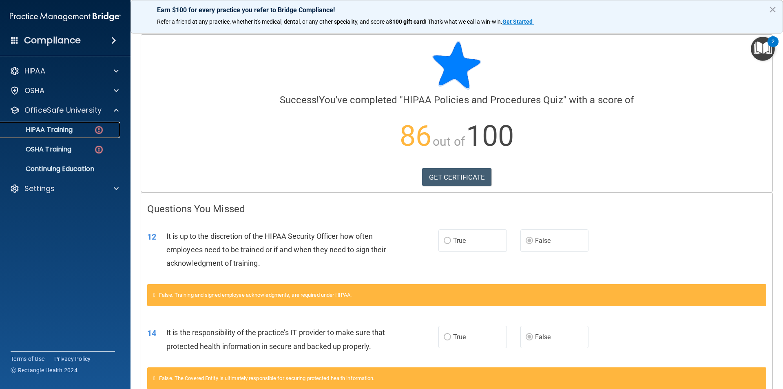
click at [100, 131] on img at bounding box center [99, 130] width 10 height 10
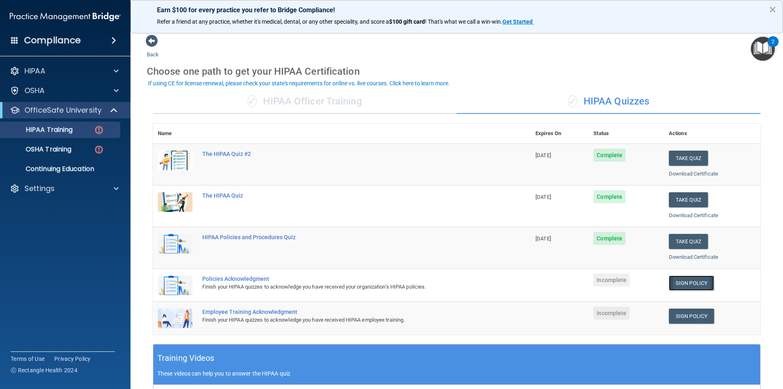
click at [695, 284] on link "Sign Policy" at bounding box center [691, 282] width 45 height 15
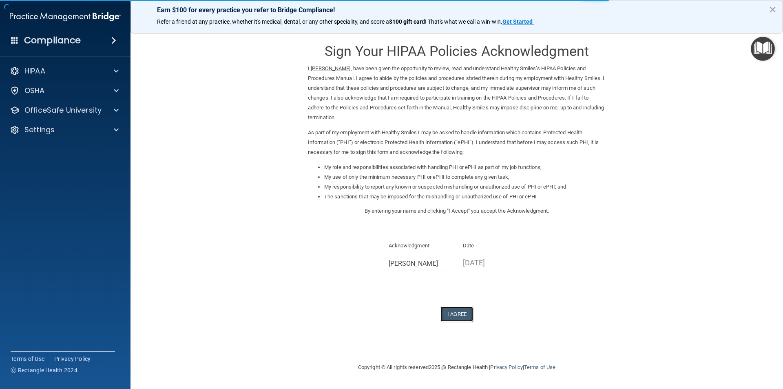
click at [457, 309] on button "I Agree" at bounding box center [457, 313] width 33 height 15
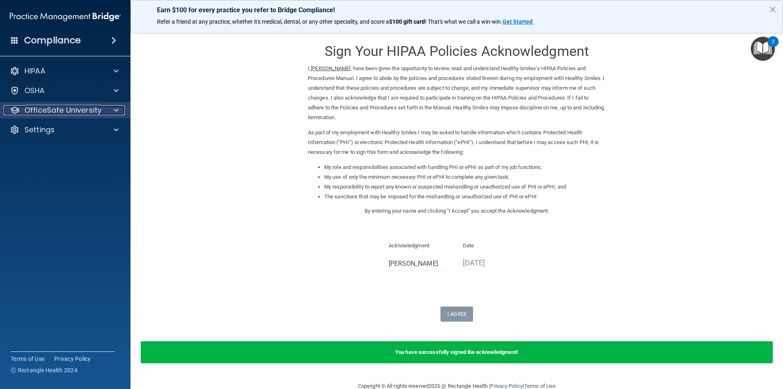
click at [109, 111] on div at bounding box center [115, 110] width 20 height 10
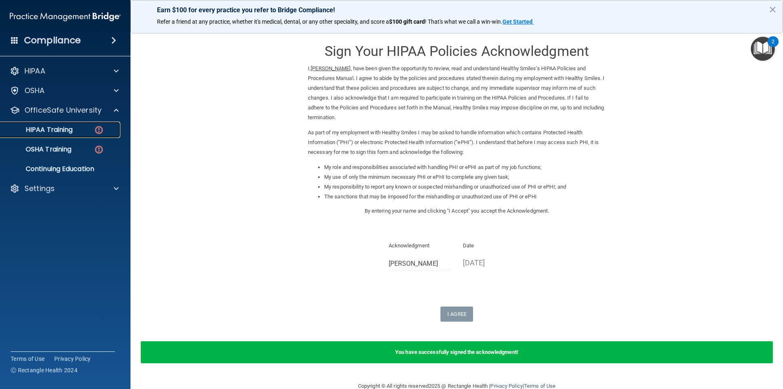
click at [87, 131] on div "HIPAA Training" at bounding box center [60, 130] width 111 height 8
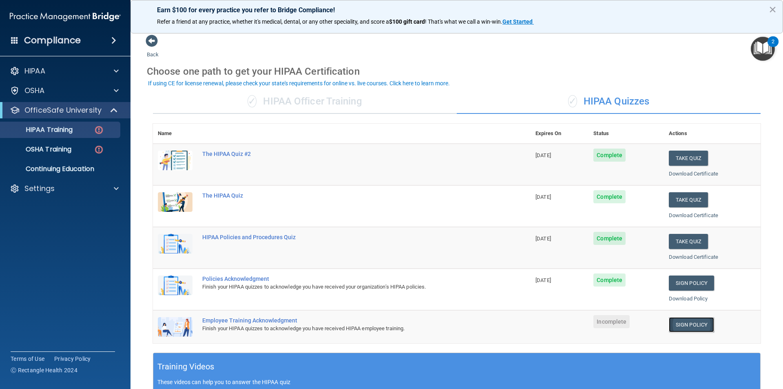
click at [697, 324] on link "Sign Policy" at bounding box center [691, 324] width 45 height 15
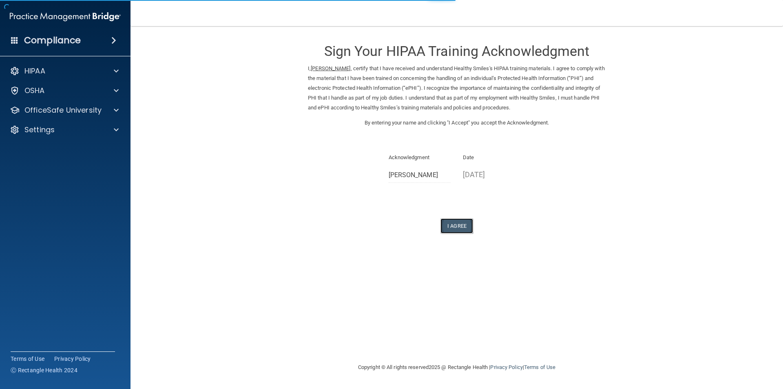
click at [465, 227] on button "I Agree" at bounding box center [457, 225] width 33 height 15
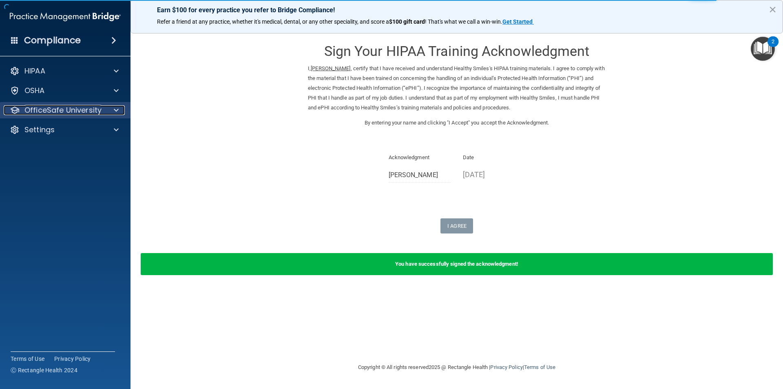
click at [107, 112] on div at bounding box center [115, 110] width 20 height 10
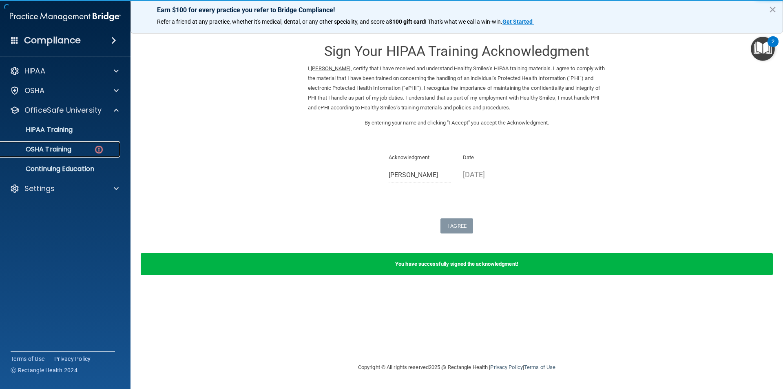
click at [96, 152] on img at bounding box center [99, 149] width 10 height 10
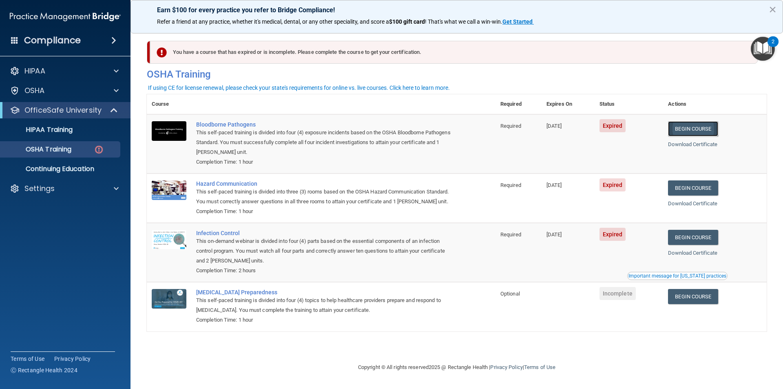
click at [704, 126] on link "Begin Course" at bounding box center [693, 128] width 50 height 15
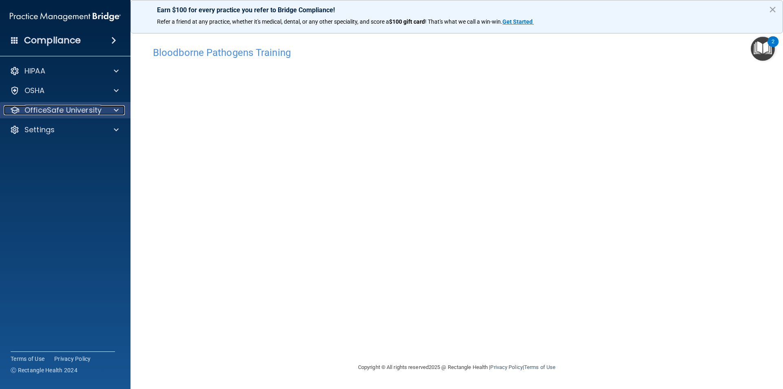
click at [112, 111] on div at bounding box center [115, 110] width 20 height 10
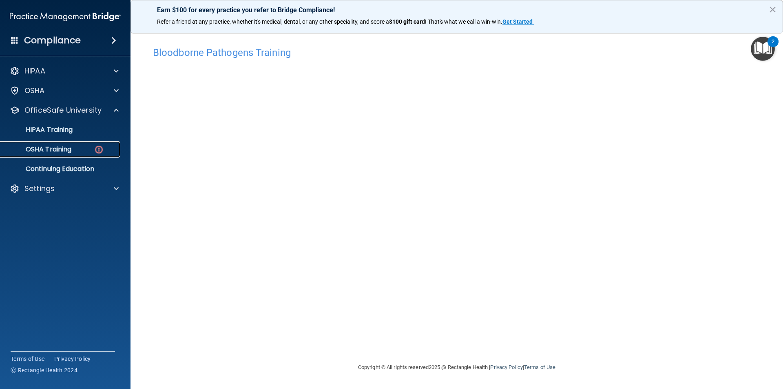
click at [91, 155] on link "OSHA Training" at bounding box center [56, 149] width 129 height 16
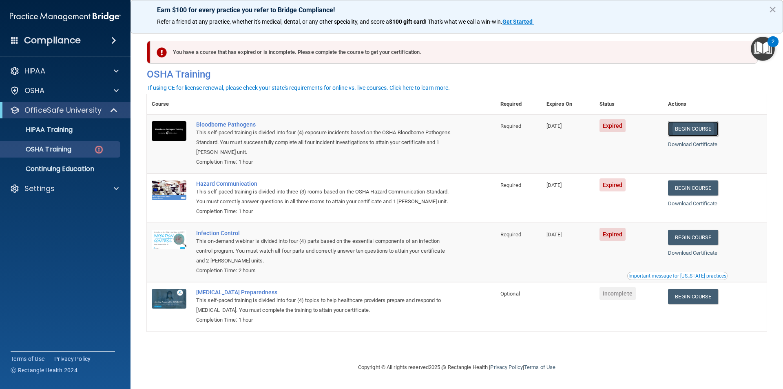
click at [698, 131] on link "Begin Course" at bounding box center [693, 128] width 50 height 15
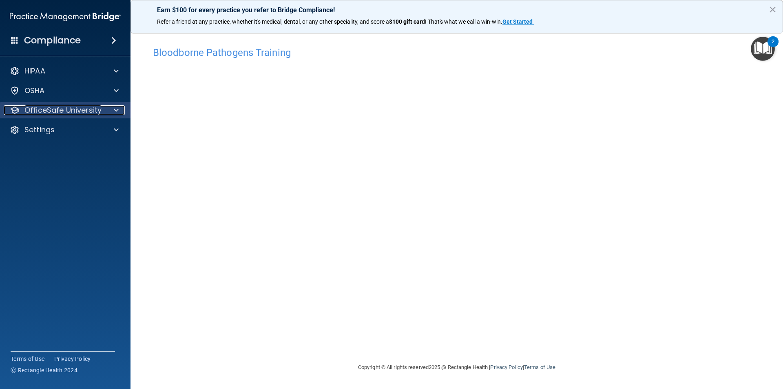
click at [83, 112] on p "OfficeSafe University" at bounding box center [62, 110] width 77 height 10
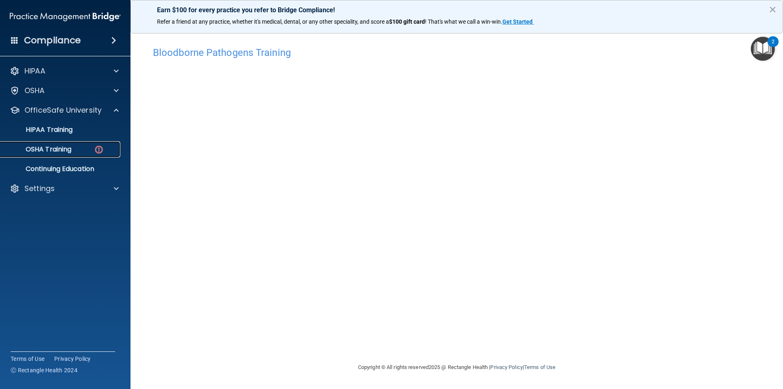
click at [79, 151] on div "OSHA Training" at bounding box center [60, 149] width 111 height 8
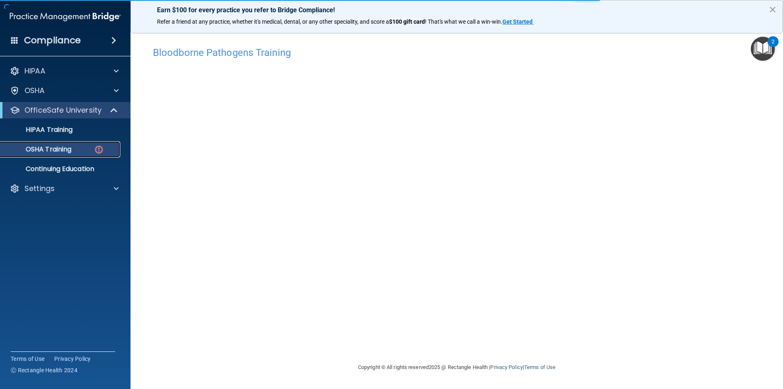
click at [98, 153] on img at bounding box center [99, 149] width 10 height 10
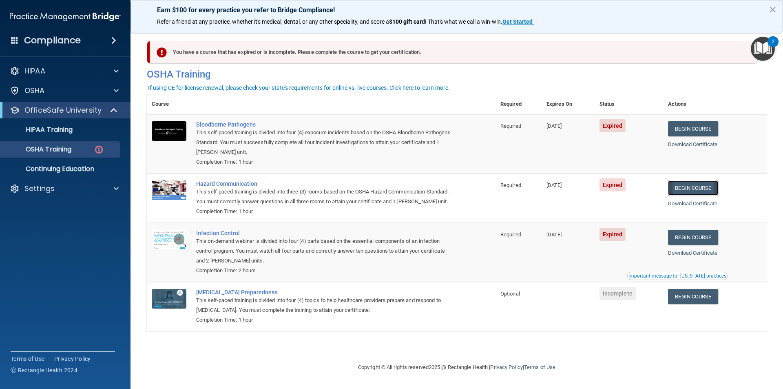
click at [697, 188] on link "Begin Course" at bounding box center [693, 187] width 50 height 15
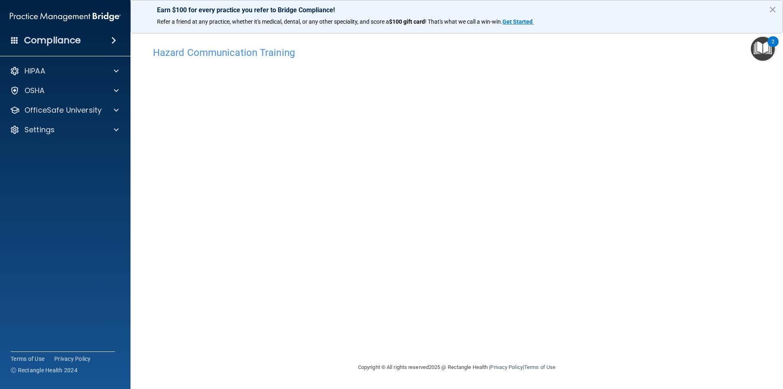
click at [81, 119] on div "HIPAA Documents and Policies Report an Incident Business Associates Emergency P…" at bounding box center [65, 102] width 131 height 85
click at [81, 110] on p "OfficeSafe University" at bounding box center [62, 110] width 77 height 10
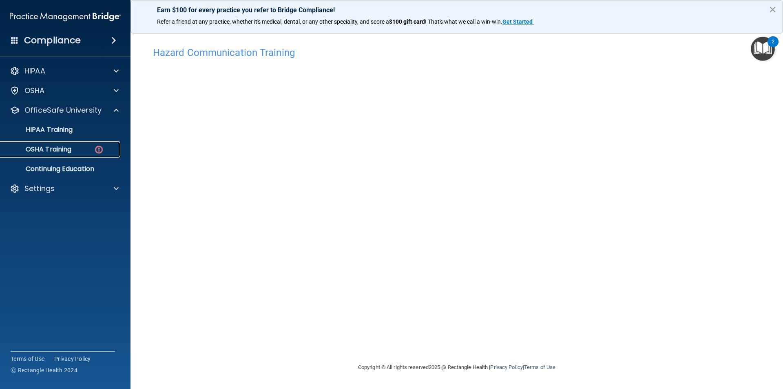
click at [79, 153] on div "OSHA Training" at bounding box center [60, 149] width 111 height 8
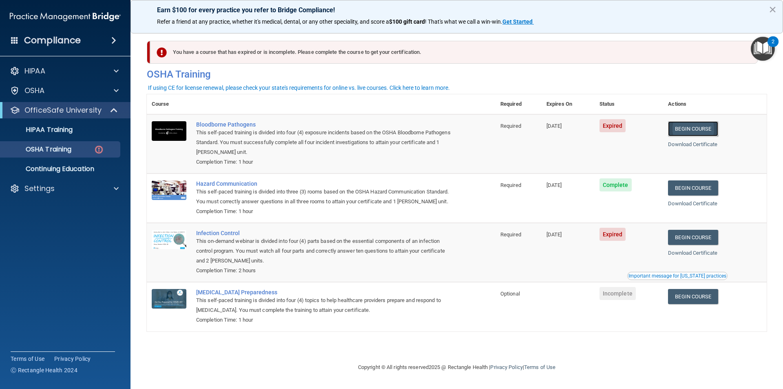
click at [710, 125] on link "Begin Course" at bounding box center [693, 128] width 50 height 15
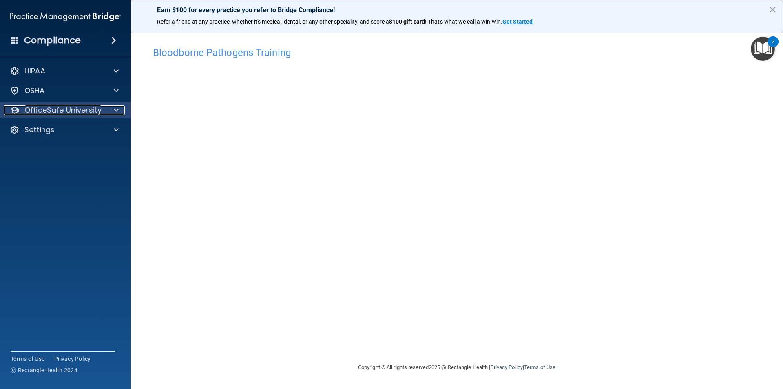
click at [84, 106] on p "OfficeSafe University" at bounding box center [62, 110] width 77 height 10
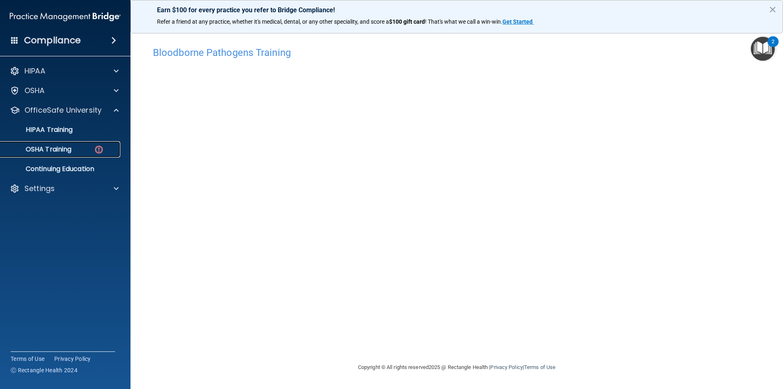
click at [98, 146] on img at bounding box center [99, 149] width 10 height 10
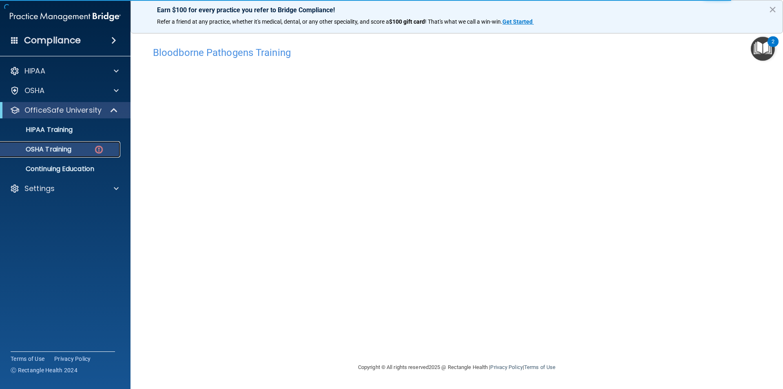
click at [71, 150] on p "OSHA Training" at bounding box center [38, 149] width 66 height 8
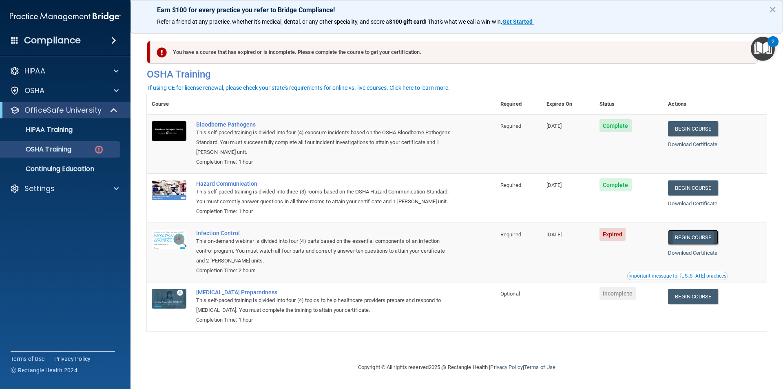
click at [685, 241] on link "Begin Course" at bounding box center [693, 237] width 50 height 15
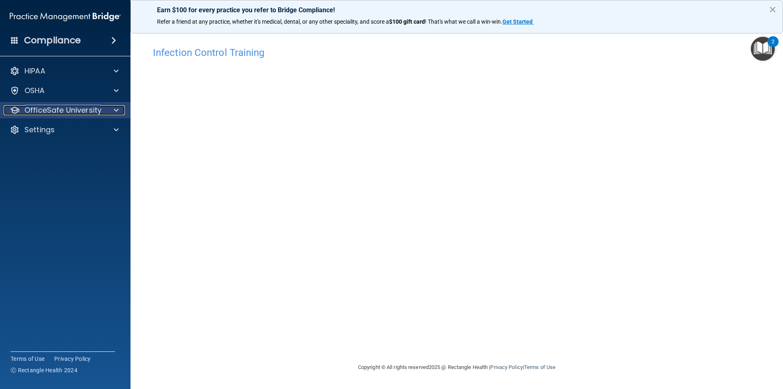
click at [48, 112] on p "OfficeSafe University" at bounding box center [62, 110] width 77 height 10
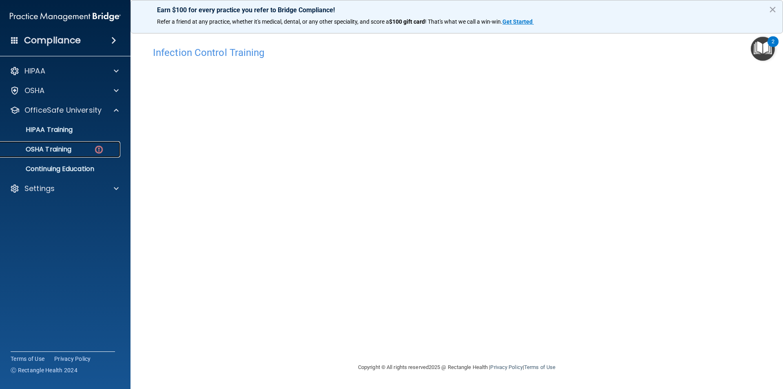
click at [65, 153] on p "OSHA Training" at bounding box center [38, 149] width 66 height 8
